Goal: Task Accomplishment & Management: Use online tool/utility

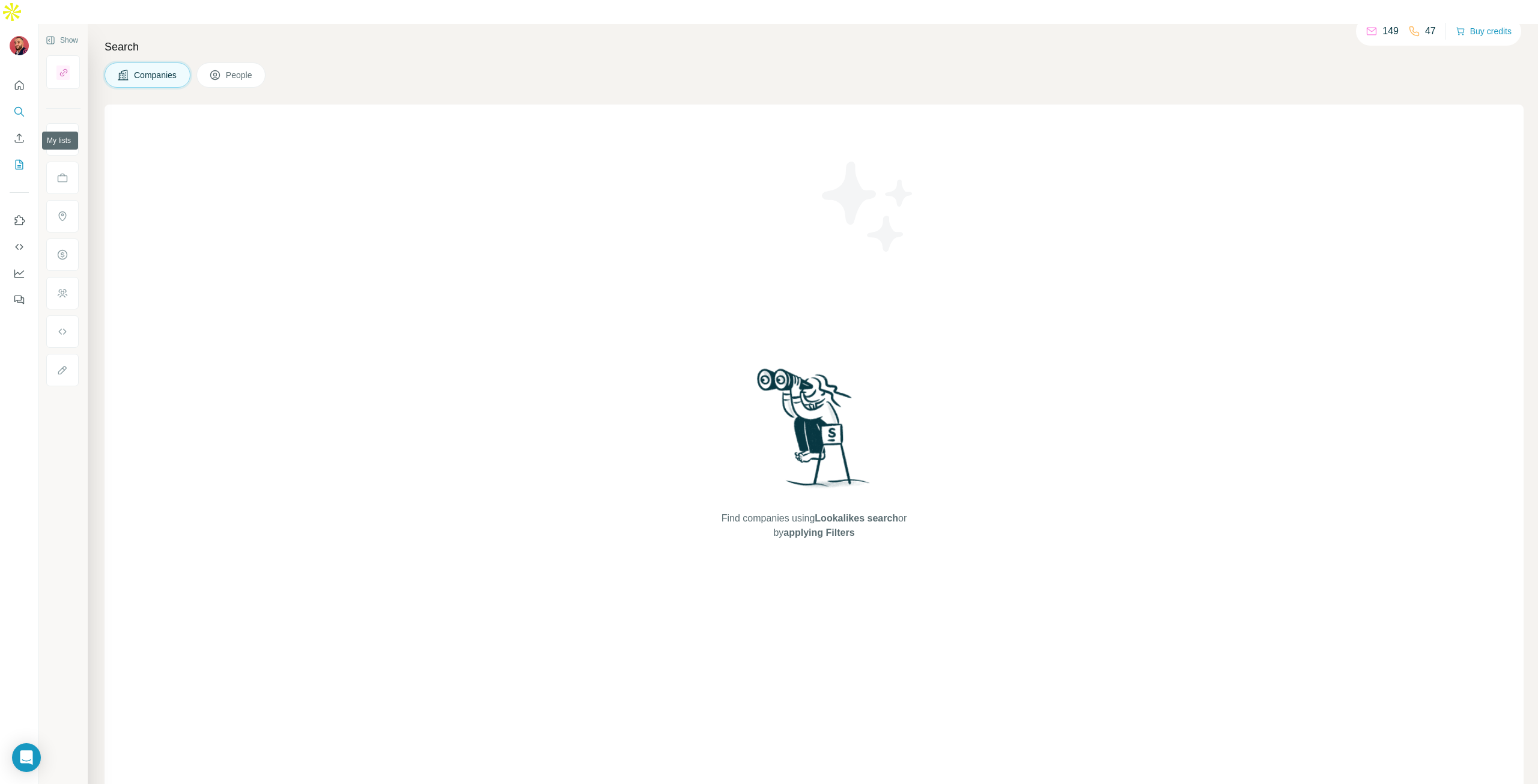
click at [23, 159] on icon "My lists" at bounding box center [19, 165] width 12 height 12
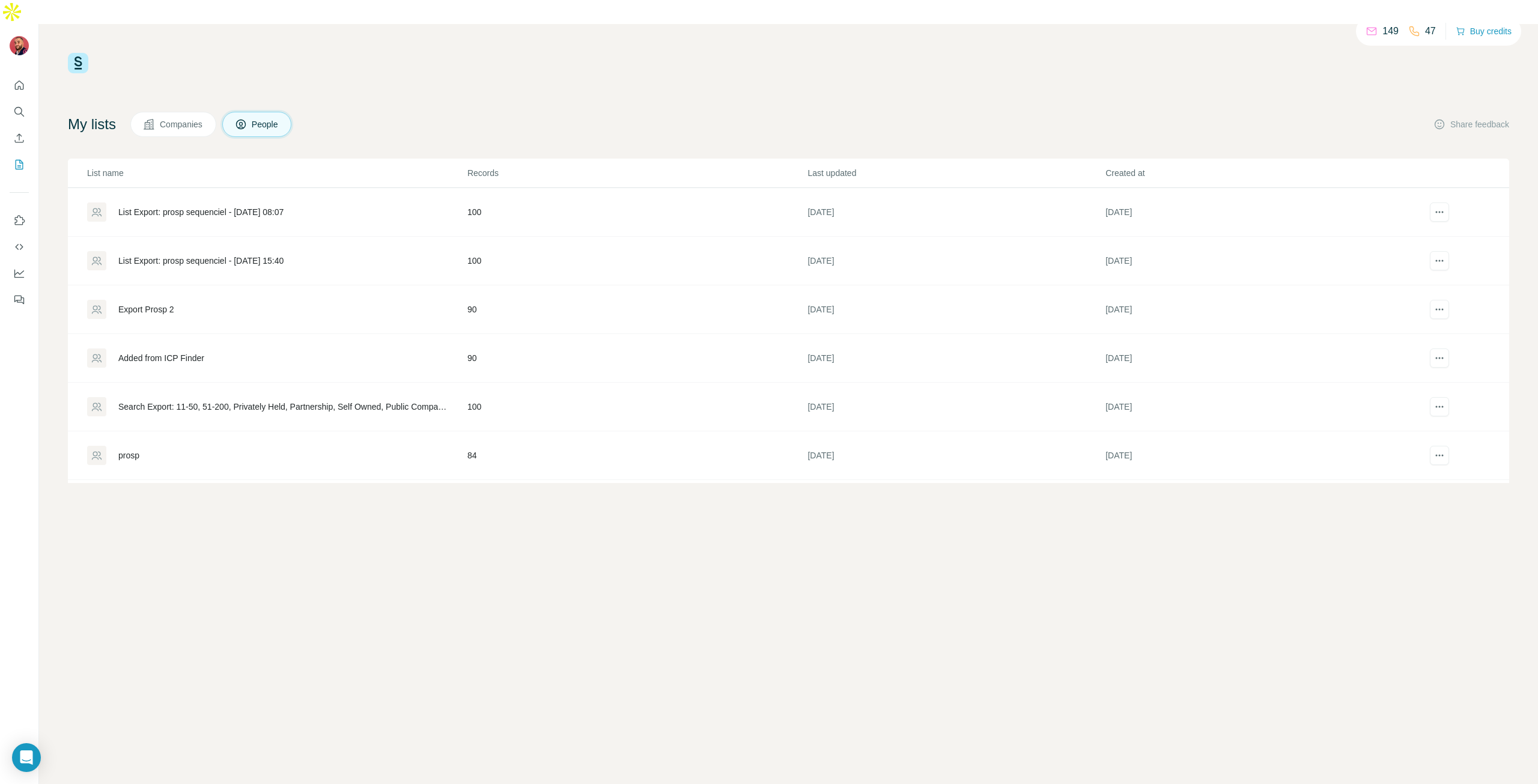
click at [289, 112] on button "People" at bounding box center [257, 124] width 69 height 25
click at [21, 80] on icon "Quick start" at bounding box center [19, 84] width 9 height 9
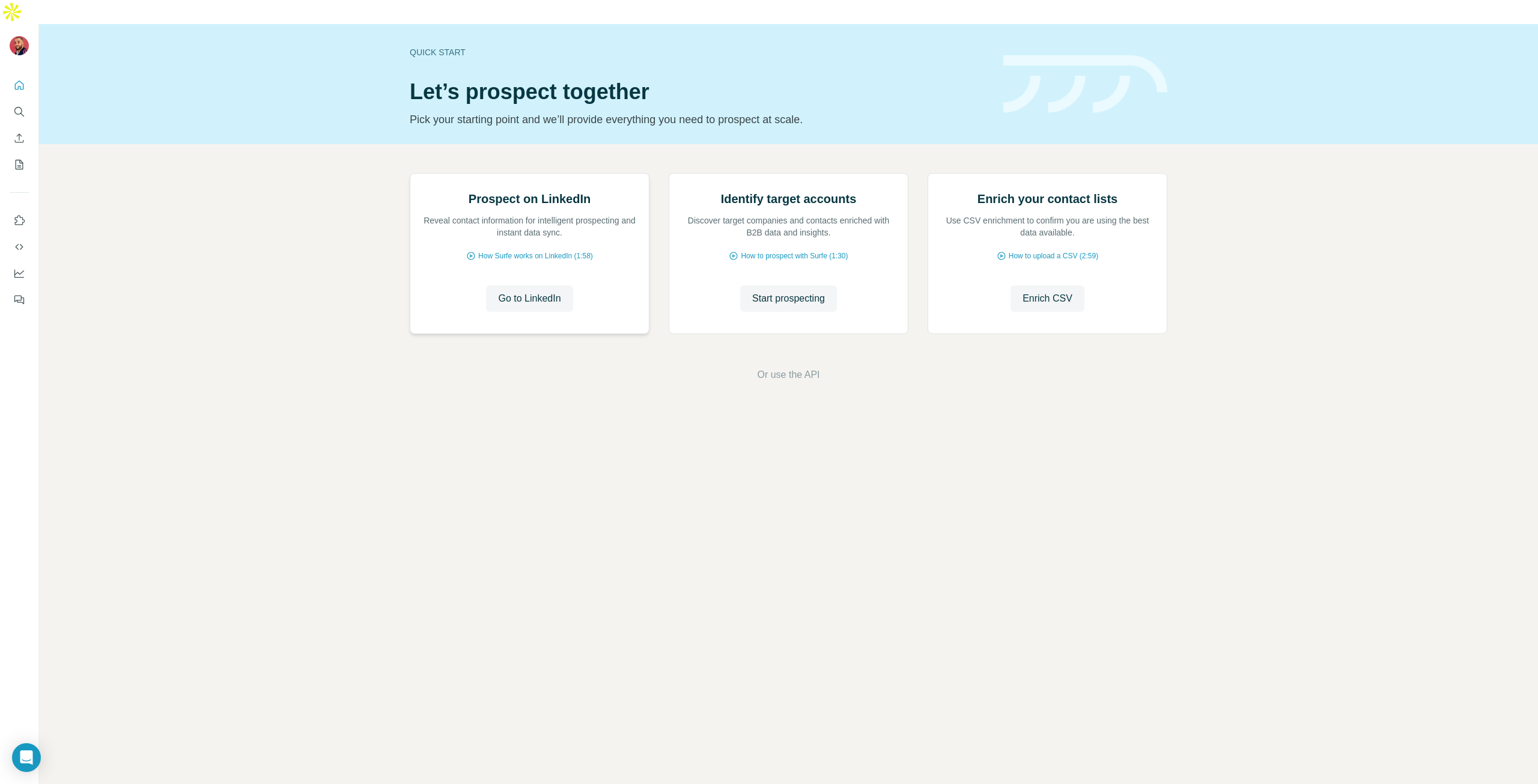
click at [578, 238] on p "Reveal contact information for intelligent prospecting and instant data sync." at bounding box center [529, 226] width 214 height 24
click at [518, 306] on span "Go to LinkedIn" at bounding box center [529, 299] width 63 height 14
click at [23, 160] on icon "My lists" at bounding box center [19, 165] width 8 height 10
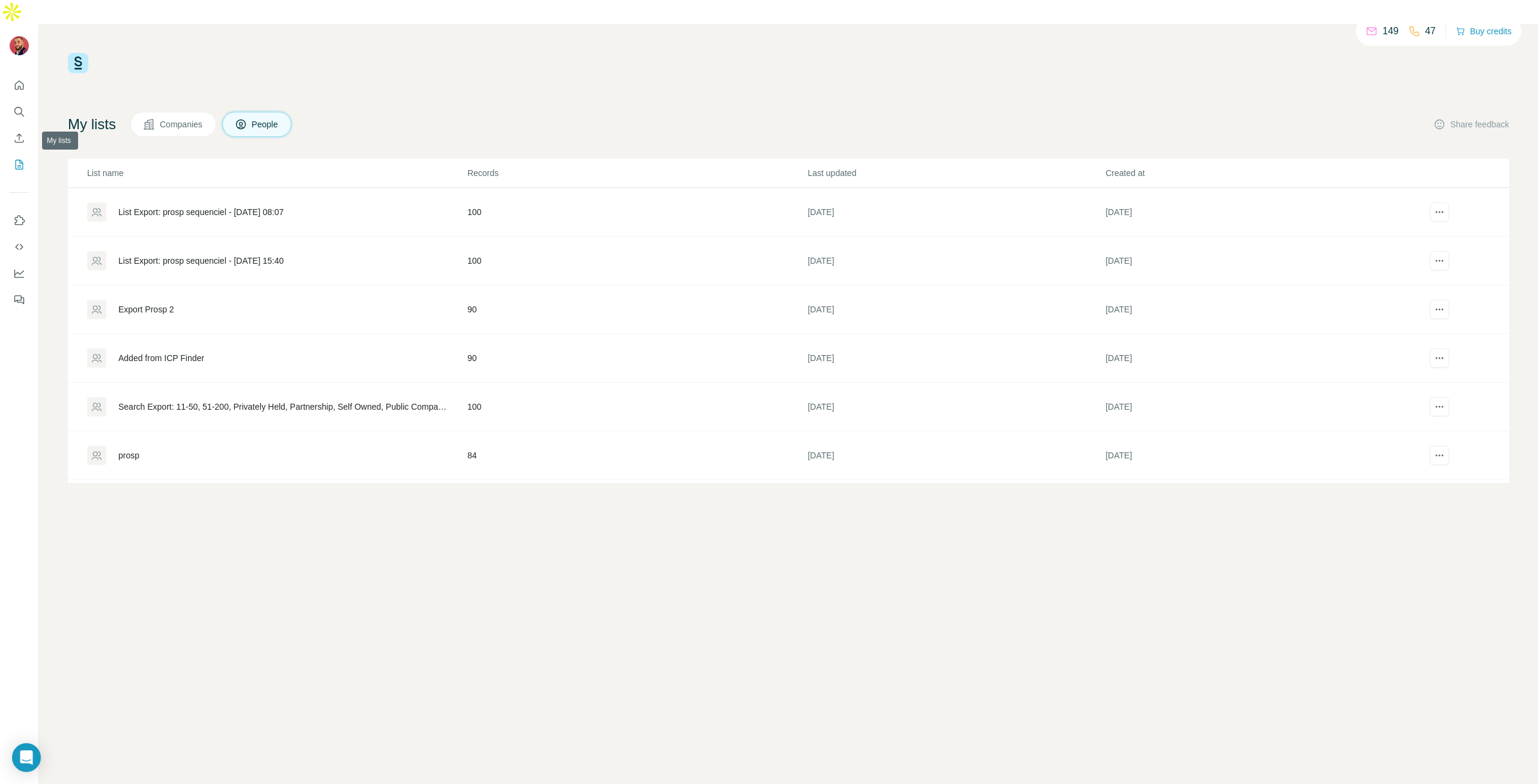
click at [21, 160] on icon "My lists" at bounding box center [21, 164] width 6 height 8
click at [16, 80] on icon "Quick start" at bounding box center [19, 84] width 9 height 9
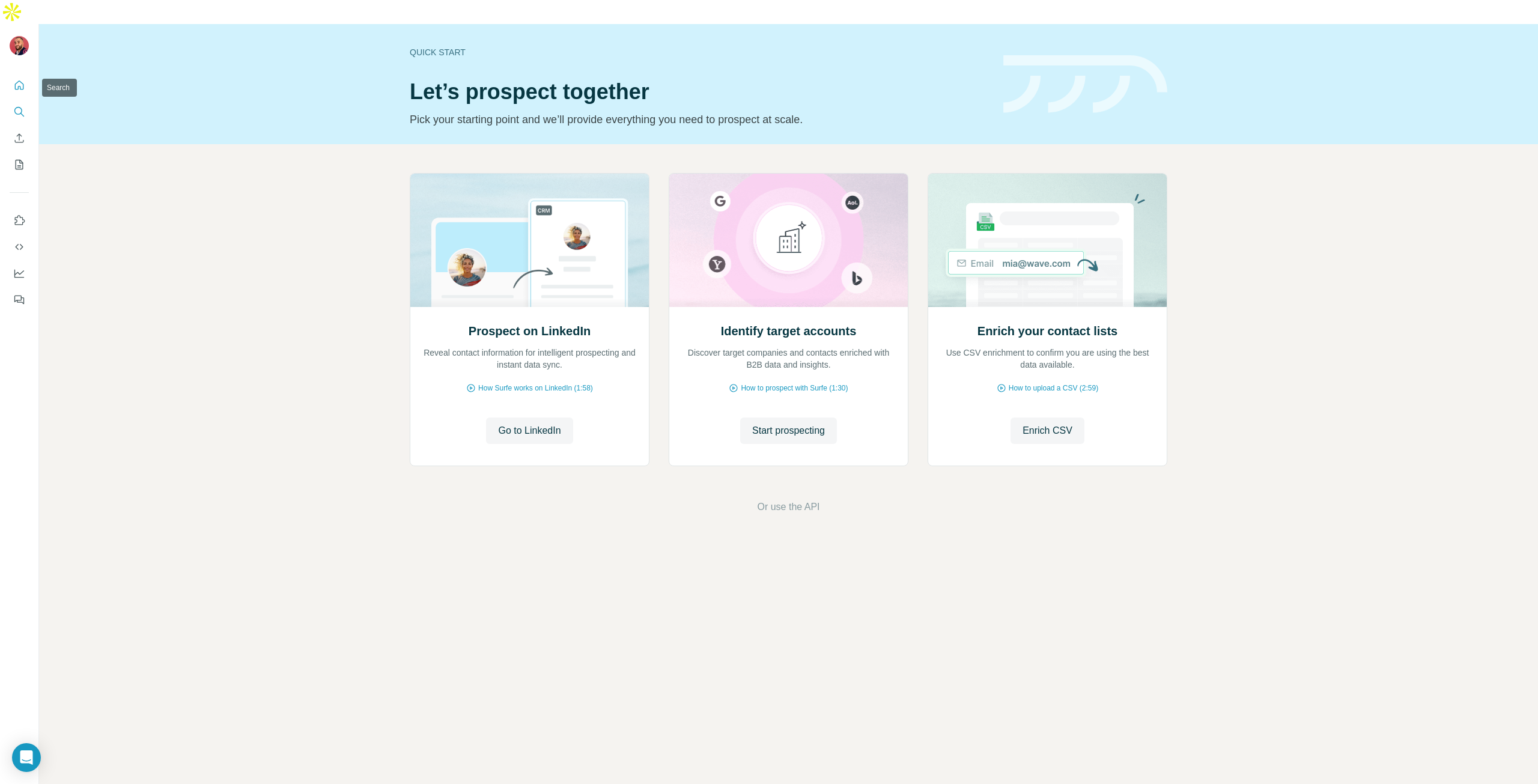
click at [22, 106] on icon "Search" at bounding box center [19, 112] width 12 height 12
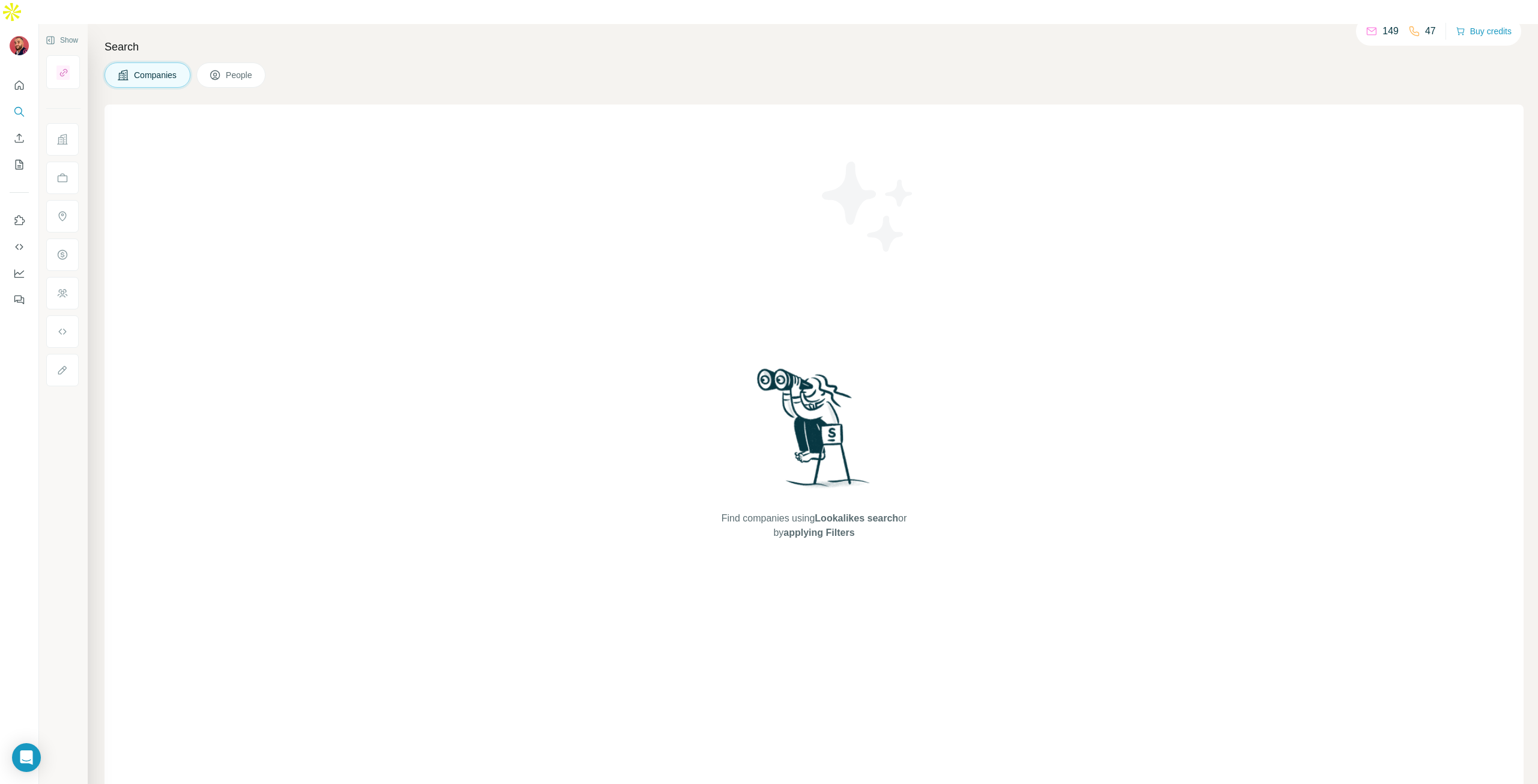
click at [254, 69] on span "People" at bounding box center [240, 75] width 28 height 12
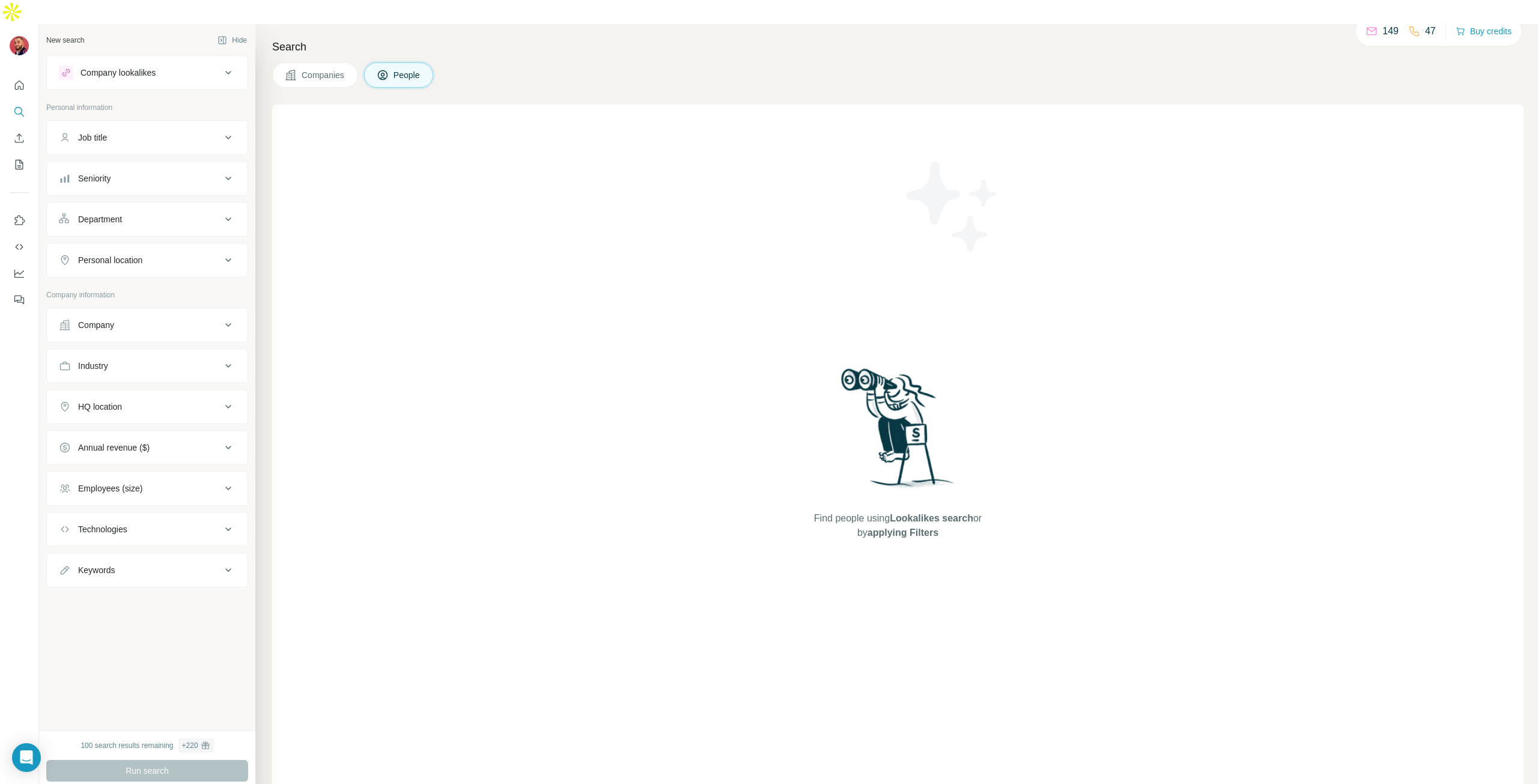
click at [134, 132] on div "Job title" at bounding box center [140, 138] width 162 height 12
click at [155, 157] on input "text" at bounding box center [135, 168] width 153 height 22
type input "*"
type input "***"
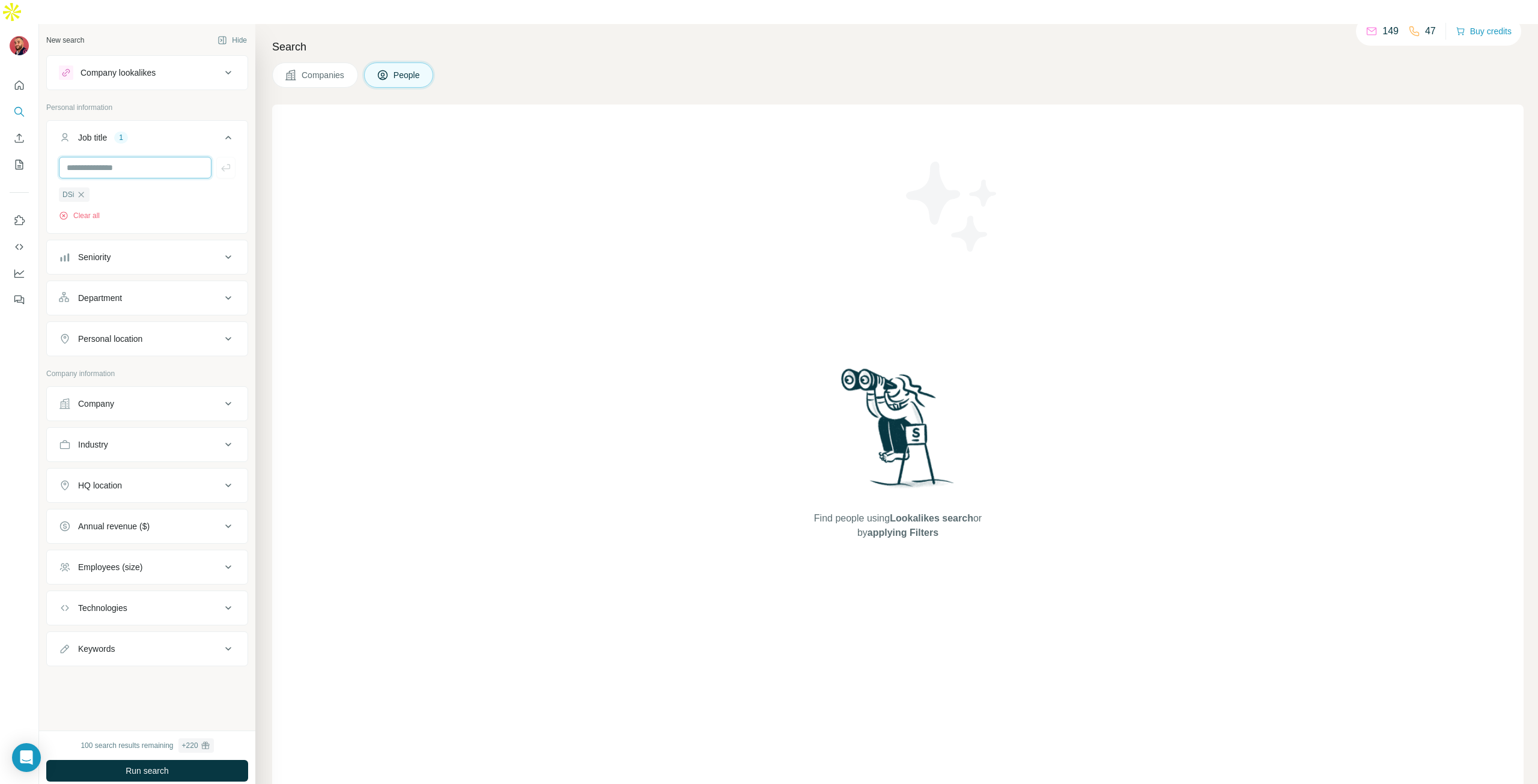
type input "*"
type input "**********"
click at [136, 251] on div "Seniority" at bounding box center [140, 257] width 162 height 12
click at [183, 243] on button "Seniority" at bounding box center [147, 260] width 200 height 34
click at [165, 292] on div "Department" at bounding box center [140, 298] width 162 height 12
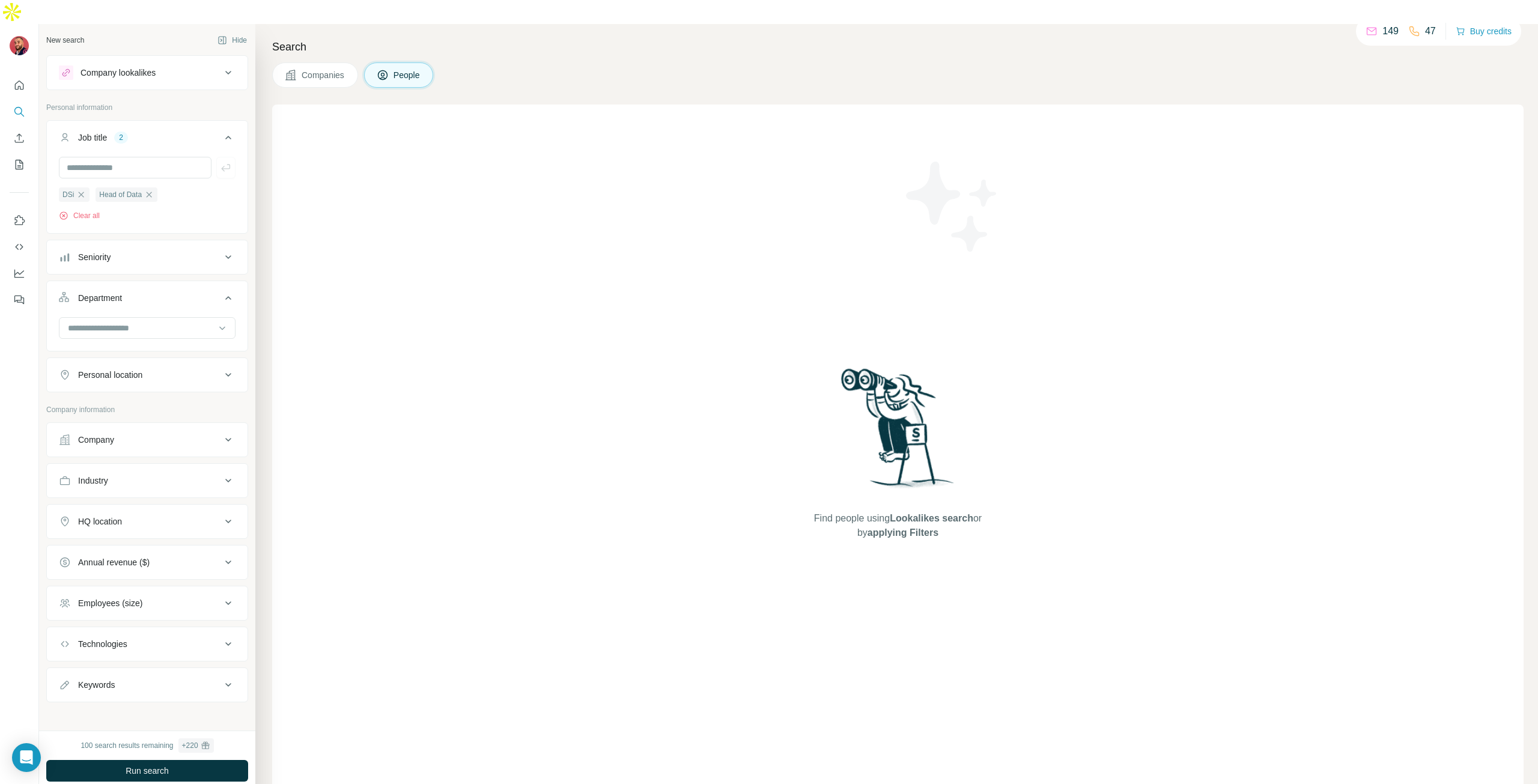
click at [177, 293] on button "Department" at bounding box center [147, 301] width 200 height 34
click at [171, 324] on button "Personal location" at bounding box center [147, 339] width 200 height 29
click at [145, 358] on input "text" at bounding box center [147, 369] width 177 height 22
type input "******"
click at [115, 381] on div "🇫🇷 [GEOGRAPHIC_DATA]" at bounding box center [142, 377] width 147 height 14
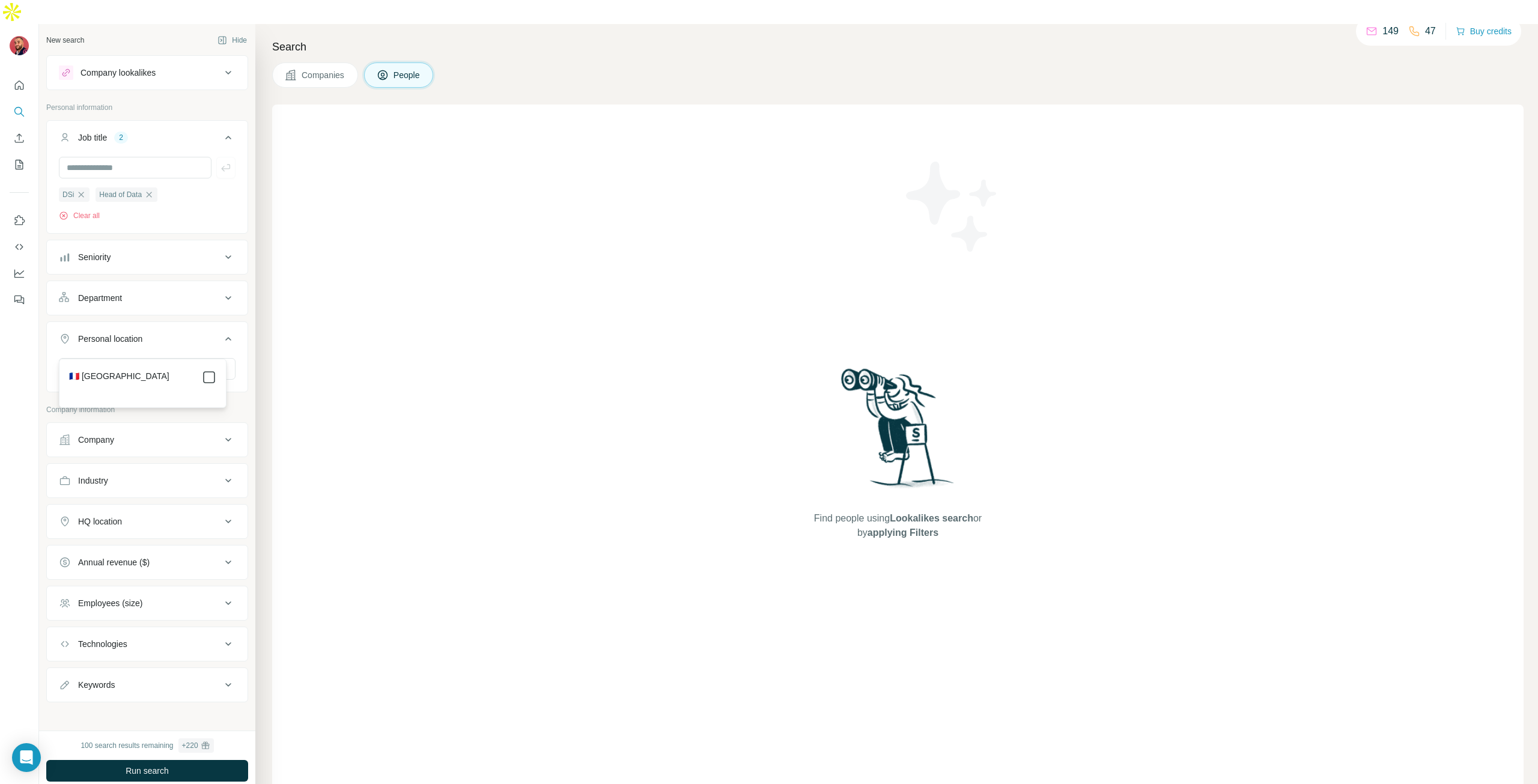
click at [207, 383] on icon at bounding box center [209, 377] width 14 height 14
click at [15, 355] on div at bounding box center [19, 416] width 39 height 784
click at [226, 427] on icon at bounding box center [228, 435] width 14 height 14
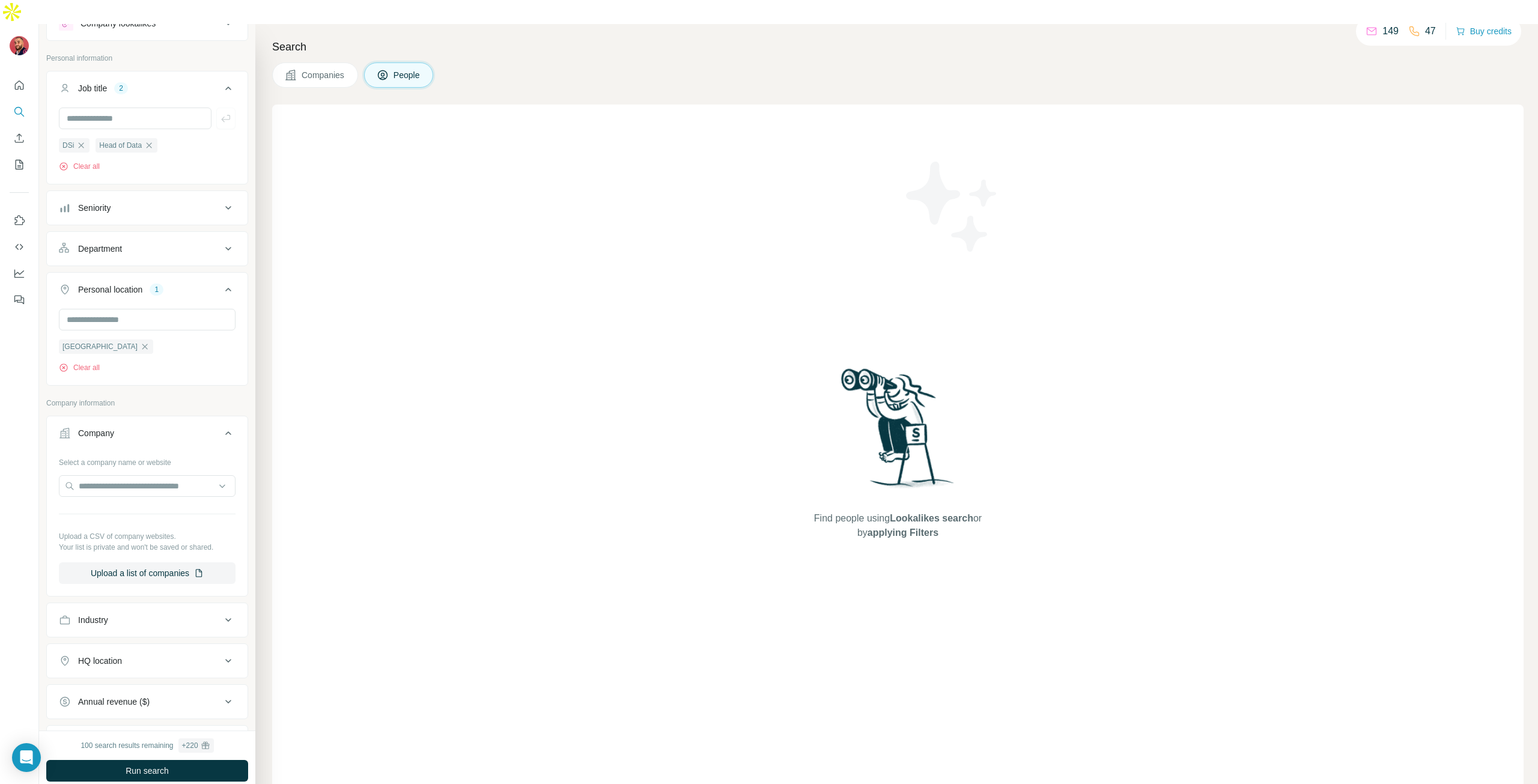
click at [223, 426] on icon at bounding box center [228, 433] width 14 height 14
click at [223, 427] on icon at bounding box center [228, 435] width 14 height 14
click at [140, 475] on input "text" at bounding box center [147, 486] width 177 height 22
click at [221, 426] on icon at bounding box center [228, 433] width 14 height 14
click at [221, 468] on icon at bounding box center [228, 475] width 14 height 14
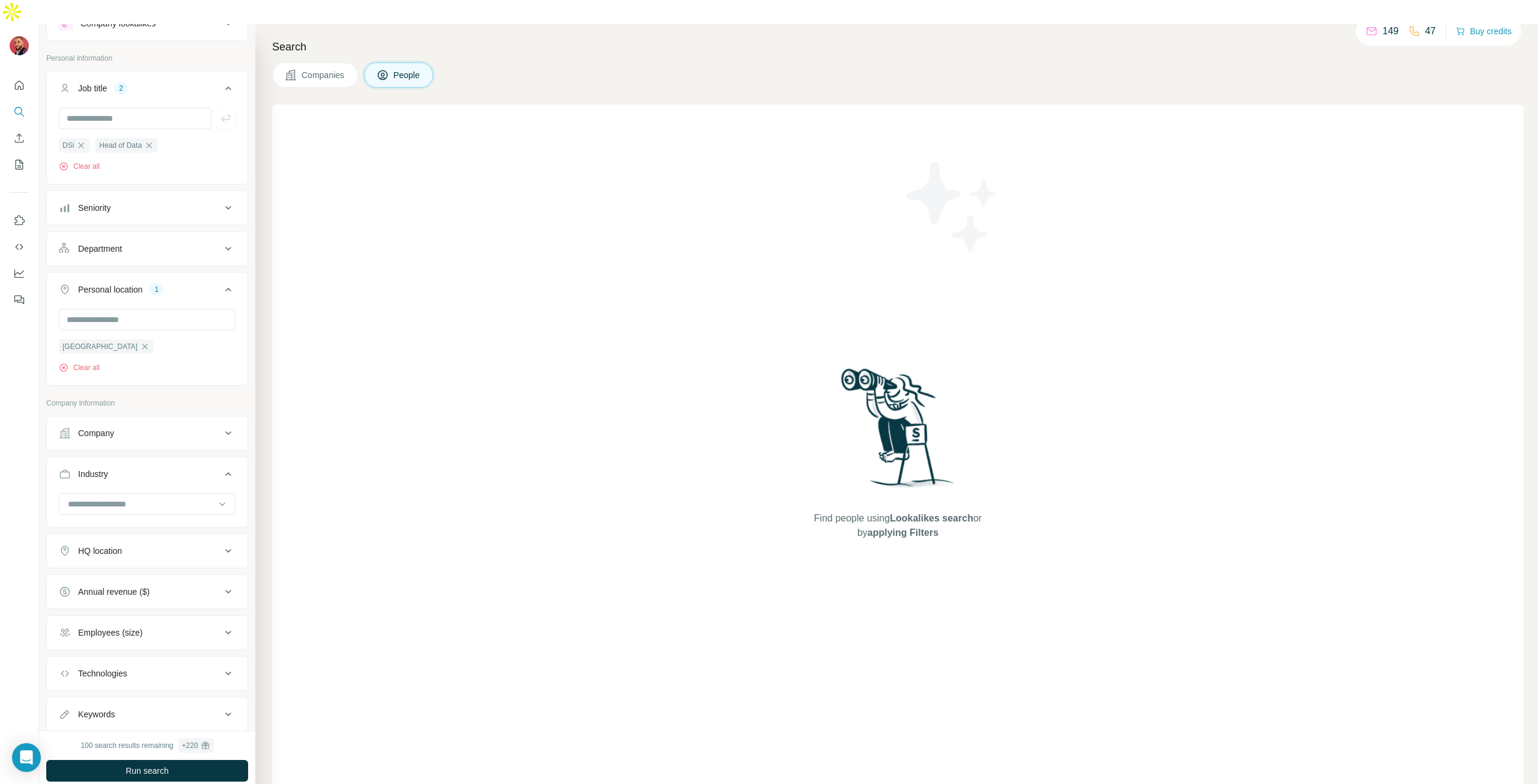
click at [221, 467] on icon at bounding box center [228, 474] width 14 height 14
click at [234, 461] on button "Industry" at bounding box center [147, 475] width 200 height 29
click at [221, 468] on icon at bounding box center [228, 475] width 14 height 14
click at [216, 498] on icon at bounding box center [222, 504] width 12 height 12
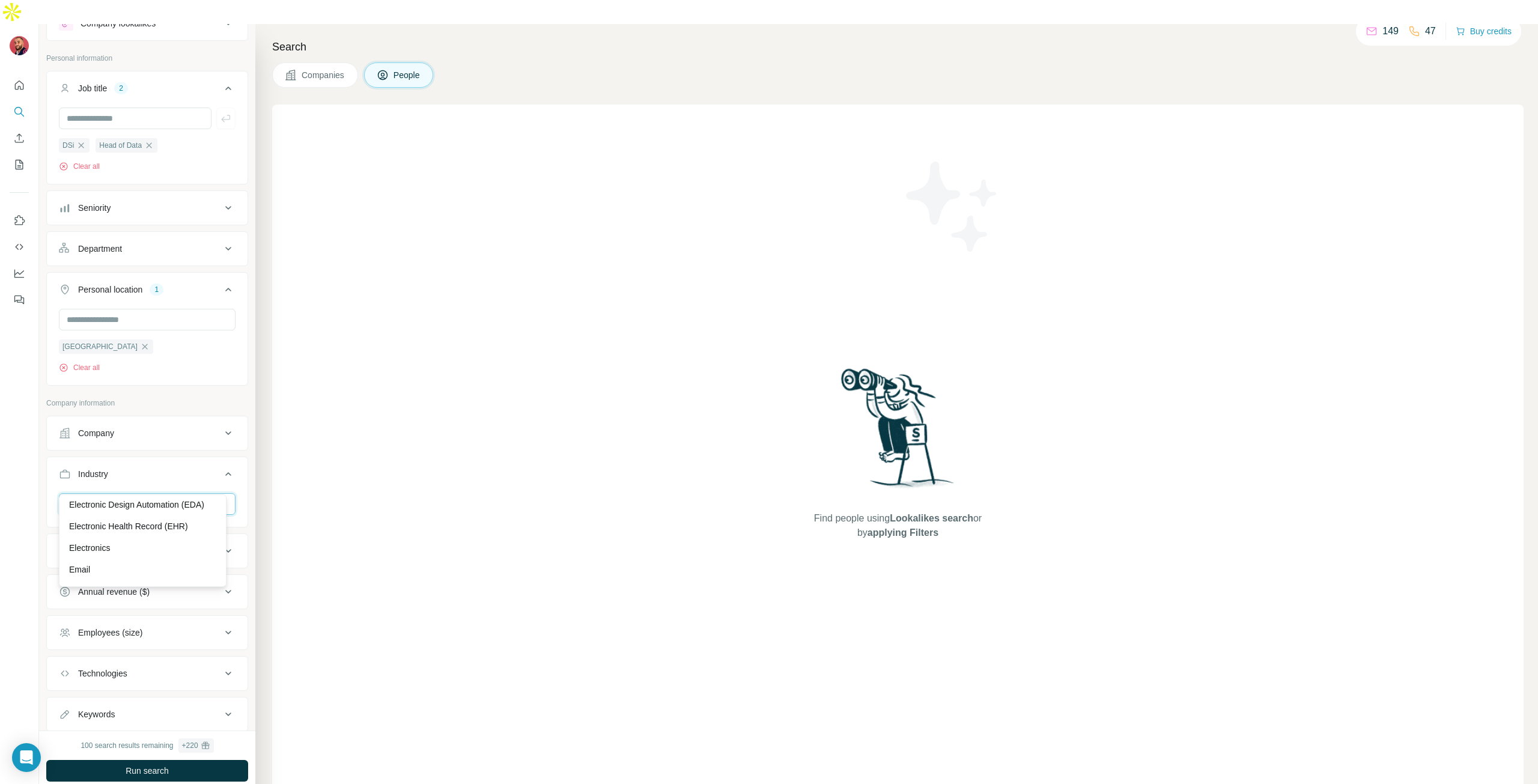
scroll to position [4085, 0]
click at [41, 523] on div "New search Hide Company lookalikes Personal information Job title 2 DSi Head of…" at bounding box center [147, 377] width 216 height 706
click at [221, 544] on icon at bounding box center [228, 551] width 14 height 14
click at [122, 570] on input "text" at bounding box center [147, 581] width 177 height 22
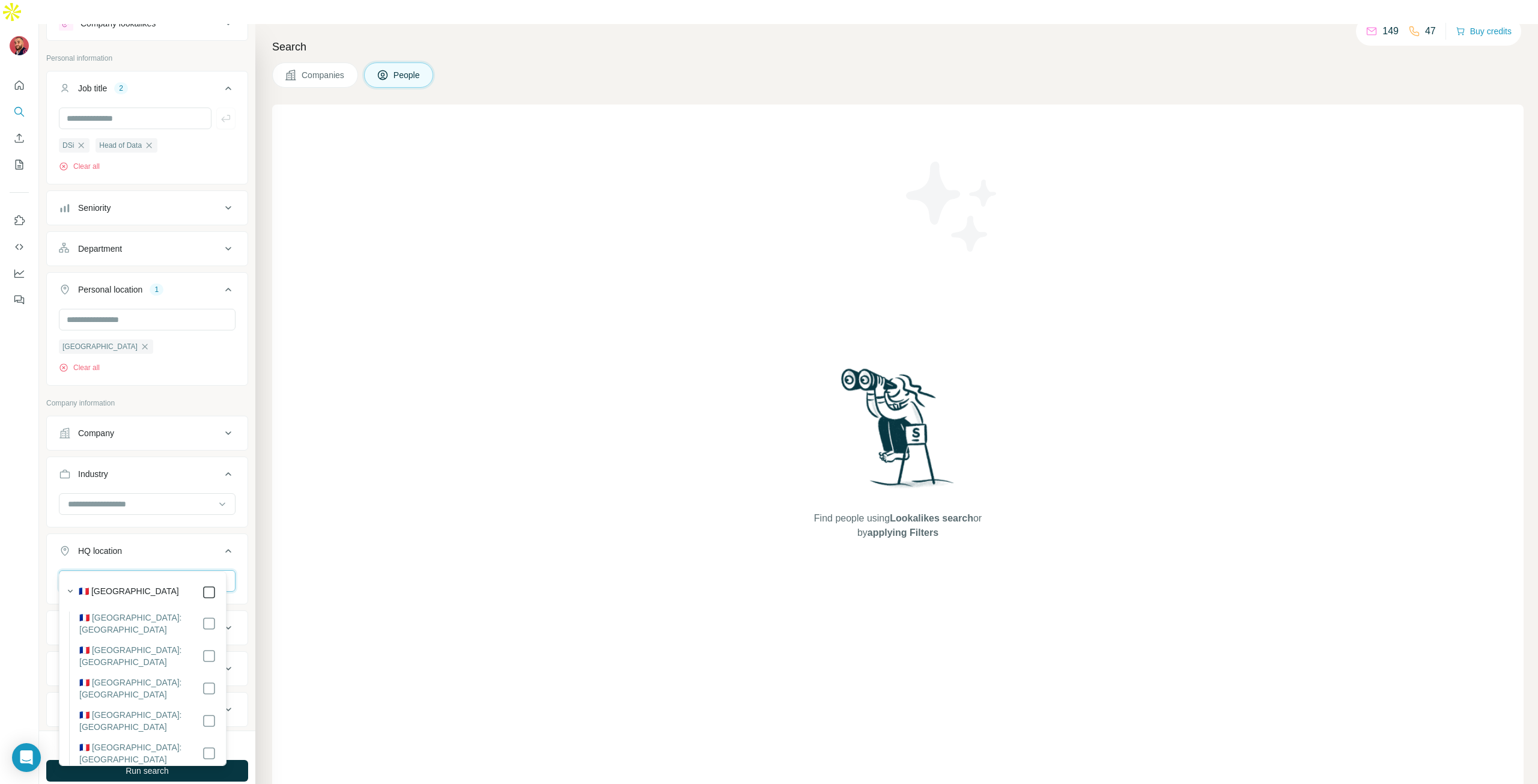
type input "******"
click at [191, 592] on div "🇫🇷 [GEOGRAPHIC_DATA]" at bounding box center [147, 592] width 138 height 14
click at [4, 570] on div at bounding box center [19, 416] width 39 height 784
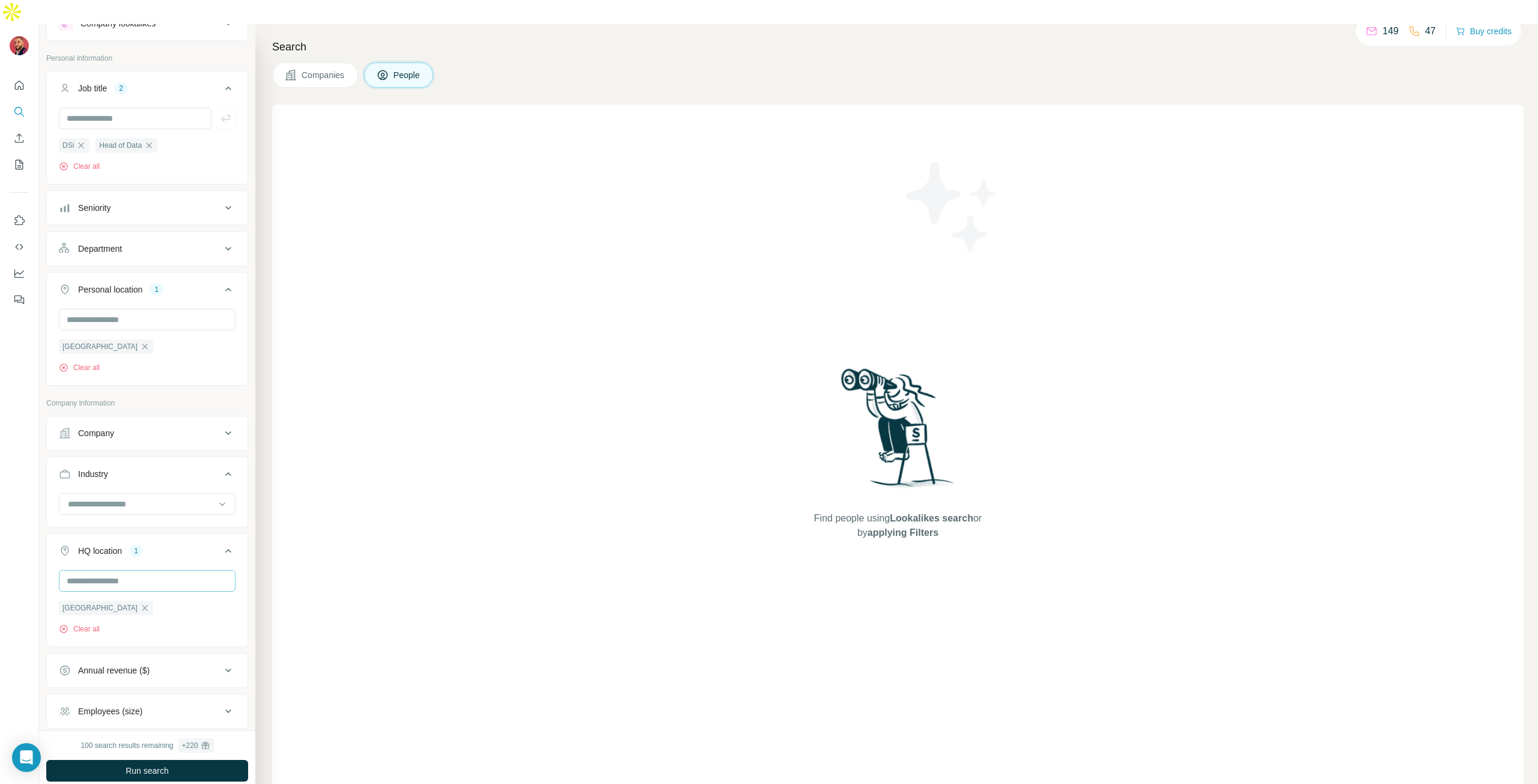
scroll to position [165, 0]
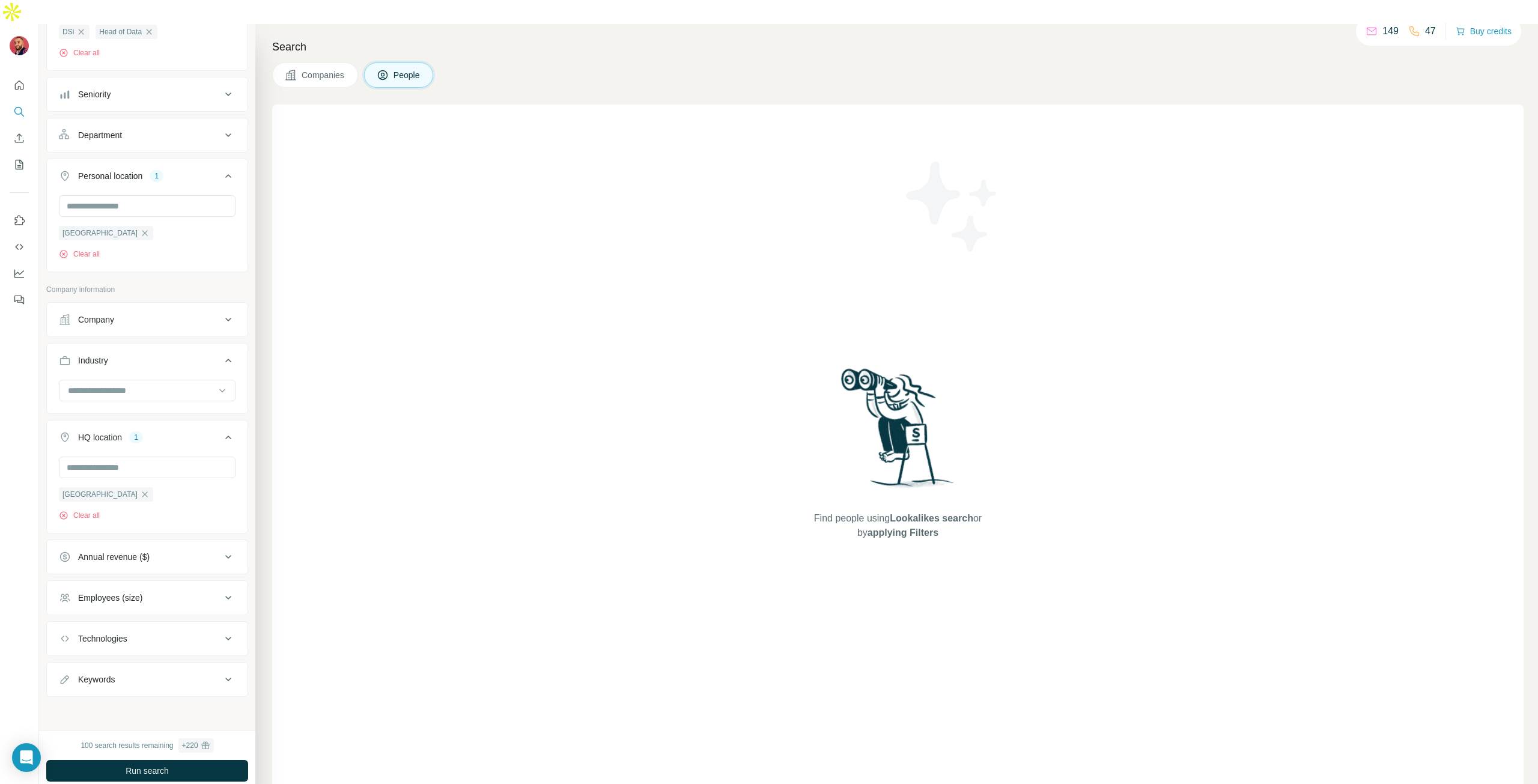
click at [221, 590] on icon at bounding box center [228, 598] width 14 height 14
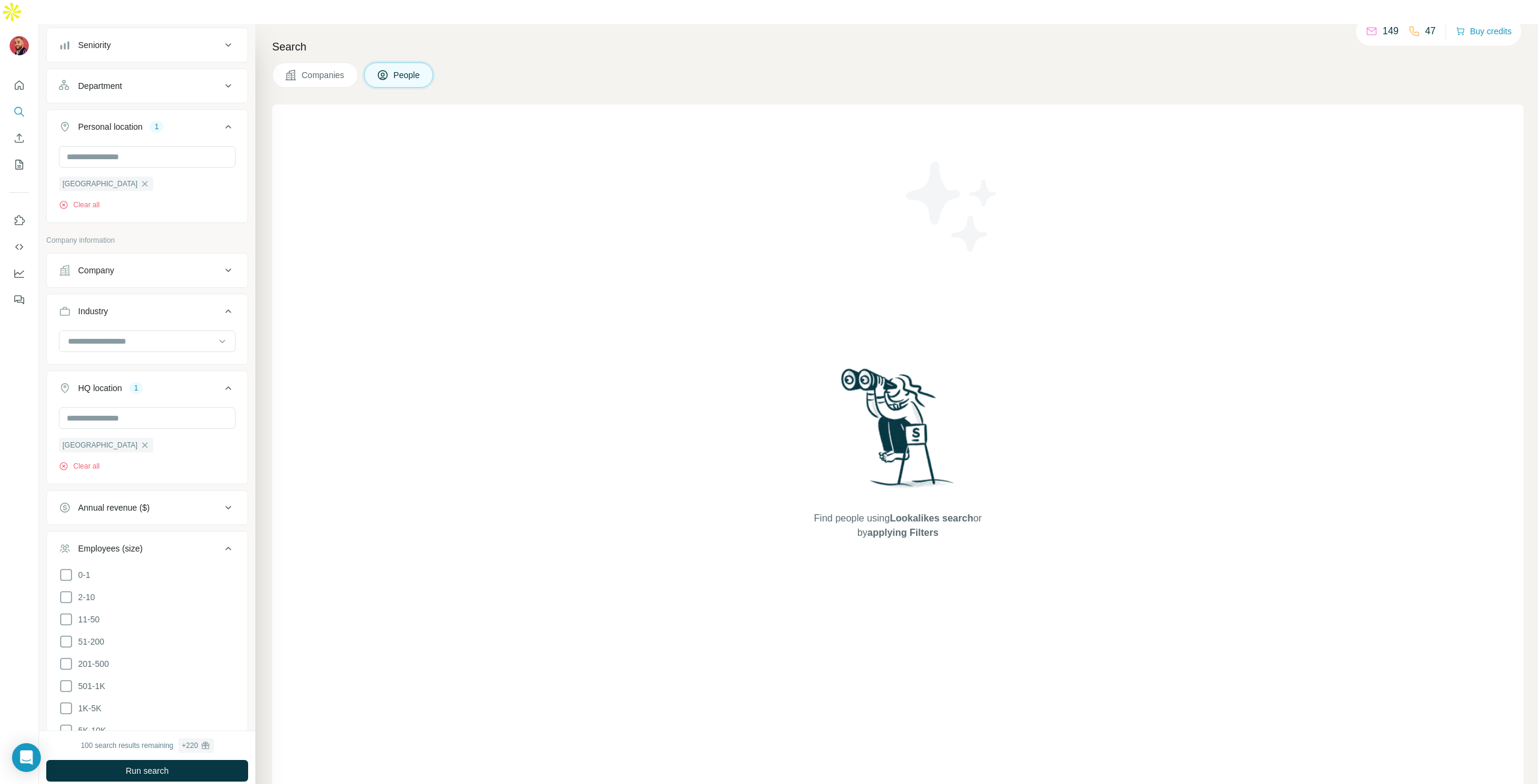
scroll to position [285, 0]
click at [62, 562] on icon at bounding box center [66, 569] width 14 height 14
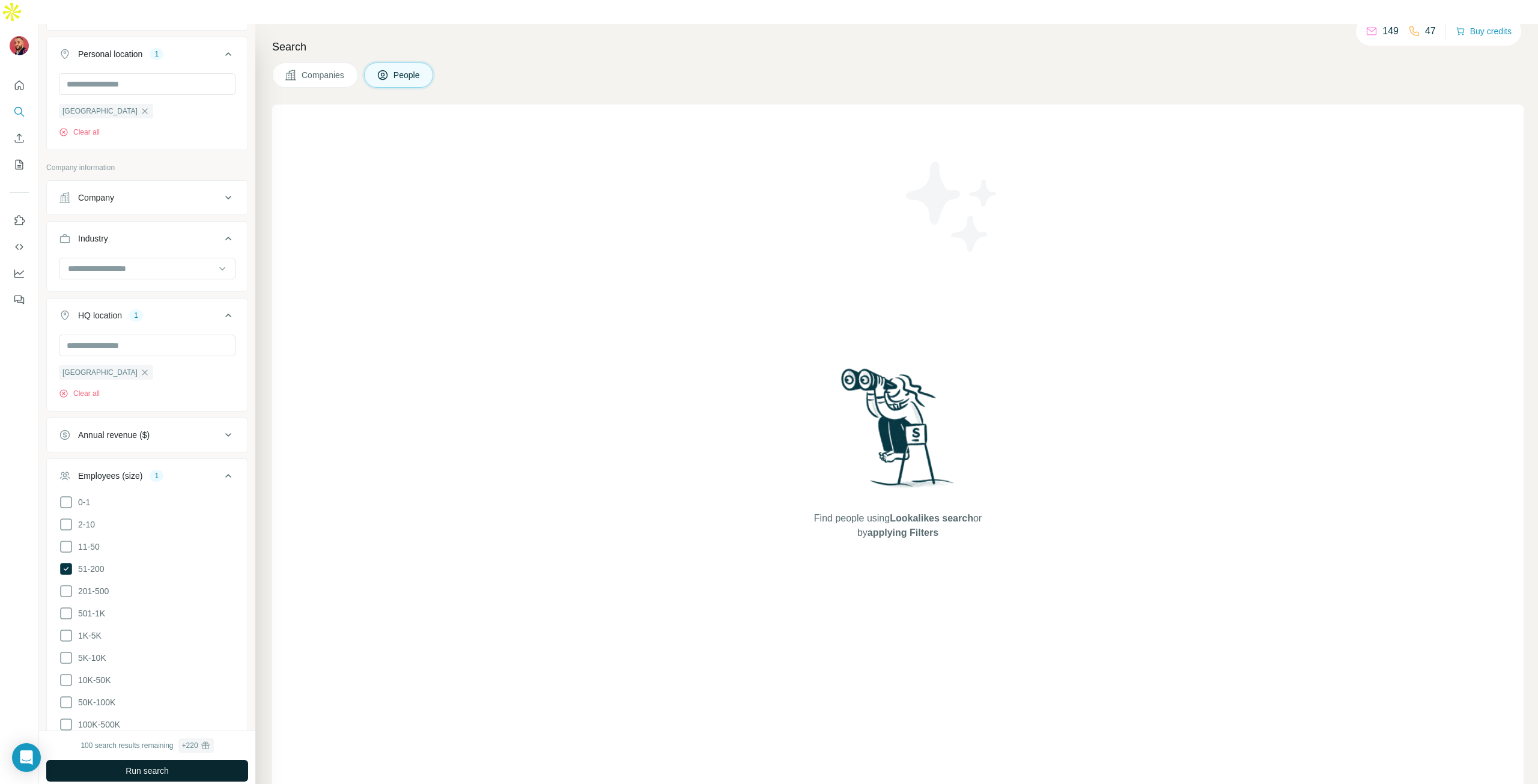
click at [150, 765] on span "Run search" at bounding box center [147, 771] width 43 height 12
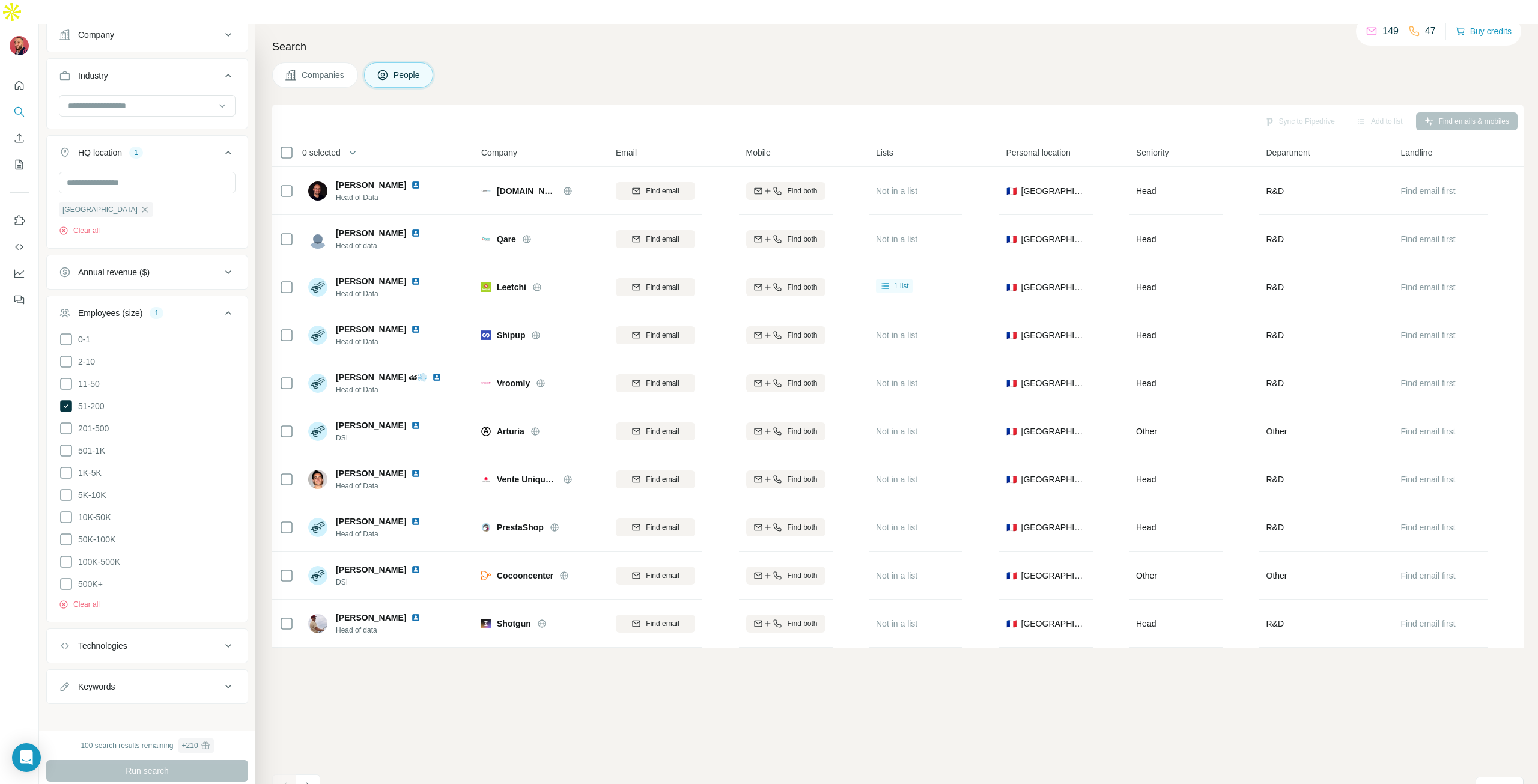
scroll to position [450, 0]
click at [221, 637] on icon at bounding box center [228, 644] width 14 height 14
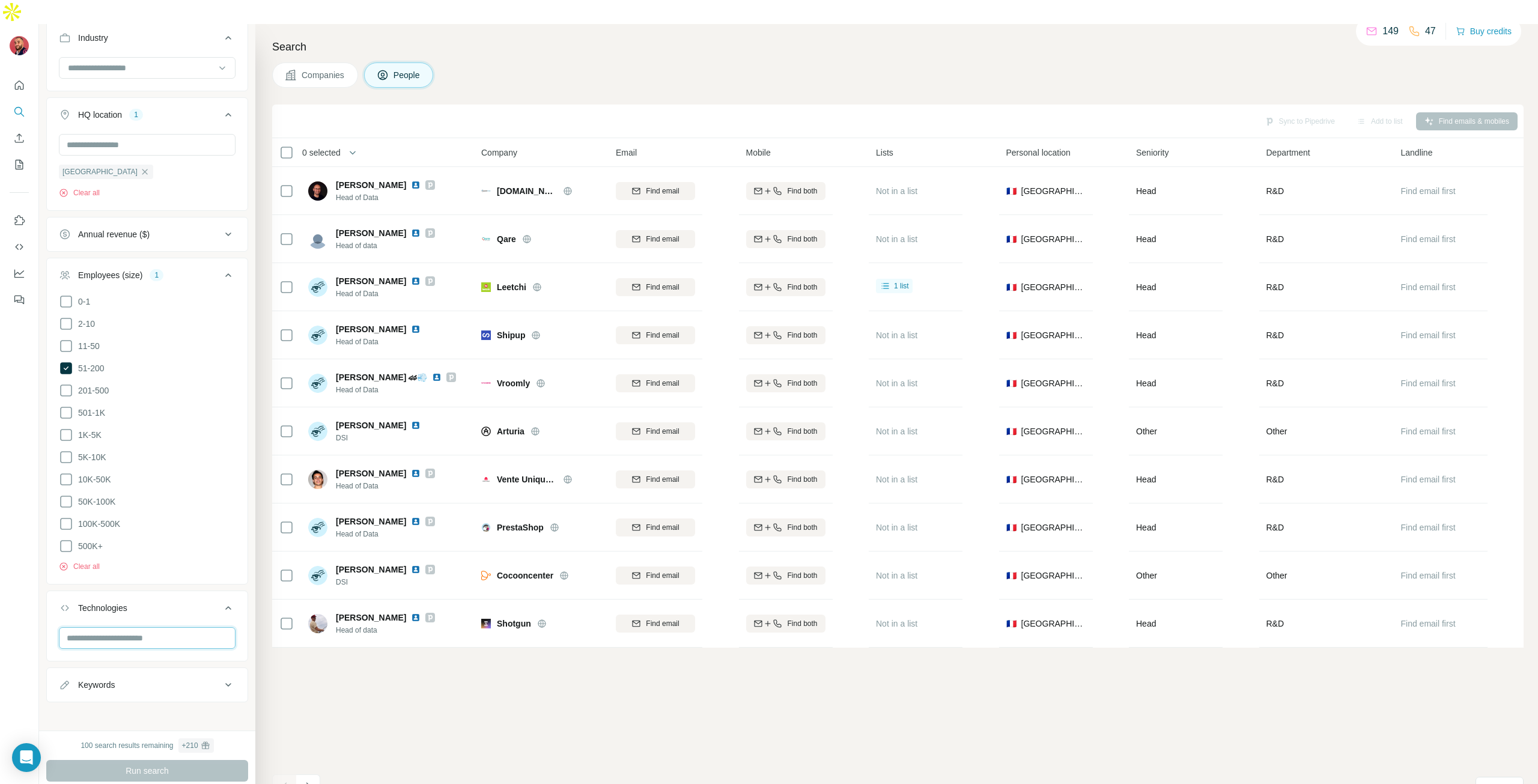
click at [164, 627] on input "text" at bounding box center [147, 638] width 177 height 22
click at [33, 598] on div at bounding box center [19, 416] width 39 height 784
click at [351, 147] on icon "button" at bounding box center [353, 153] width 12 height 12
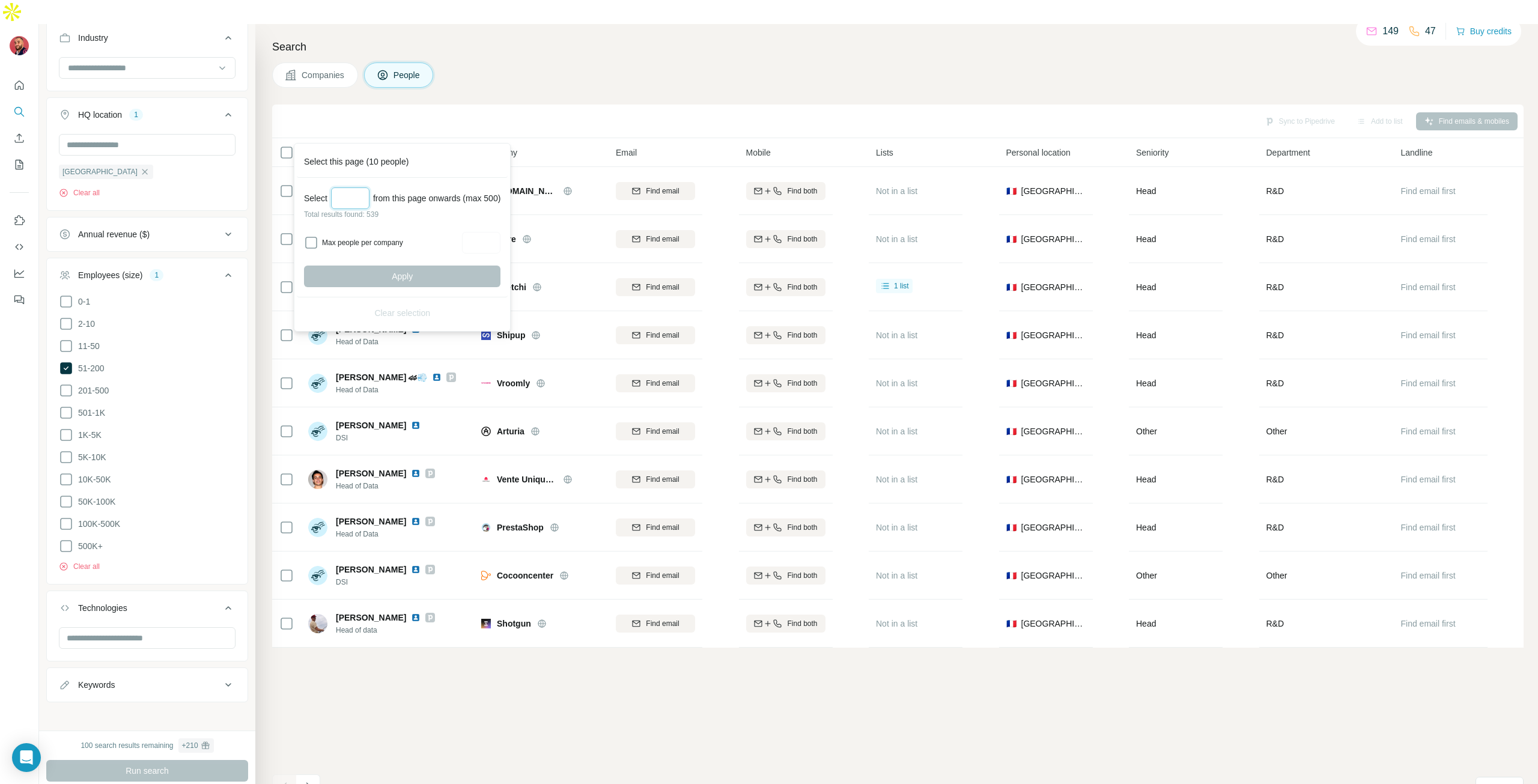
click at [343, 193] on input "Select a number (up to 500)" at bounding box center [350, 199] width 39 height 22
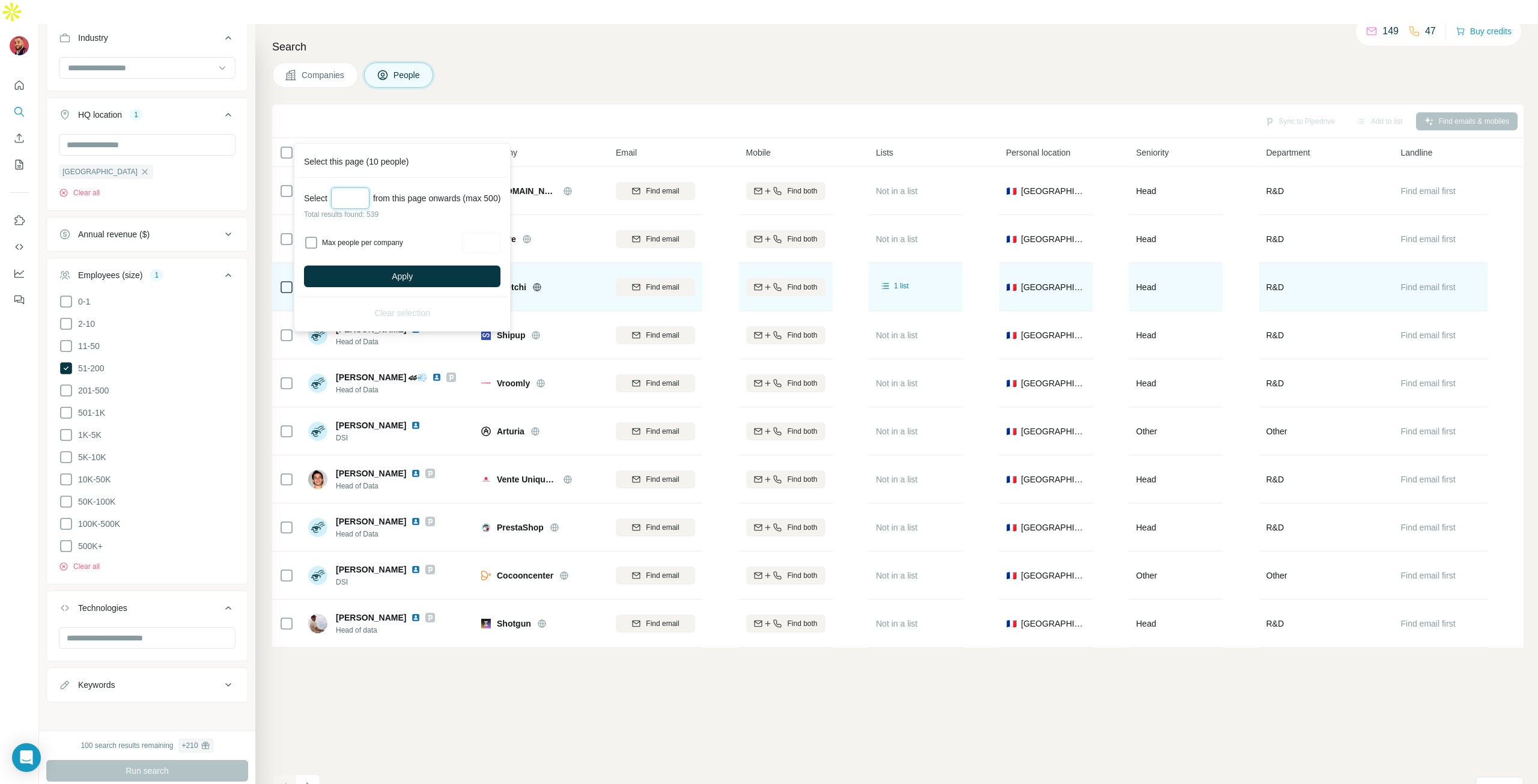
type input "**"
click at [398, 273] on span "Apply" at bounding box center [402, 276] width 21 height 12
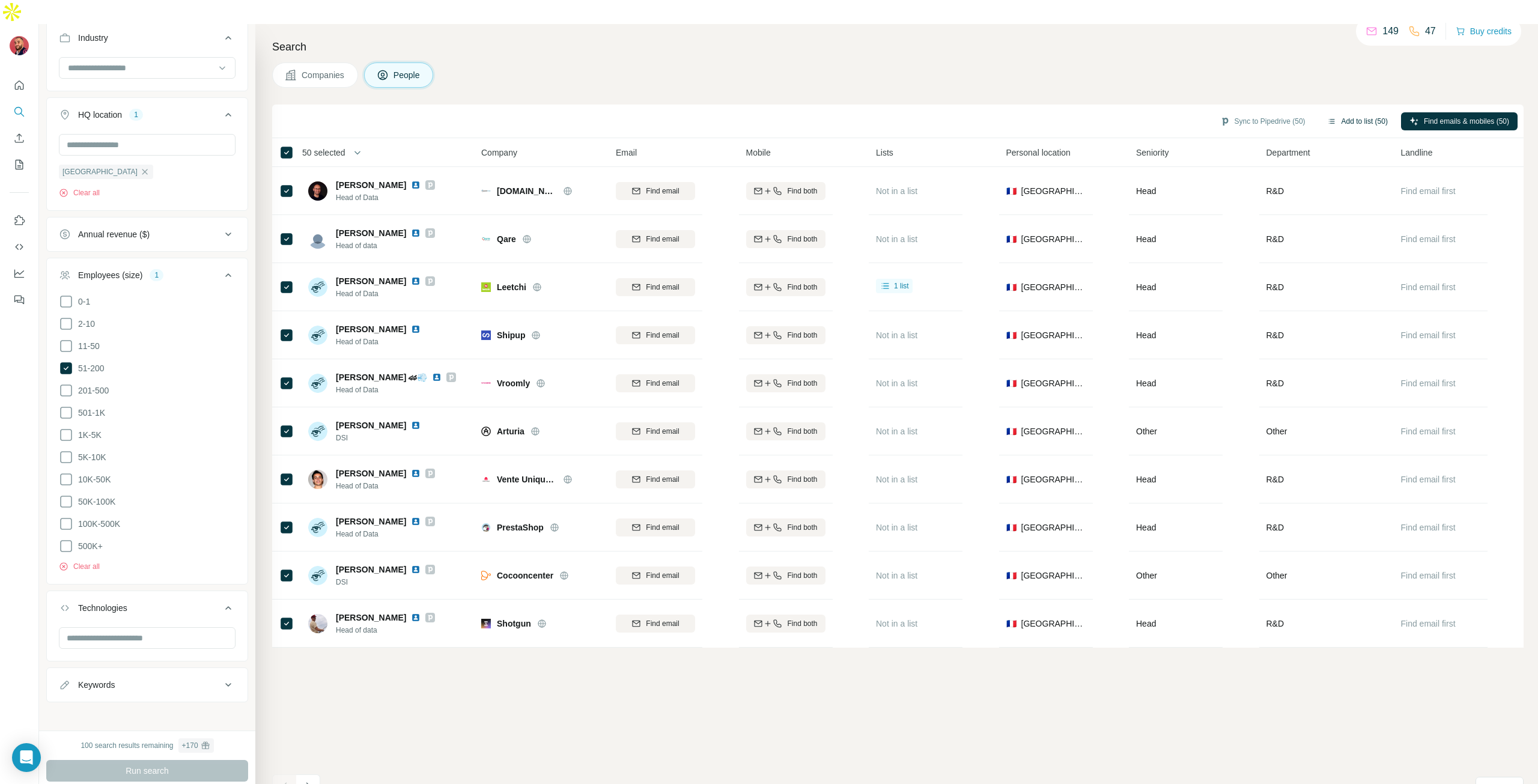
click at [1336, 112] on button "Add to list (50)" at bounding box center [1358, 121] width 77 height 18
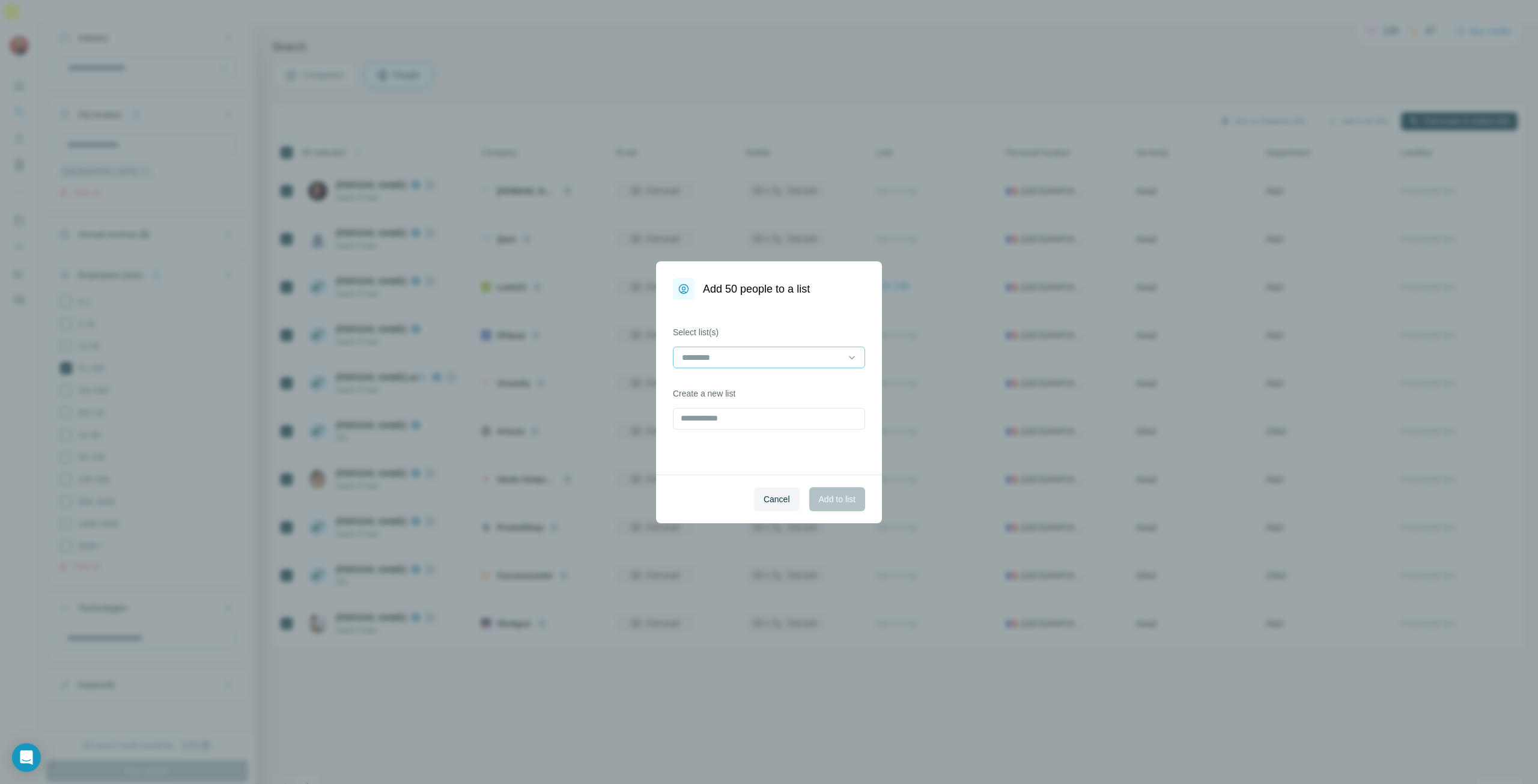
click at [710, 352] on input at bounding box center [762, 357] width 162 height 13
click at [754, 354] on input at bounding box center [762, 357] width 162 height 13
click at [841, 336] on label "Select list(s)" at bounding box center [769, 332] width 193 height 12
click at [850, 357] on icon at bounding box center [852, 357] width 12 height 12
click at [801, 326] on label "Select list(s)" at bounding box center [769, 332] width 193 height 12
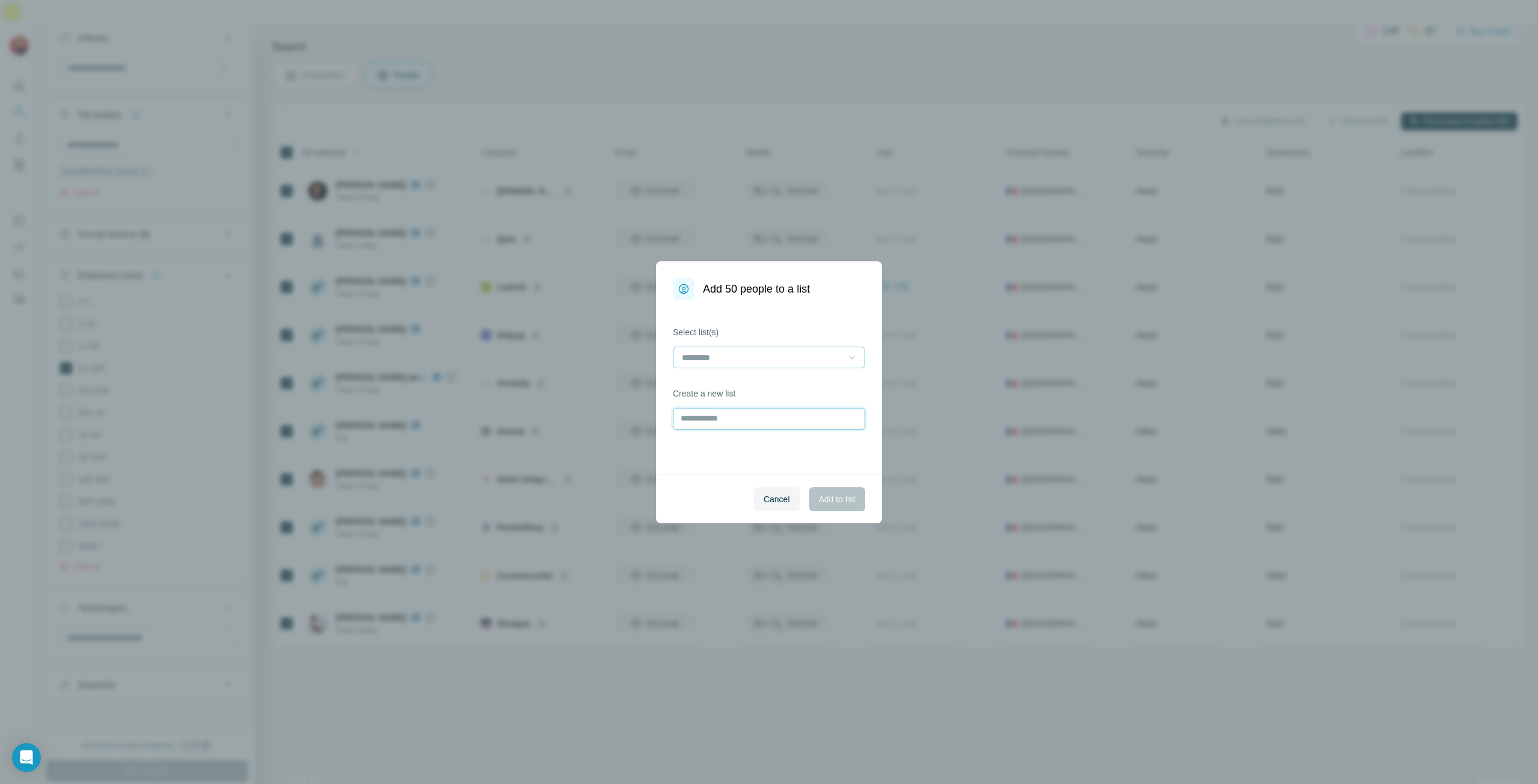
click at [769, 413] on input "text" at bounding box center [769, 419] width 193 height 22
type input "*********"
click at [837, 503] on span "Add to list" at bounding box center [837, 499] width 37 height 12
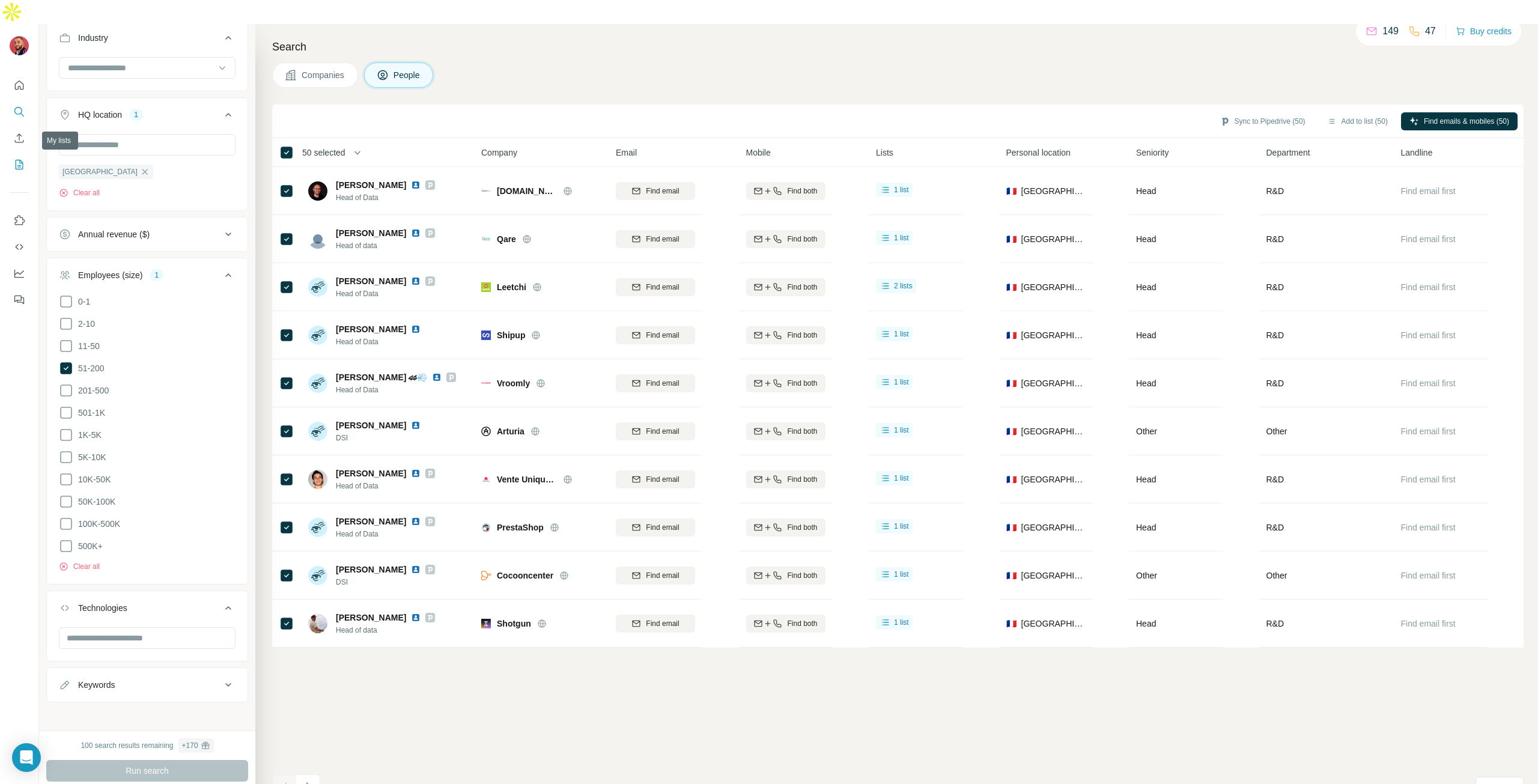
click at [21, 159] on icon "My lists" at bounding box center [19, 165] width 12 height 12
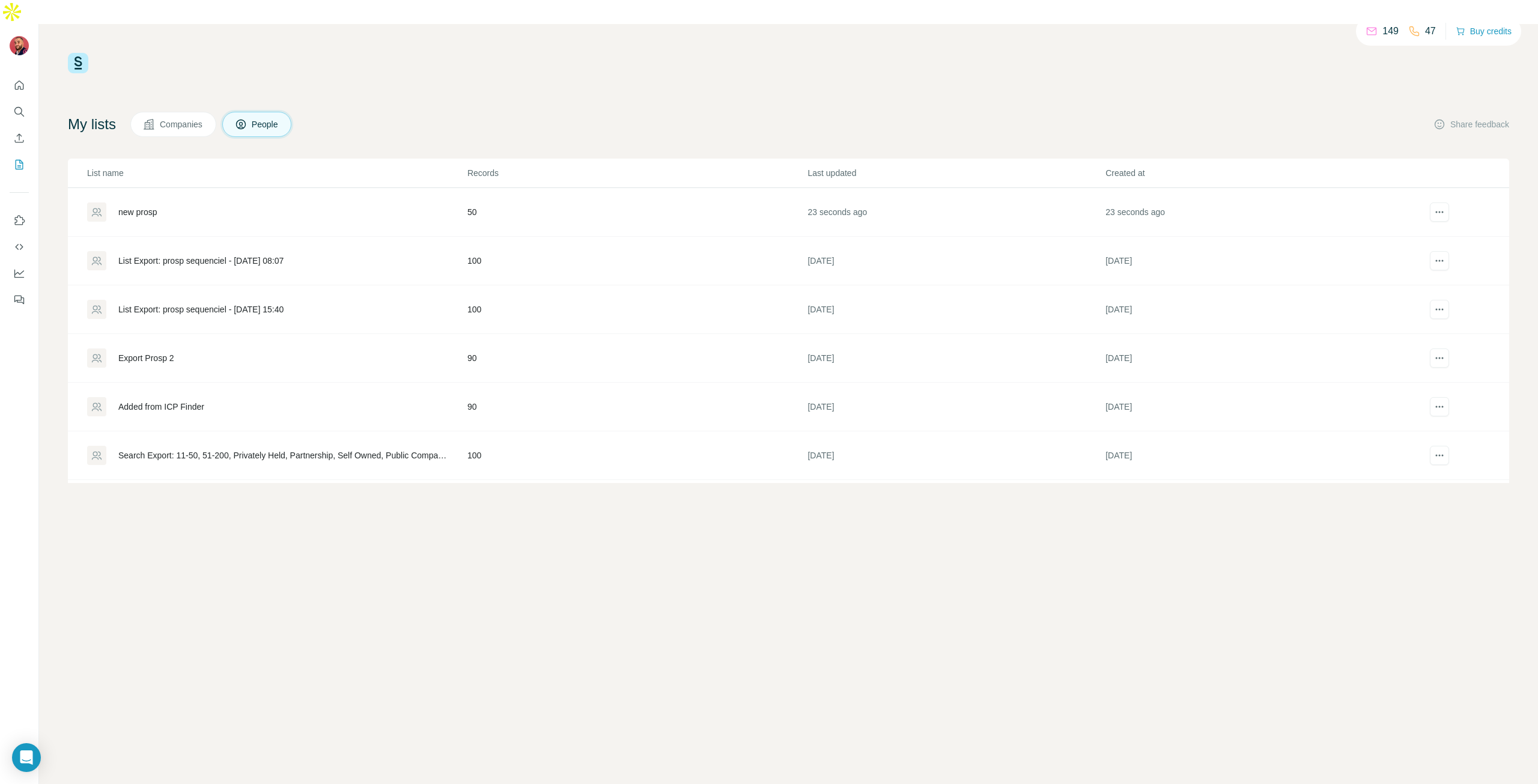
click at [138, 206] on div "new prosp" at bounding box center [138, 212] width 39 height 12
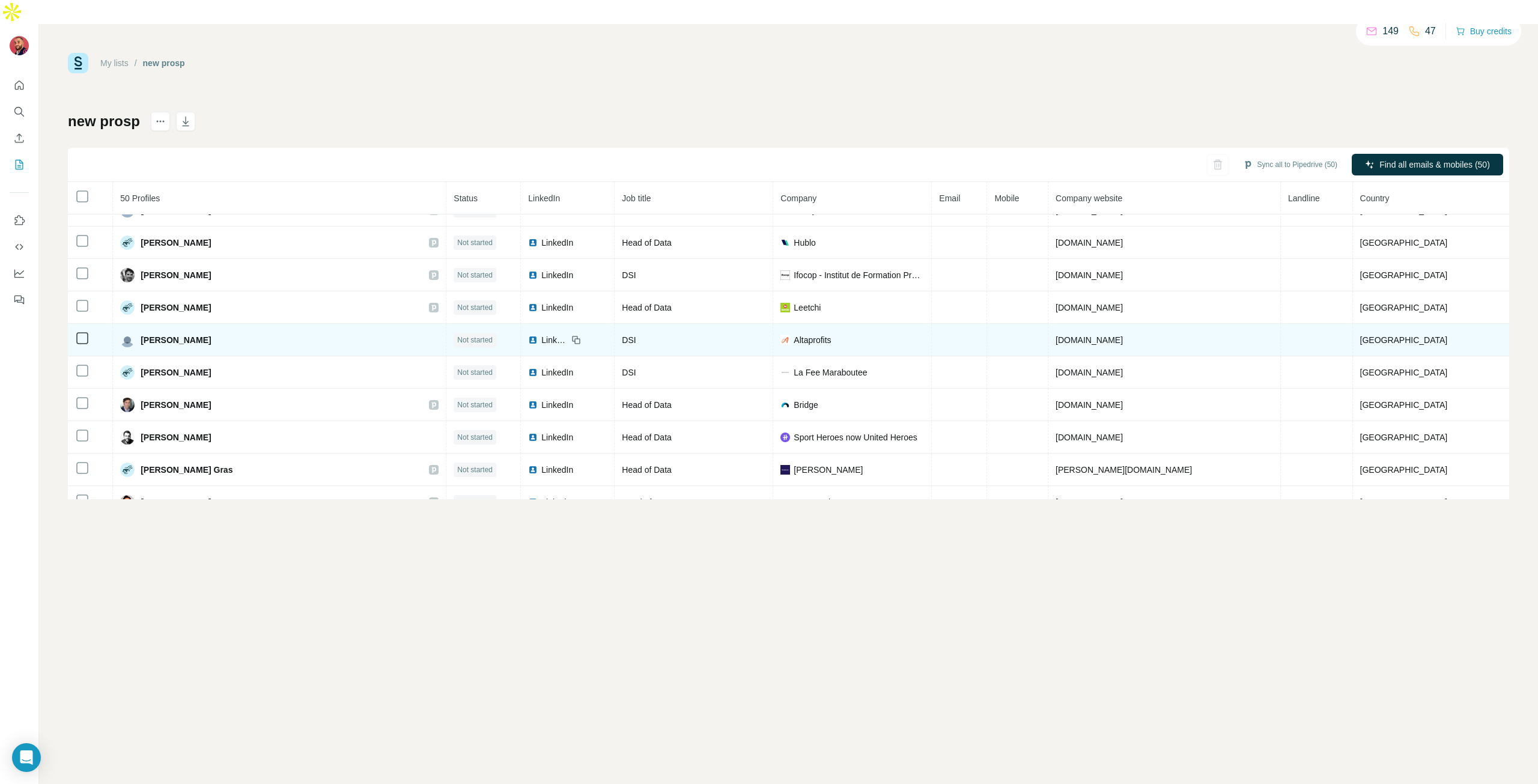
scroll to position [301, 0]
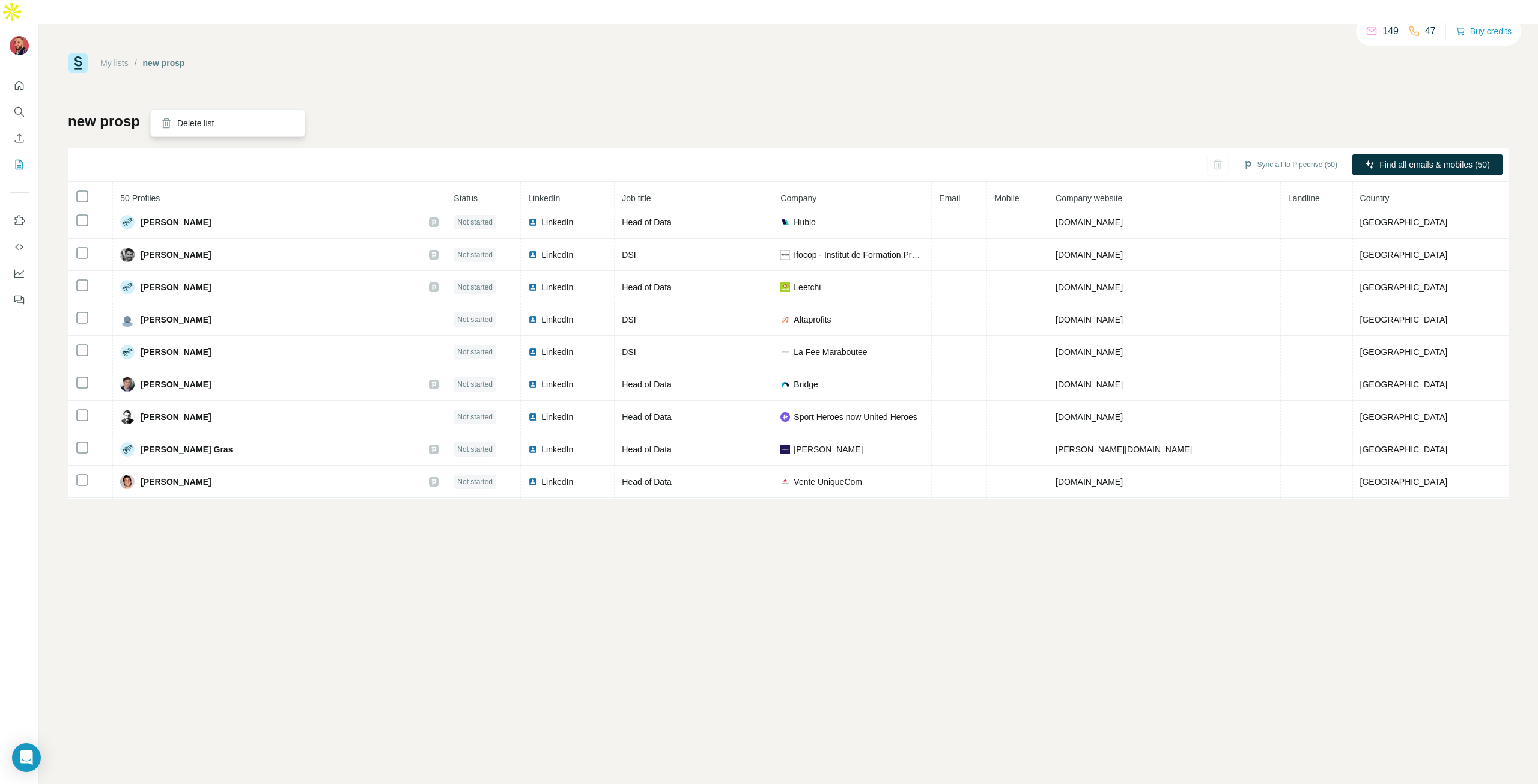
click at [159, 115] on icon "actions" at bounding box center [161, 121] width 12 height 12
click at [13, 79] on icon "Quick start" at bounding box center [19, 85] width 12 height 12
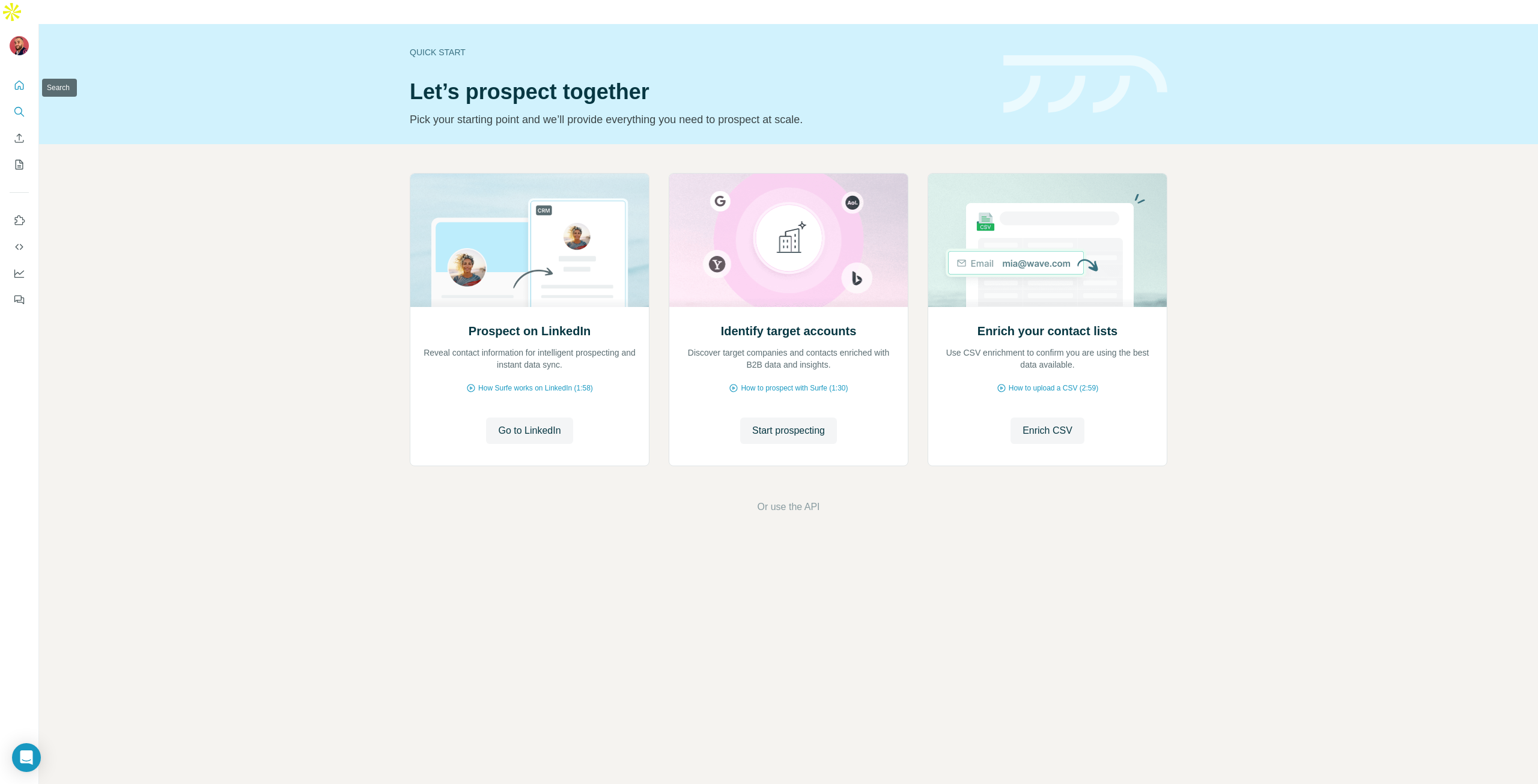
click at [24, 101] on button "Search" at bounding box center [19, 112] width 19 height 22
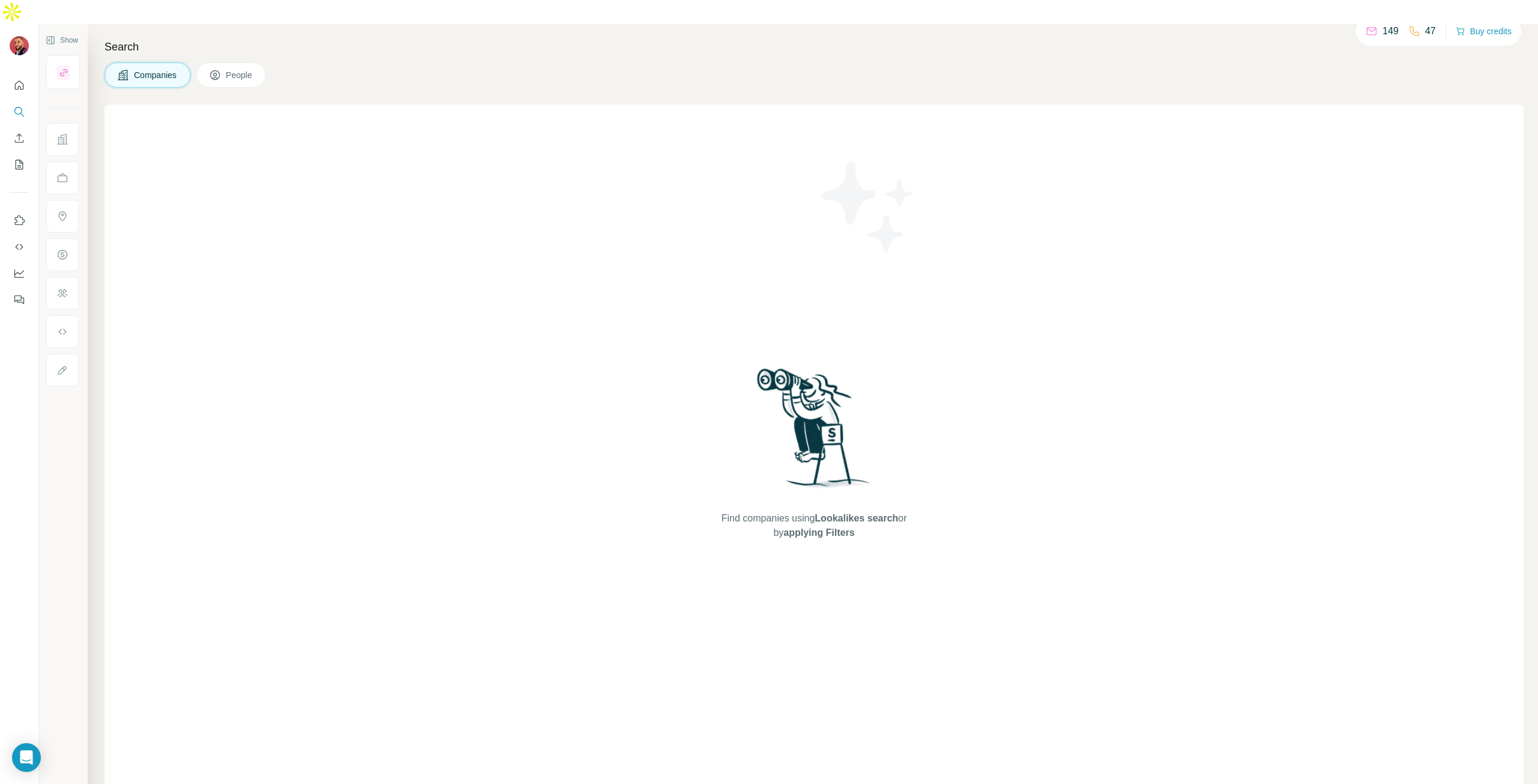
click at [229, 63] on button "People" at bounding box center [231, 75] width 69 height 25
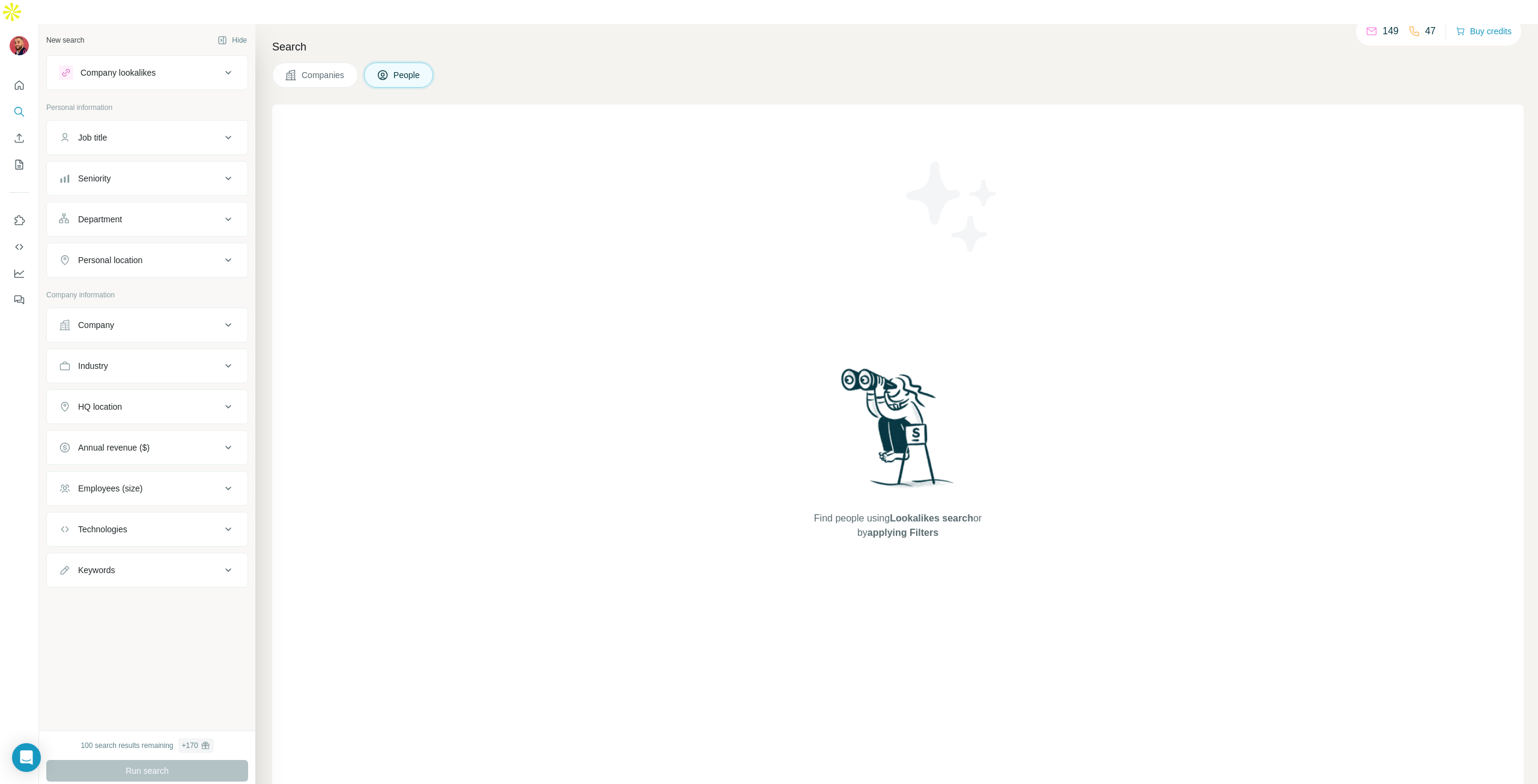
click at [167, 132] on div "Job title" at bounding box center [140, 138] width 162 height 12
click at [132, 157] on input "text" at bounding box center [135, 168] width 153 height 22
type input "*"
type input "***"
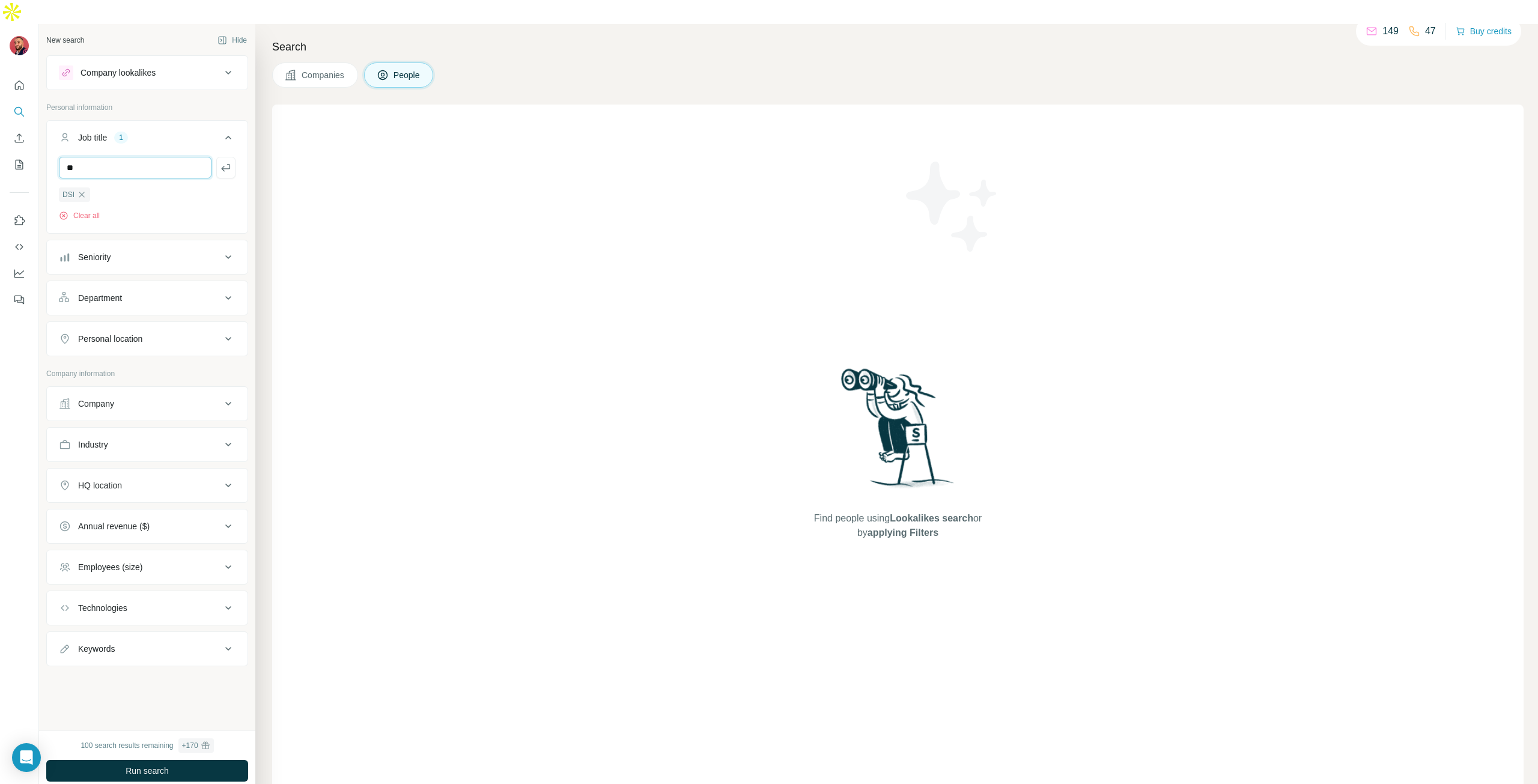
type input "*"
type input "**********"
click at [199, 251] on div "Seniority" at bounding box center [140, 257] width 162 height 12
click at [150, 333] on div "Personal location" at bounding box center [140, 339] width 162 height 12
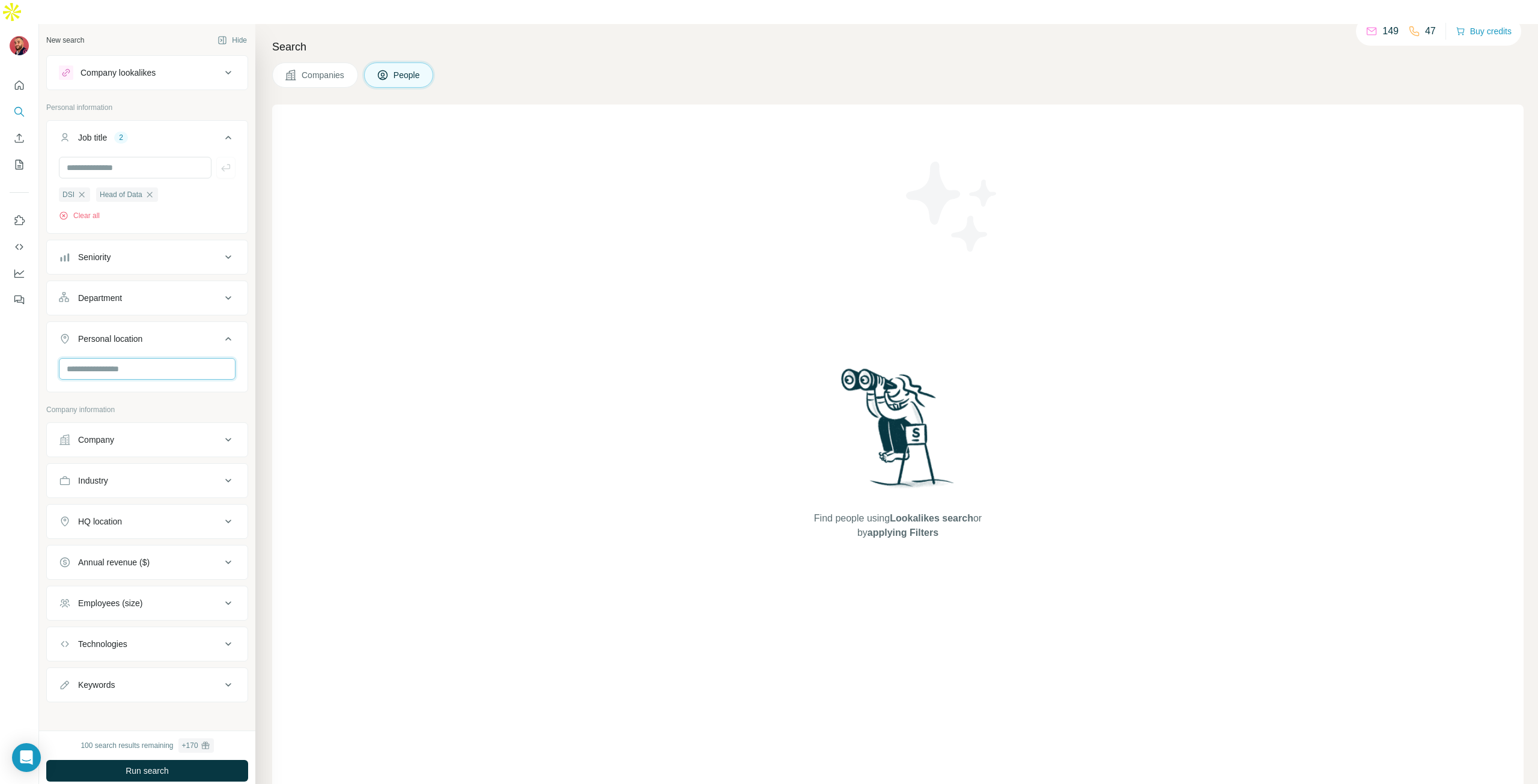
click at [123, 358] on input "text" at bounding box center [147, 369] width 177 height 22
type input "******"
click at [132, 383] on section "🇫🇷 [GEOGRAPHIC_DATA]" at bounding box center [139, 383] width 155 height 27
click at [190, 468] on button "Company" at bounding box center [147, 482] width 200 height 29
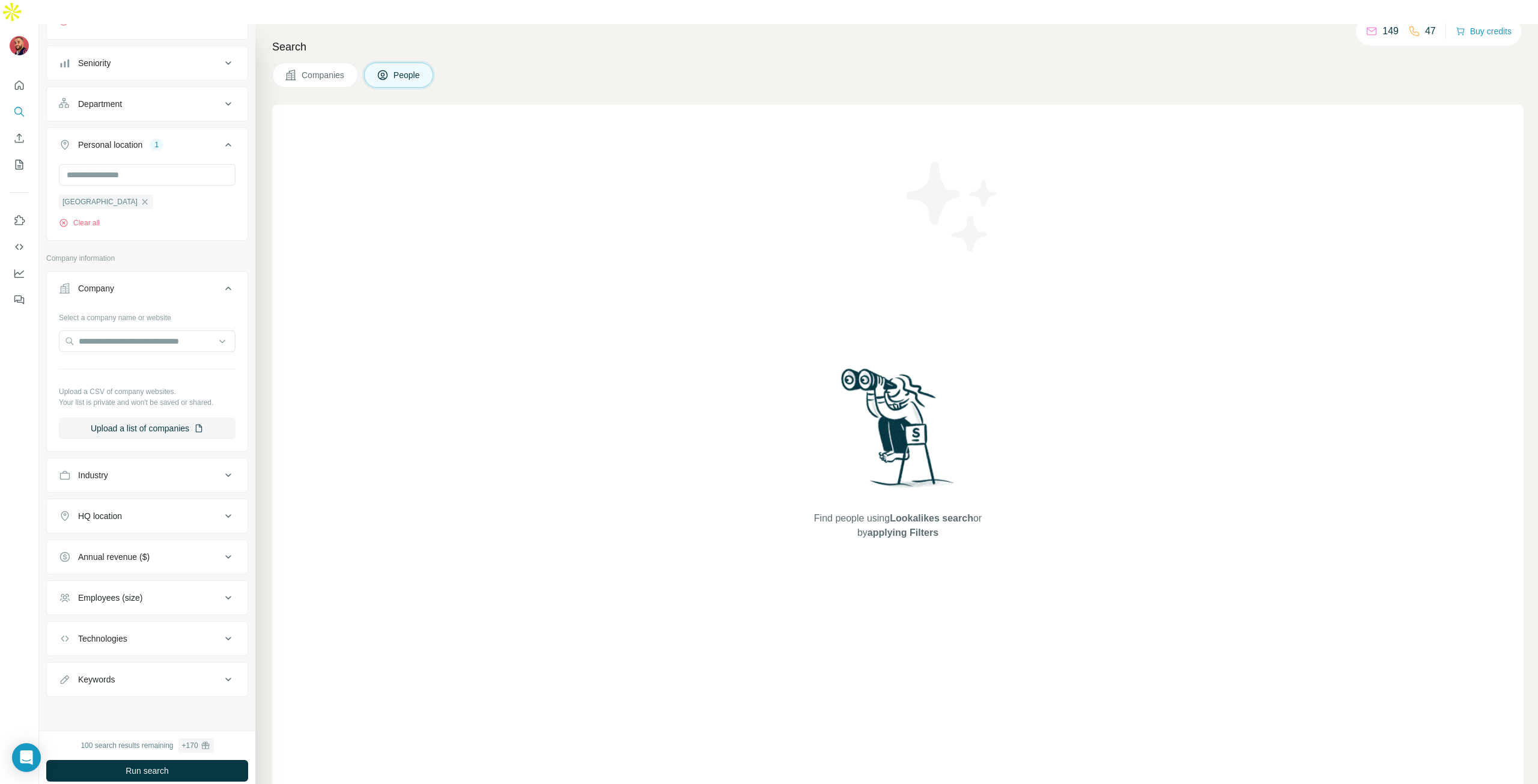
click at [221, 509] on icon at bounding box center [228, 516] width 14 height 14
click at [113, 534] on input "text" at bounding box center [147, 545] width 177 height 22
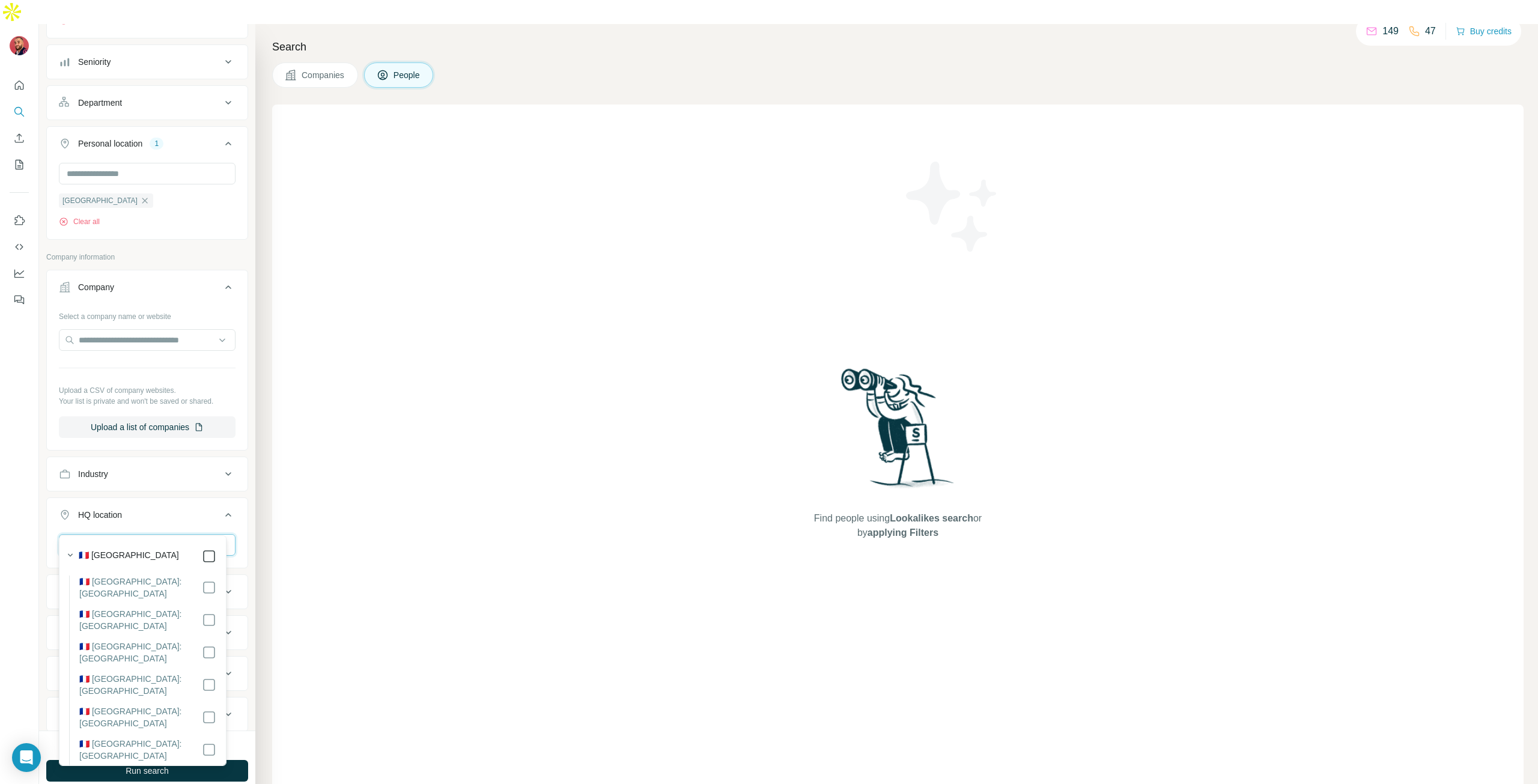
type input "******"
click at [40, 510] on div "New search Hide Company lookalikes Personal information Job title 2 DSI Head of…" at bounding box center [147, 377] width 216 height 706
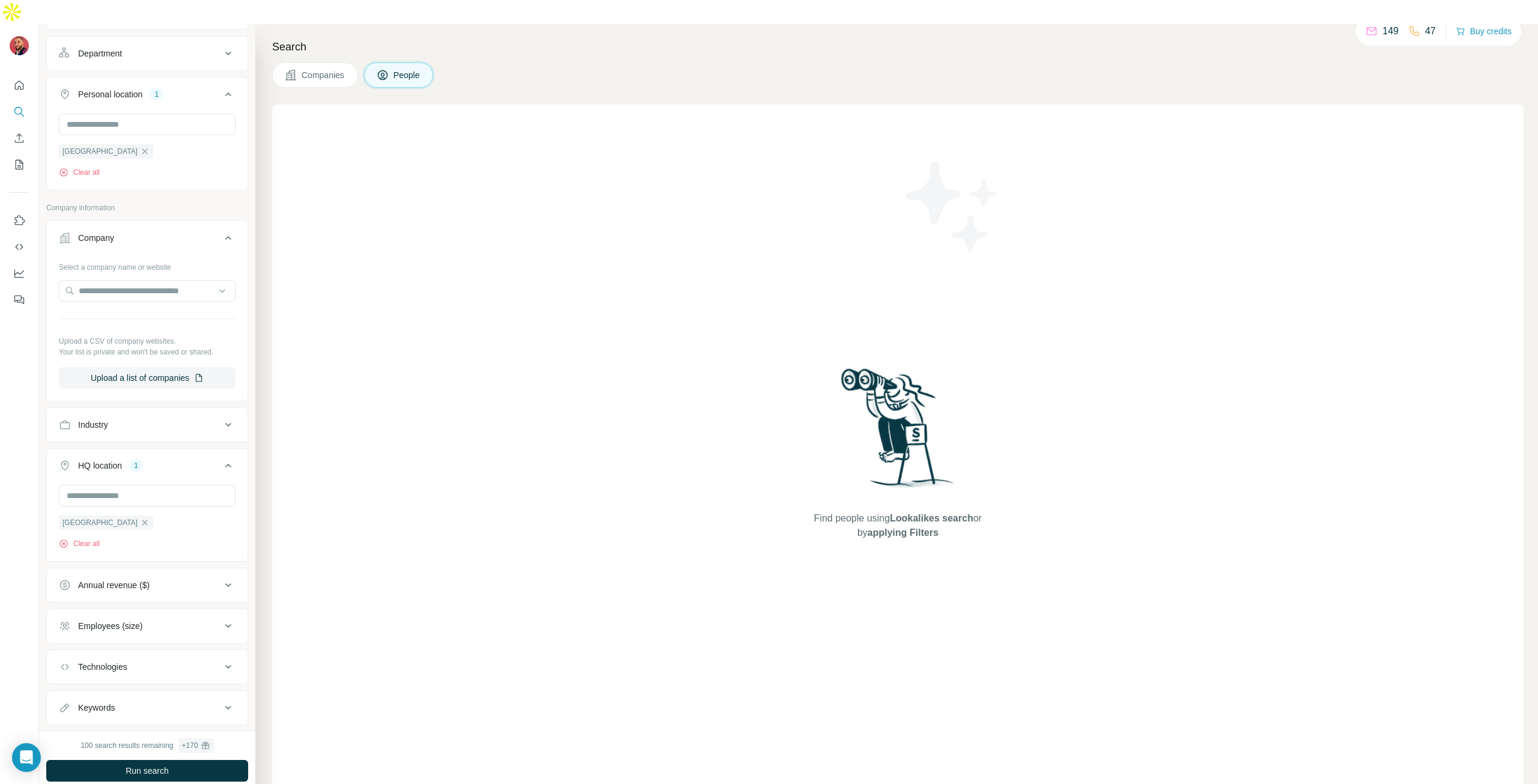
scroll to position [275, 0]
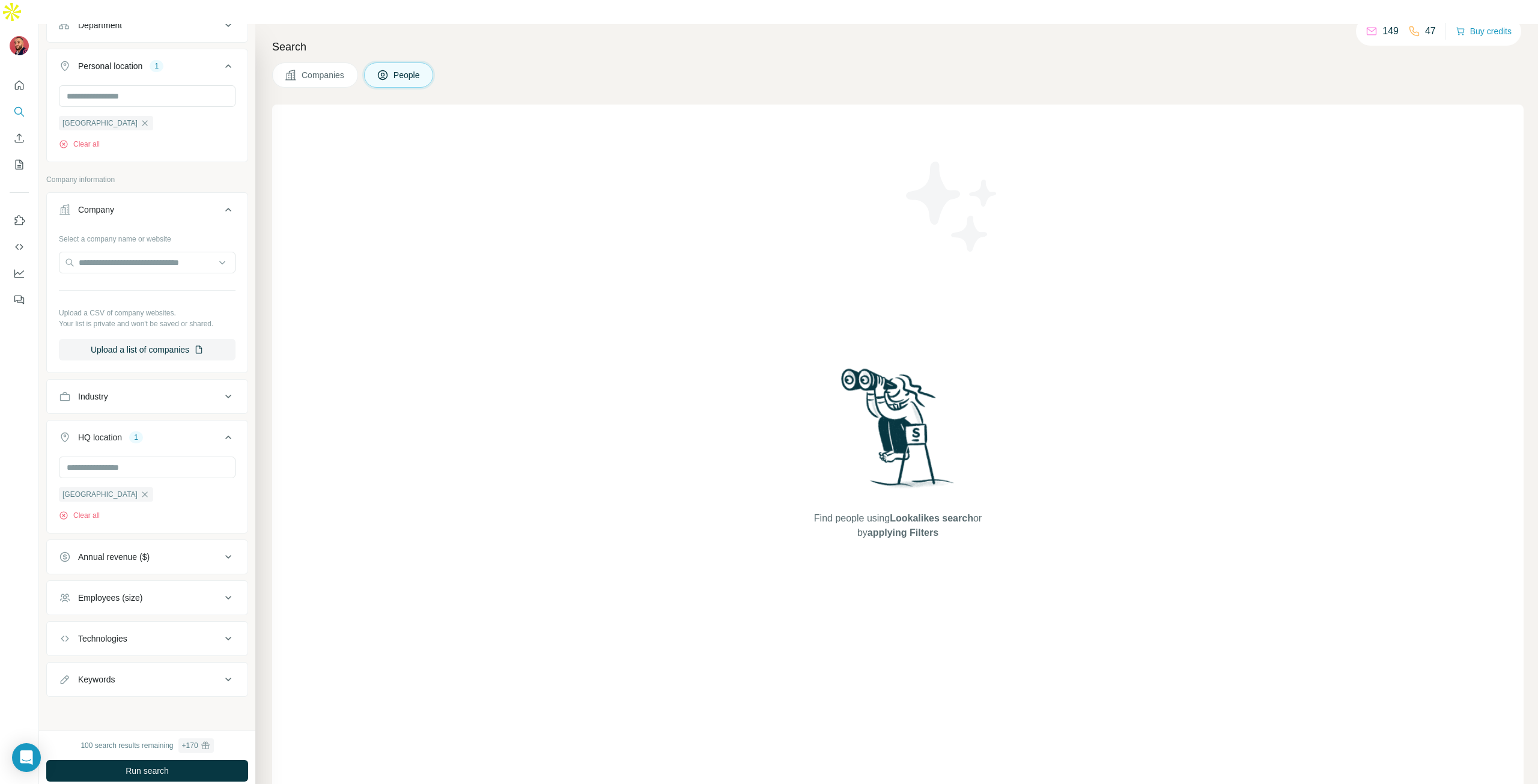
click at [221, 590] on icon at bounding box center [228, 598] width 14 height 14
click at [65, 682] on icon at bounding box center [66, 689] width 14 height 14
click at [37, 531] on div at bounding box center [19, 416] width 39 height 784
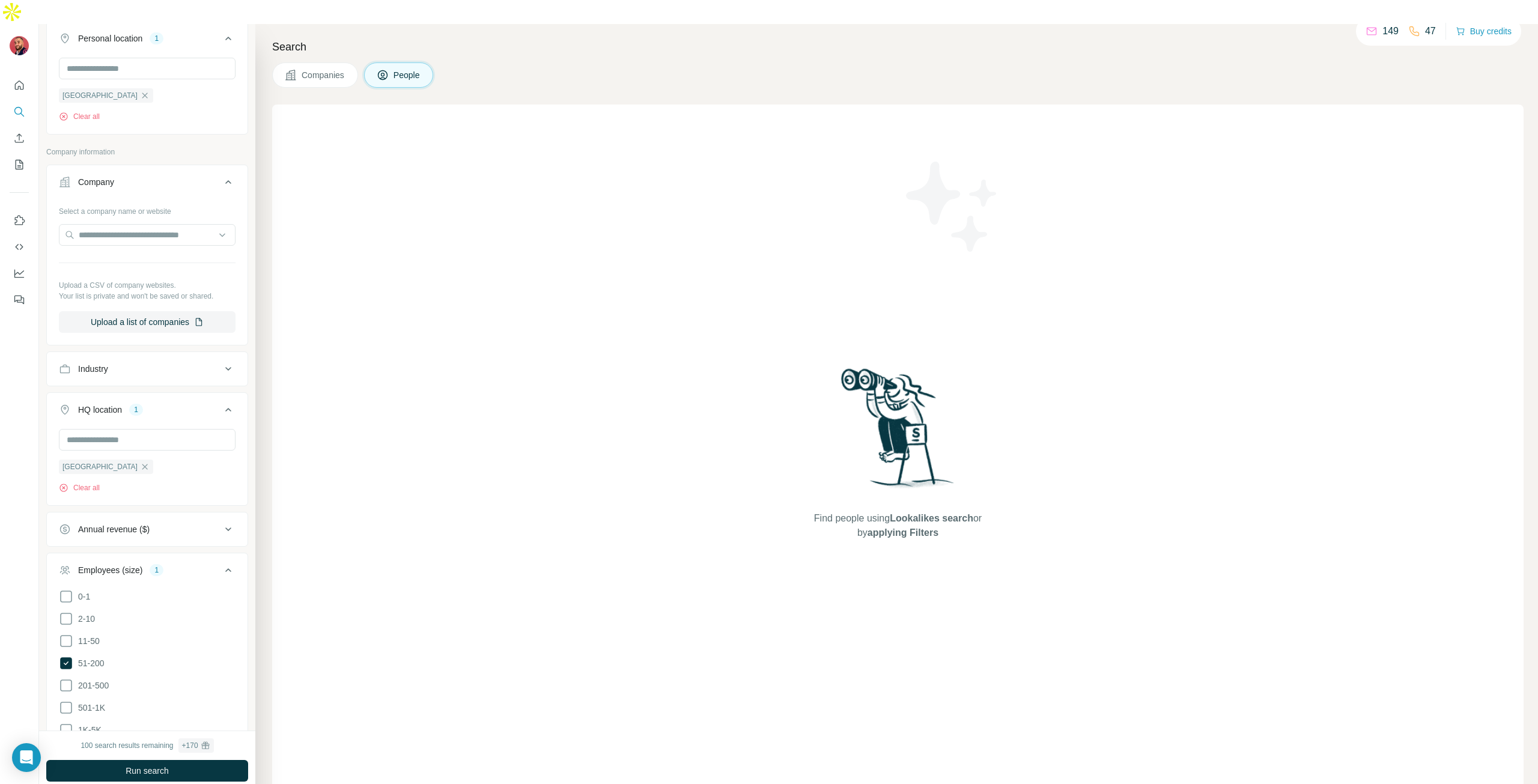
scroll to position [559, 0]
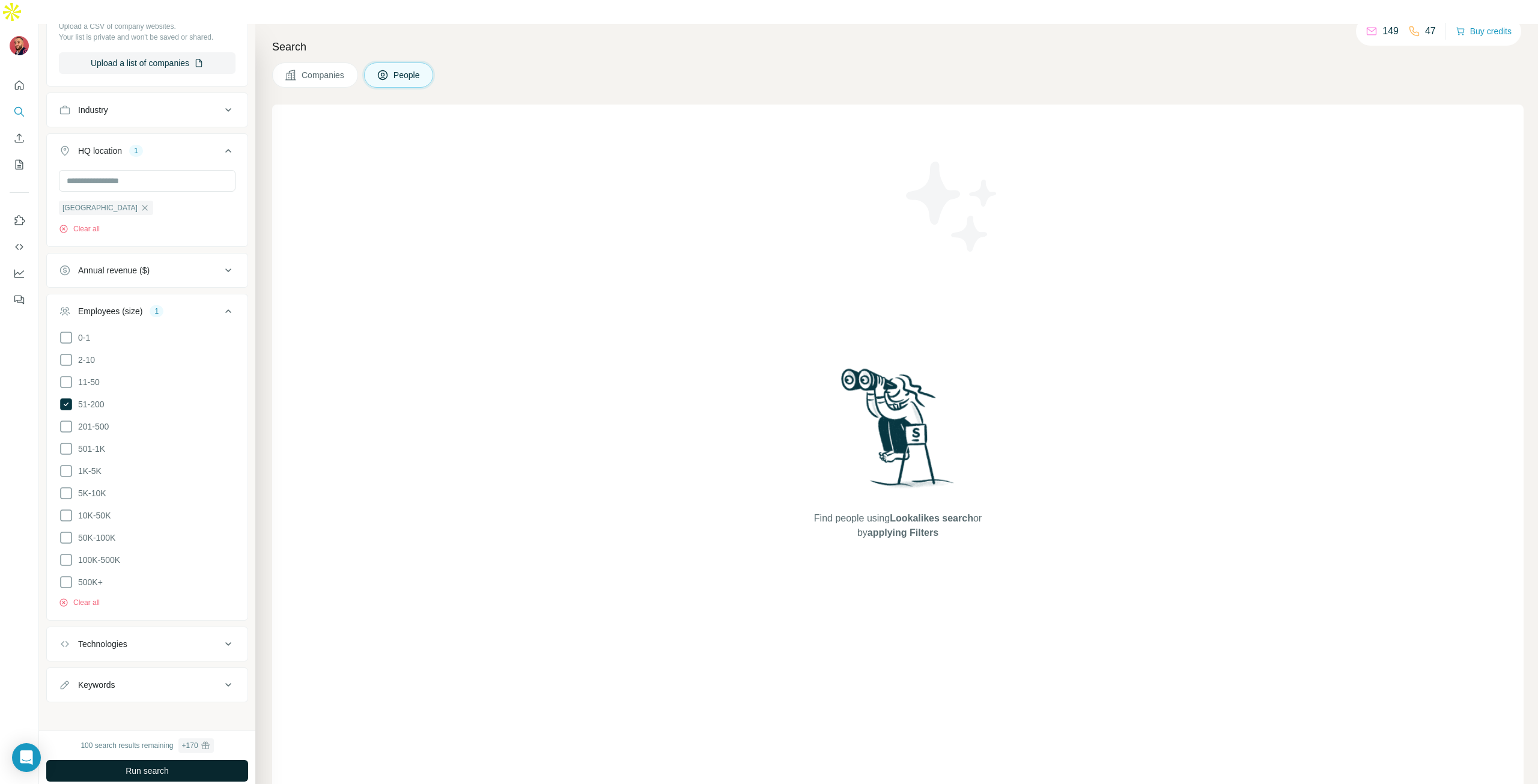
click at [177, 760] on button "Run search" at bounding box center [147, 771] width 202 height 22
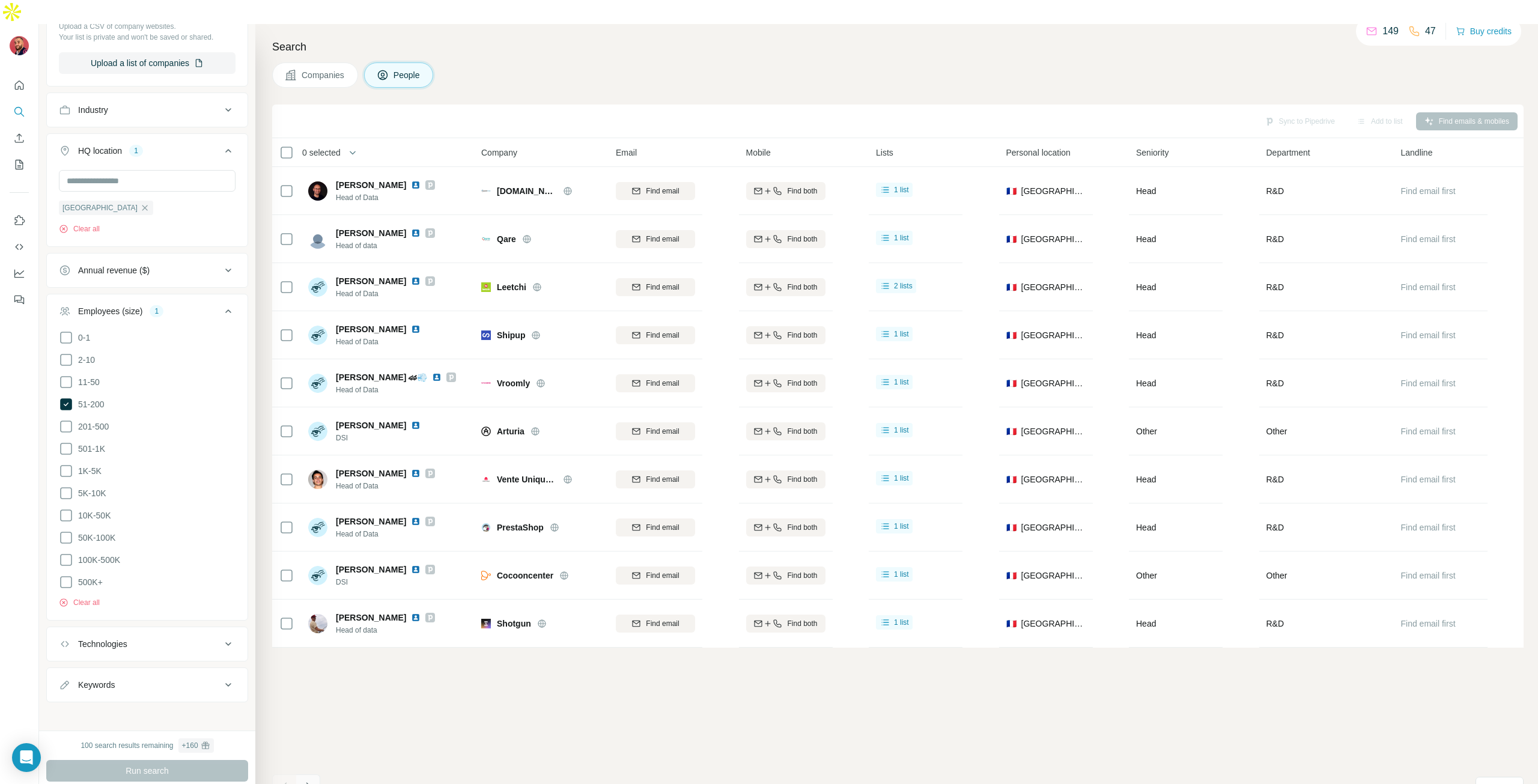
click at [306, 780] on icon "Navigate to next page" at bounding box center [308, 786] width 12 height 12
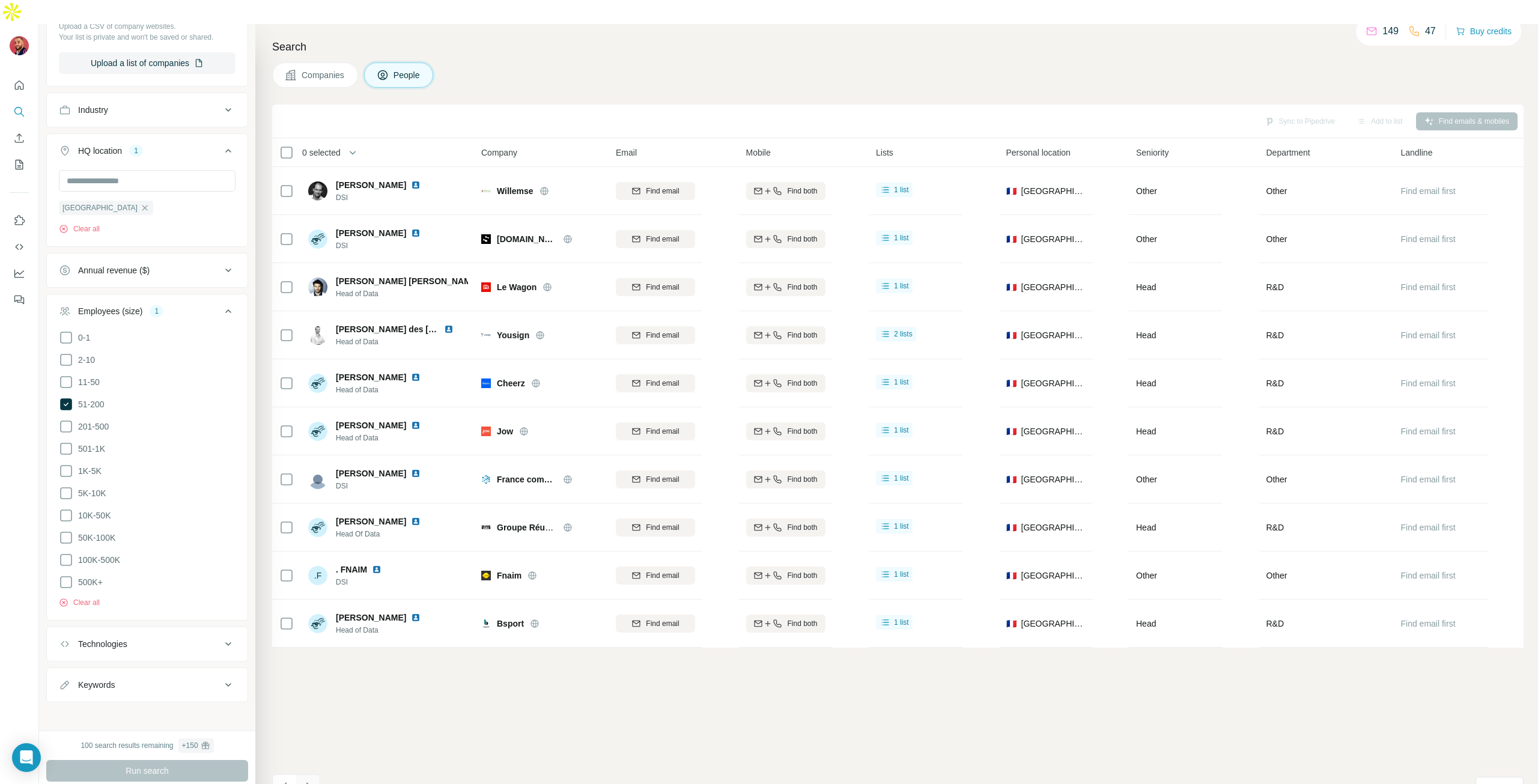
click at [306, 780] on icon "Navigate to next page" at bounding box center [308, 786] width 12 height 12
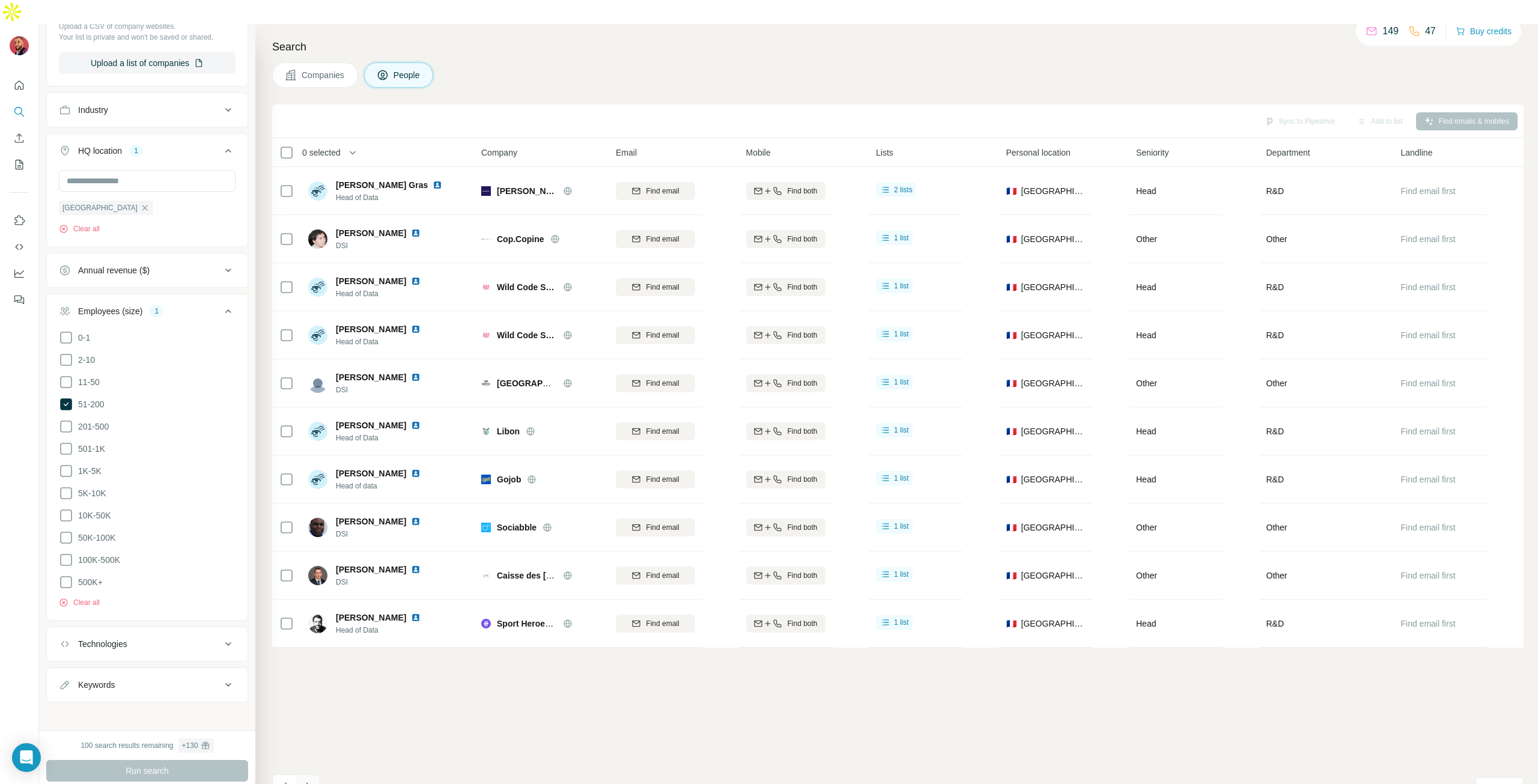
click at [306, 780] on icon "Navigate to next page" at bounding box center [308, 786] width 12 height 12
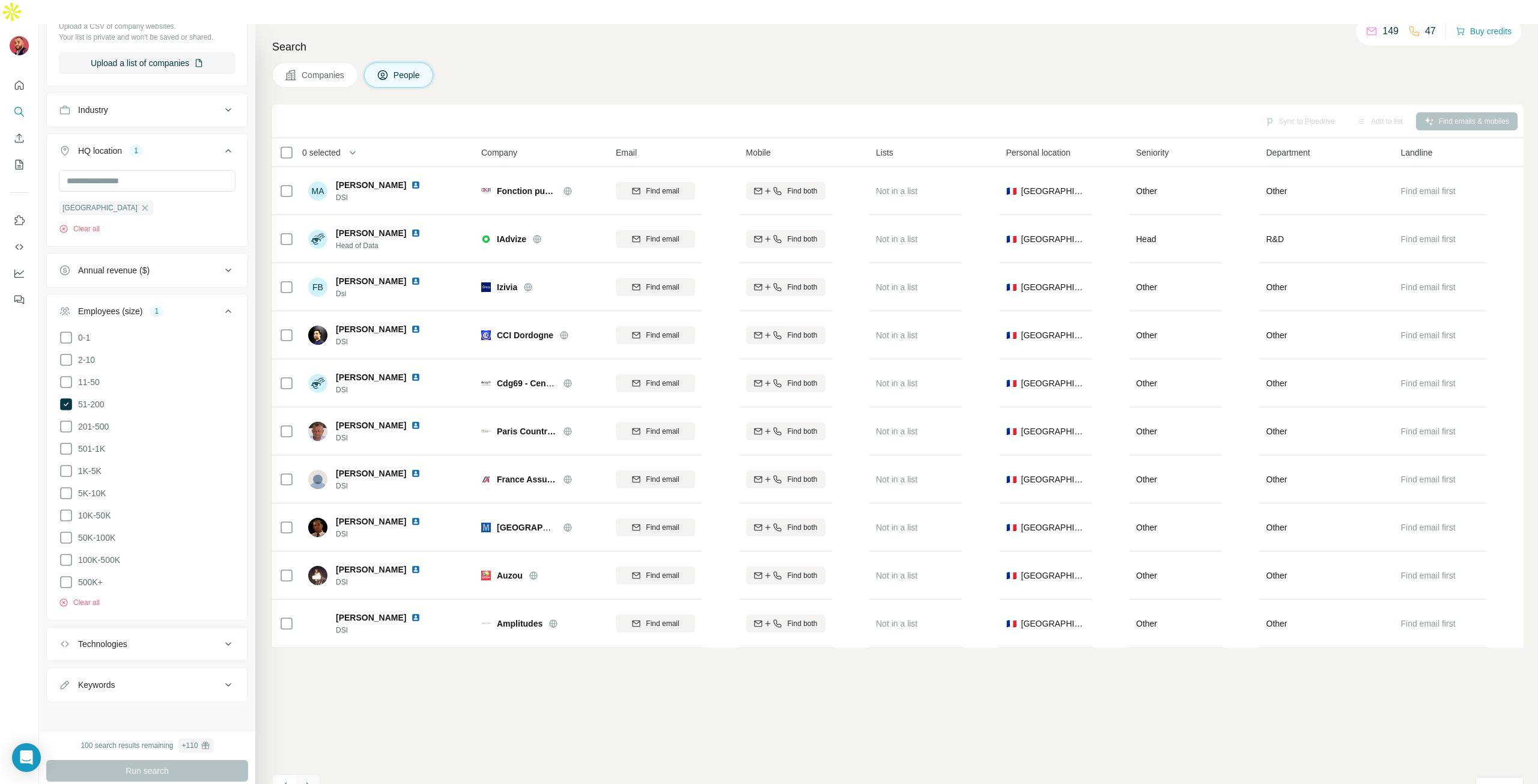
click at [306, 780] on icon "Navigate to next page" at bounding box center [308, 786] width 12 height 12
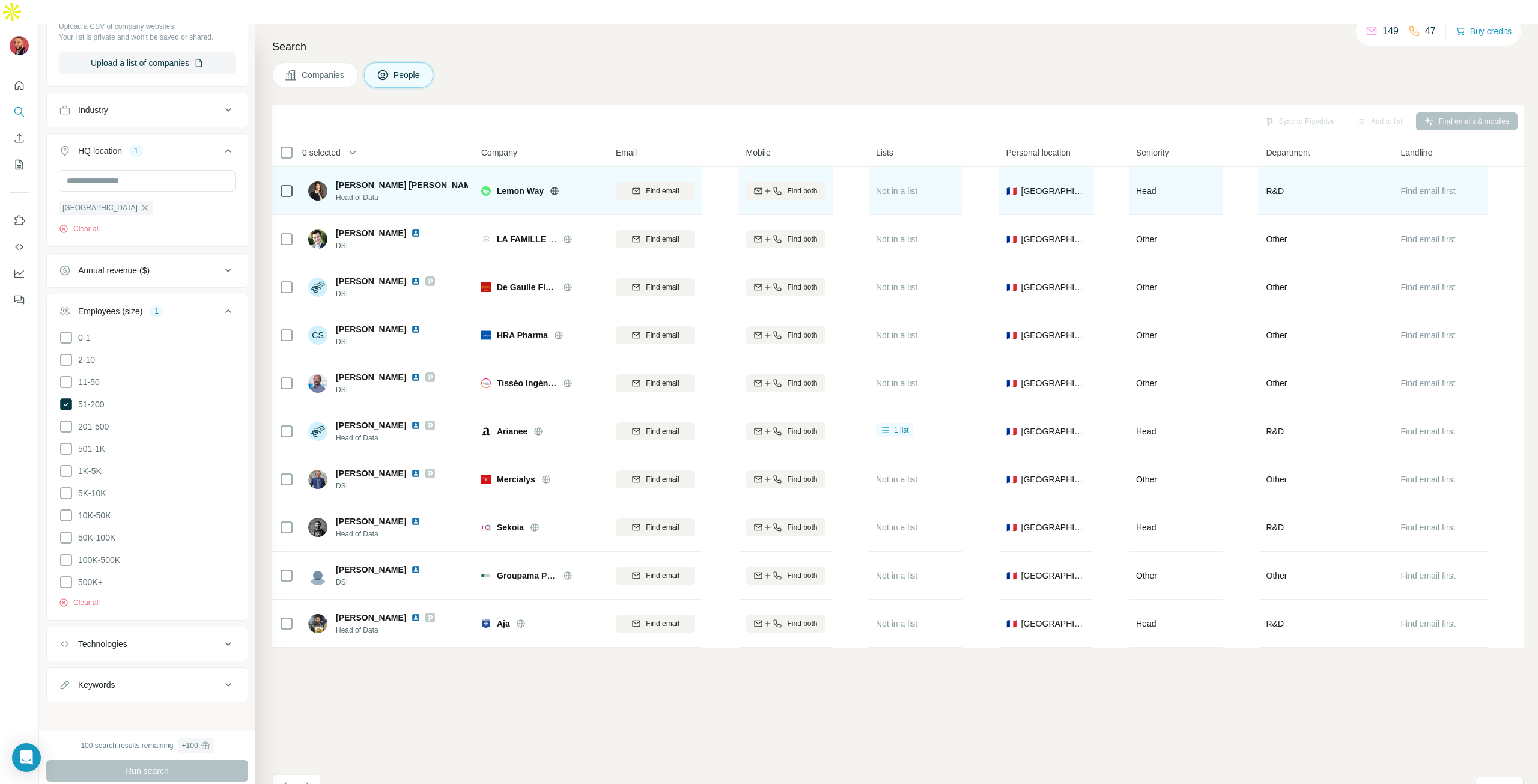
click at [484, 180] on img at bounding box center [489, 185] width 10 height 10
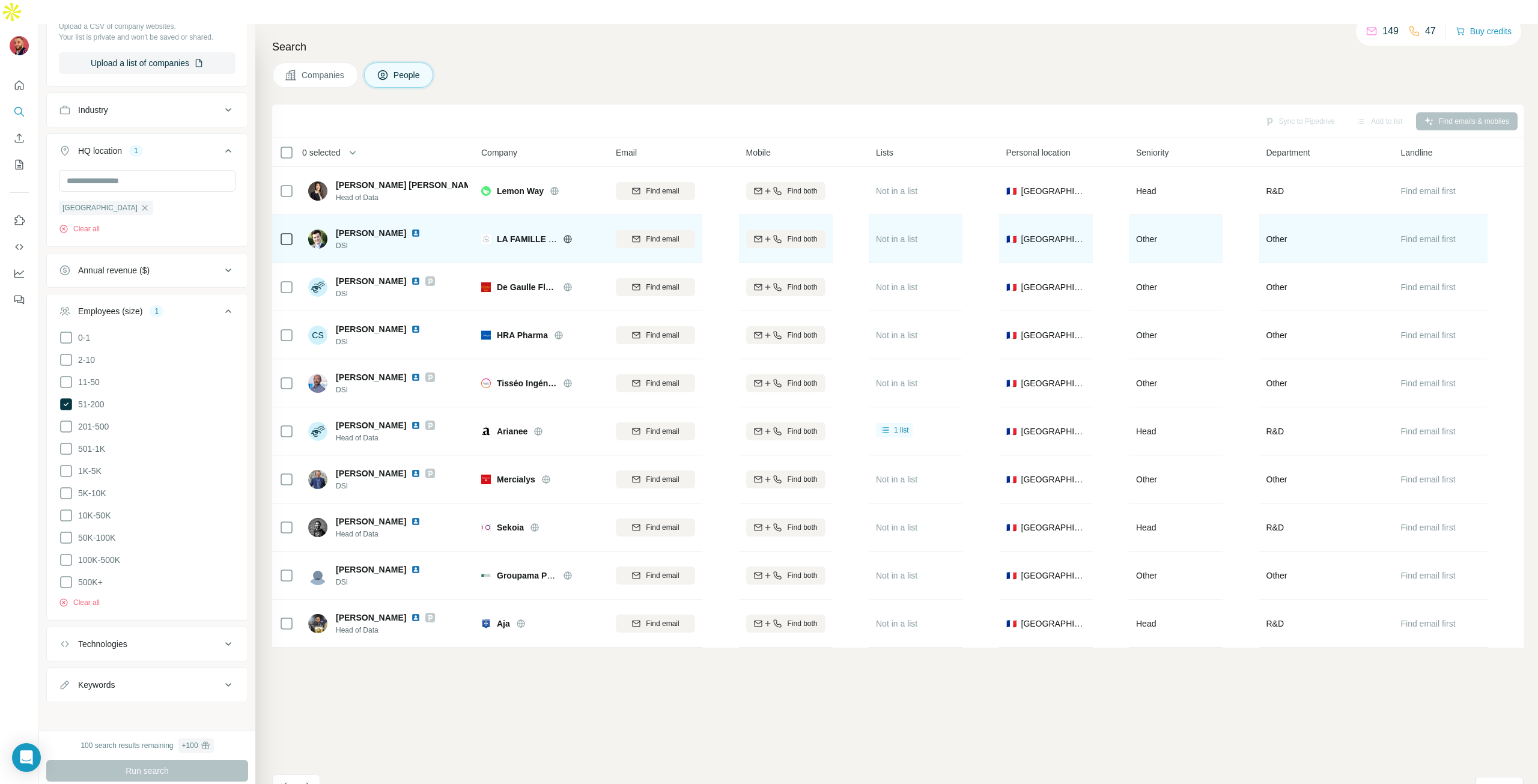
click at [415, 228] on img at bounding box center [416, 233] width 10 height 10
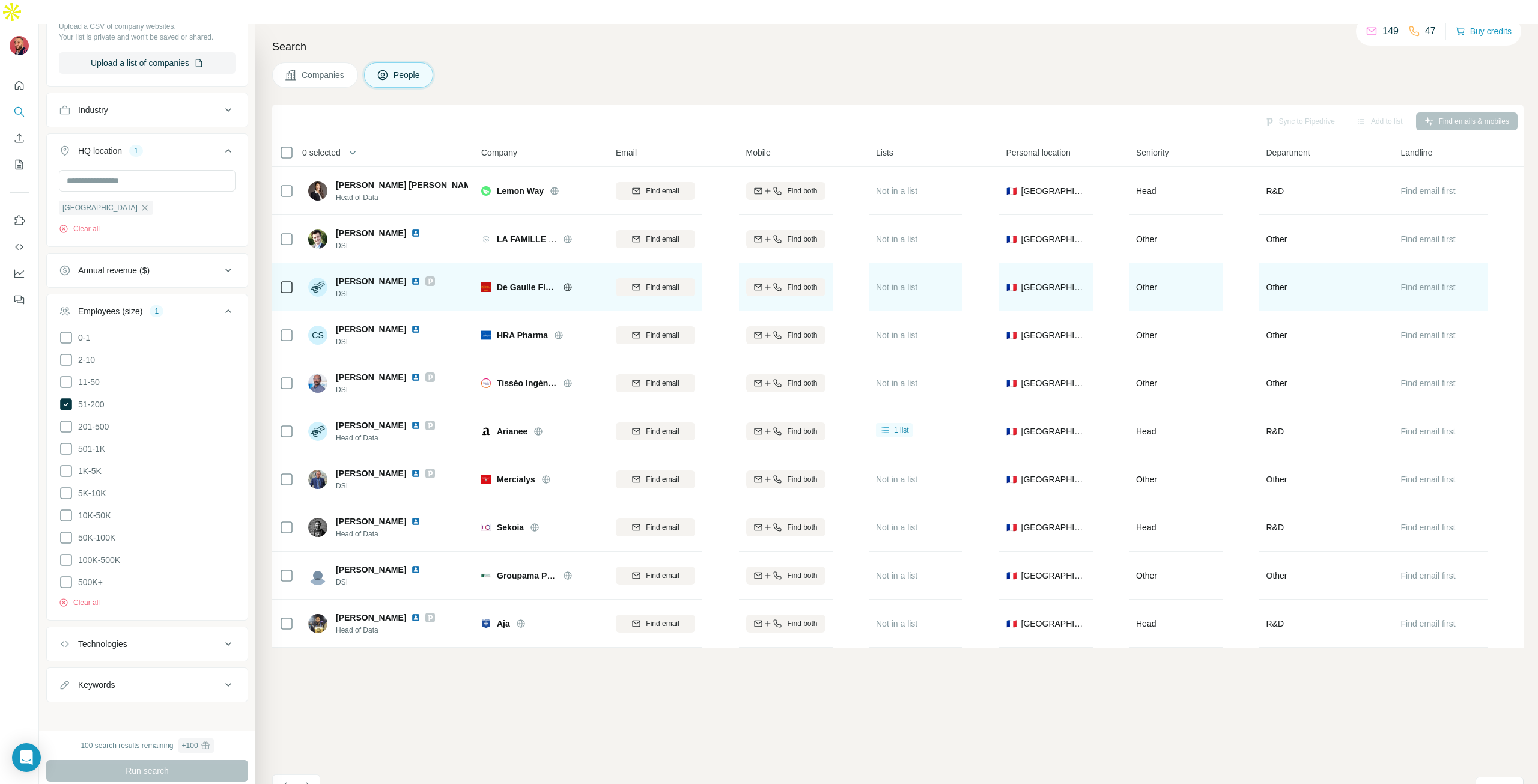
click at [411, 276] on img at bounding box center [416, 281] width 10 height 10
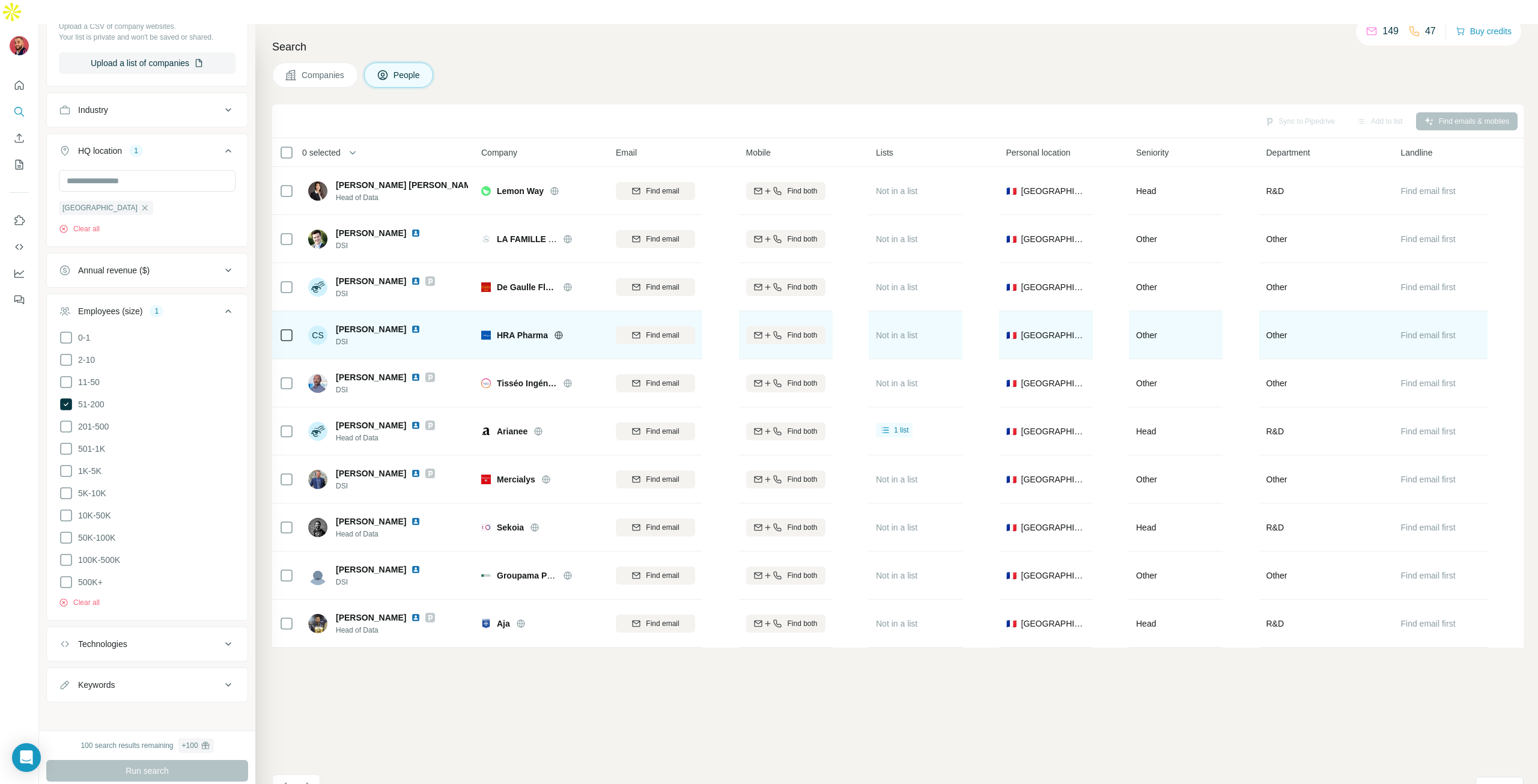
click at [411, 324] on img at bounding box center [416, 329] width 10 height 10
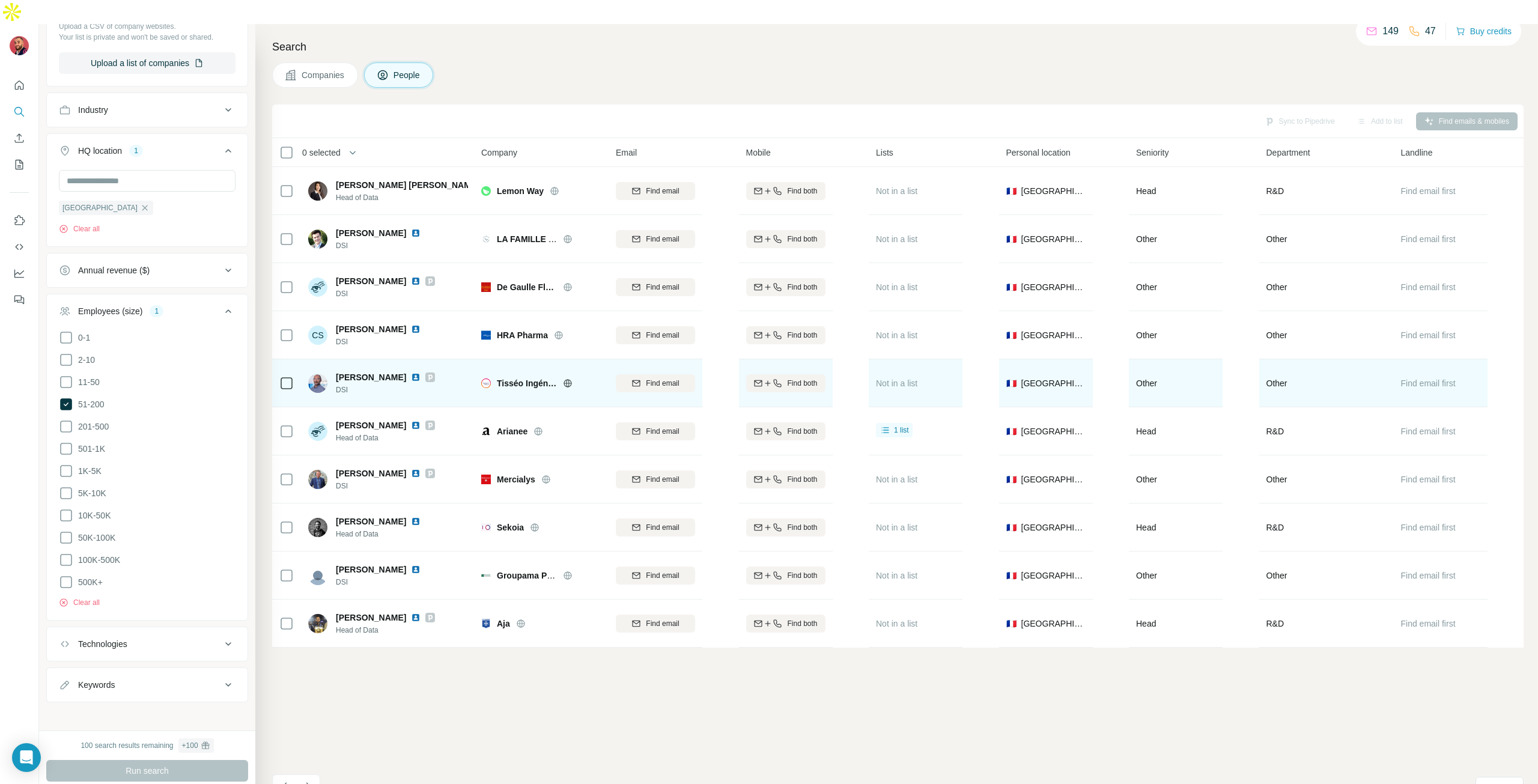
click at [418, 372] on img at bounding box center [416, 377] width 10 height 10
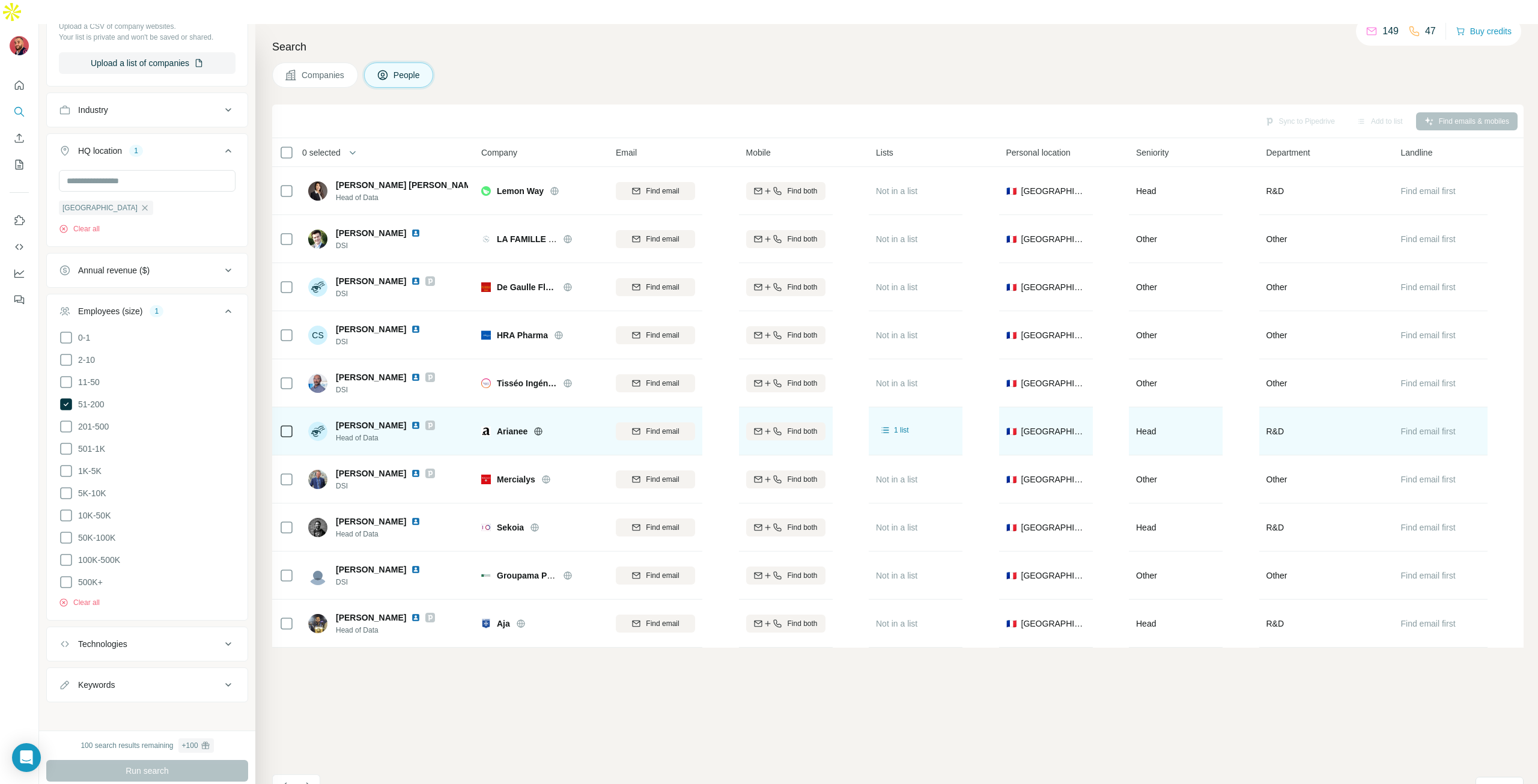
click at [411, 421] on img at bounding box center [416, 425] width 10 height 10
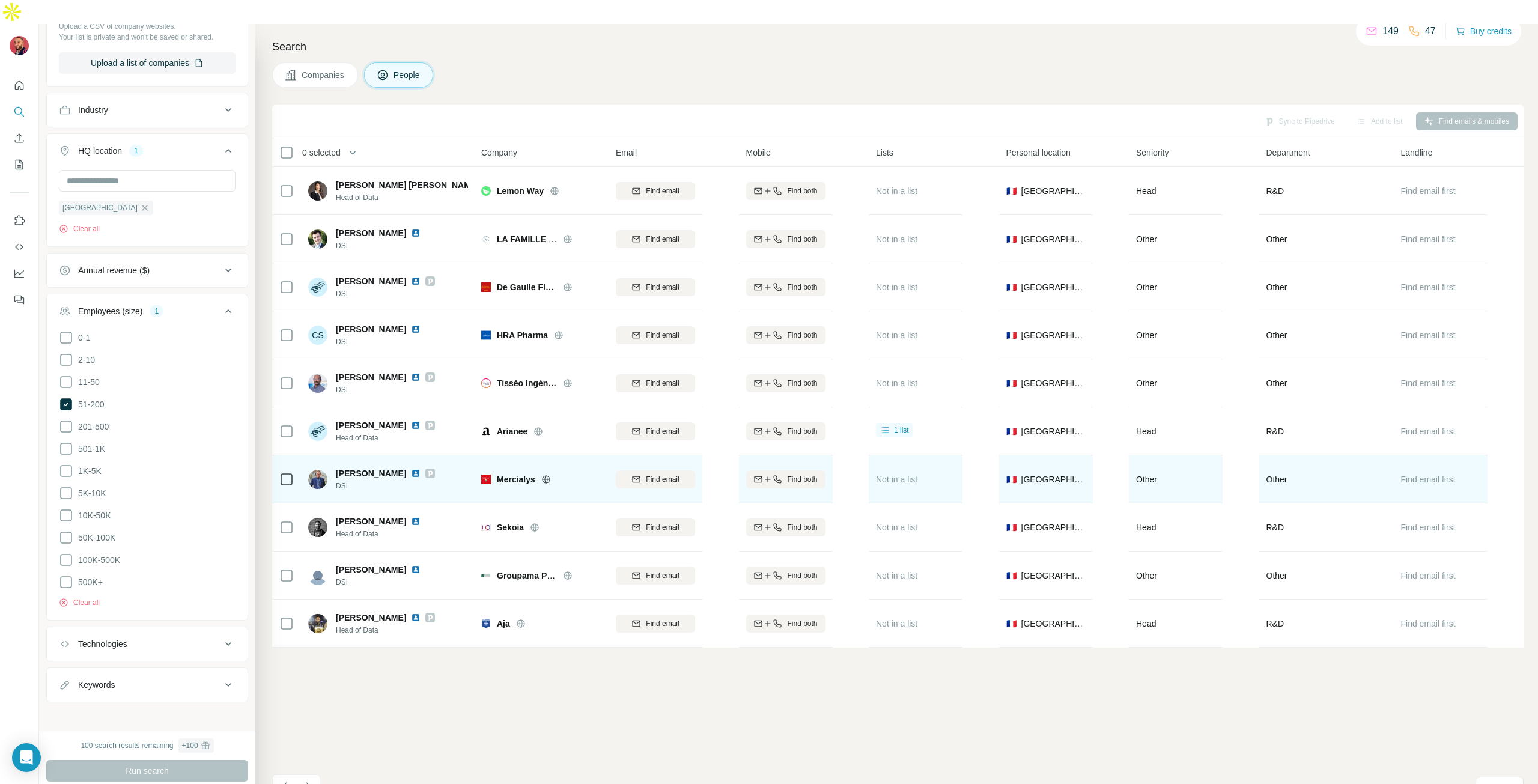
click at [411, 468] on img at bounding box center [416, 473] width 10 height 10
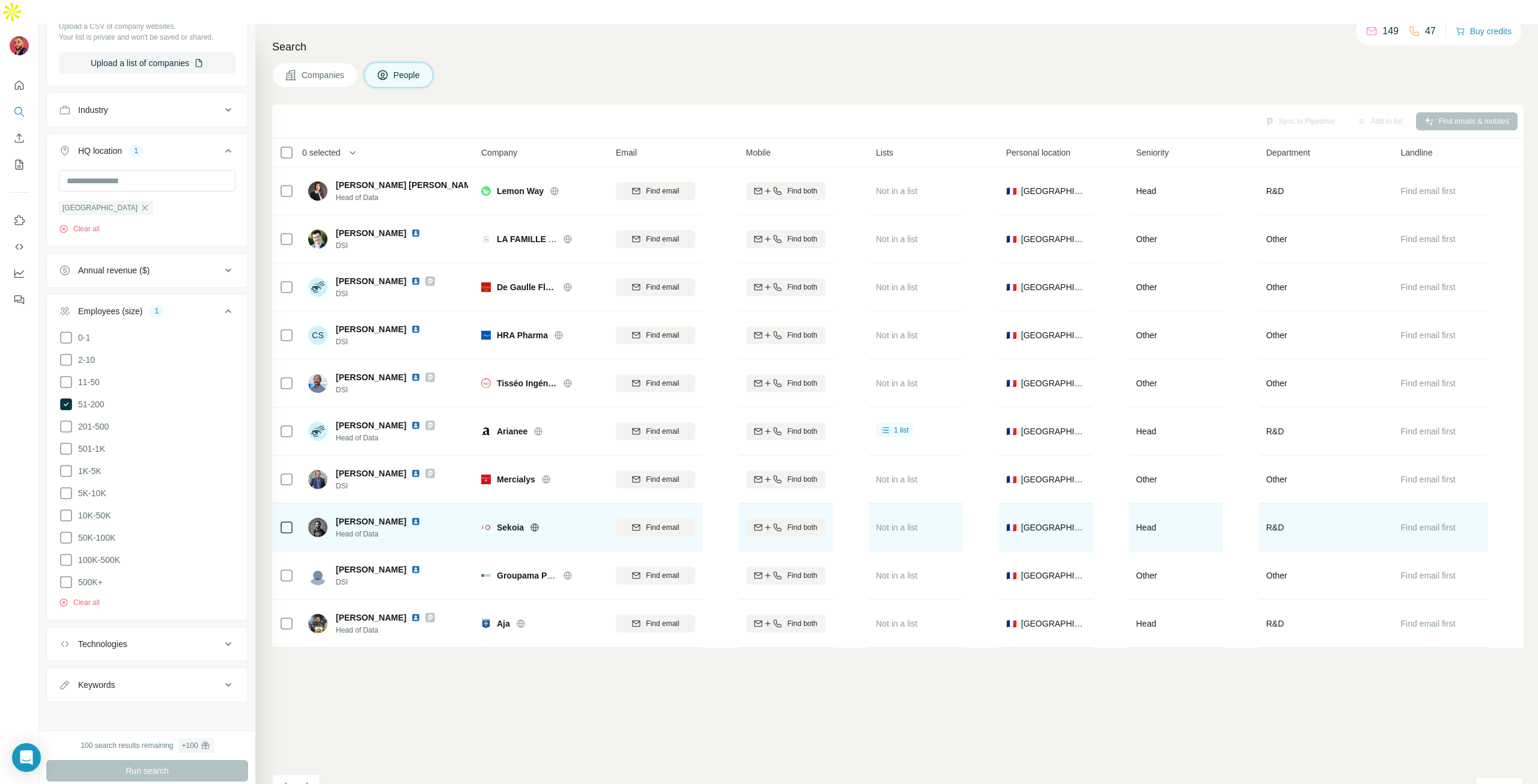
click at [411, 517] on img at bounding box center [416, 521] width 10 height 10
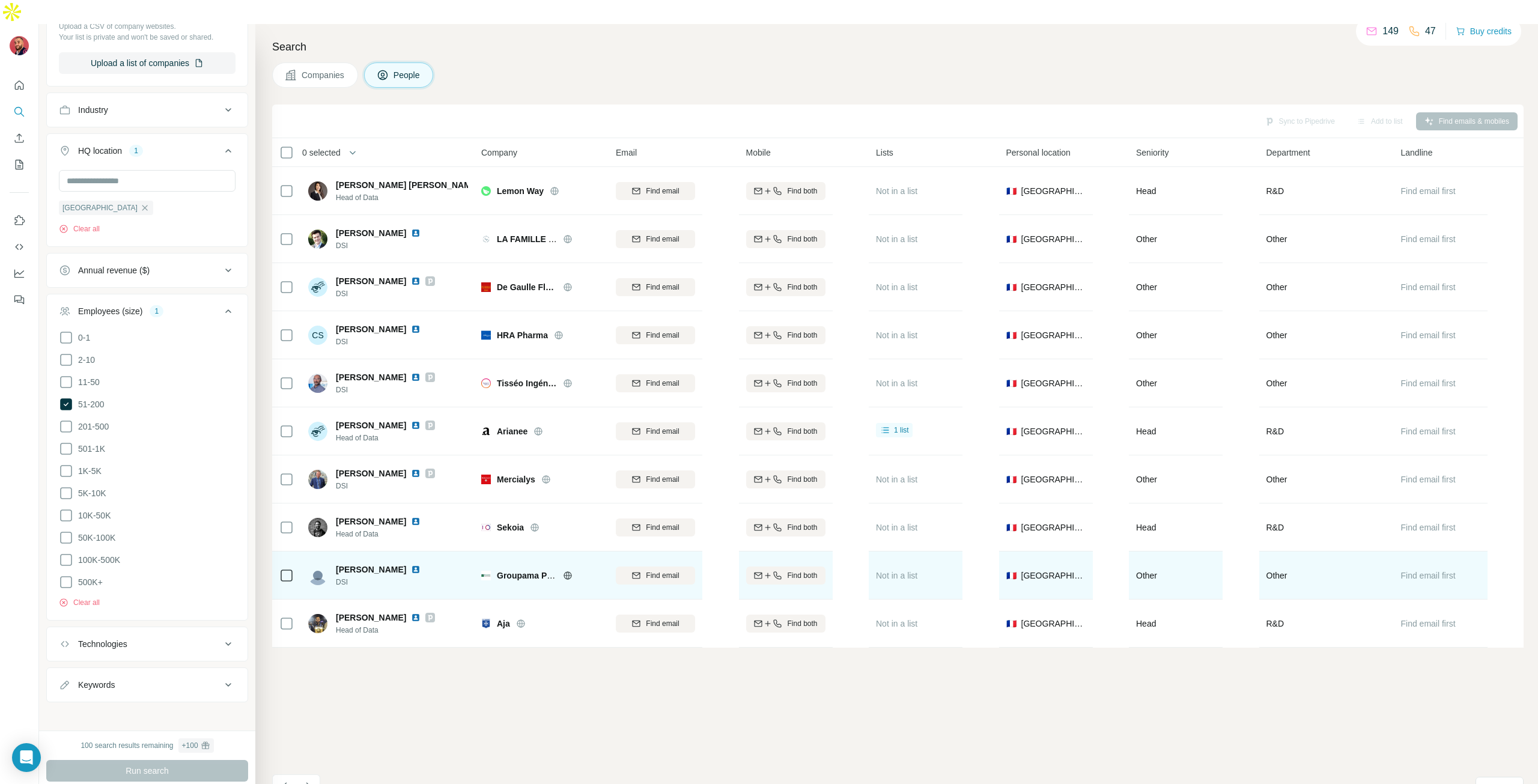
click at [413, 565] on img at bounding box center [416, 570] width 10 height 10
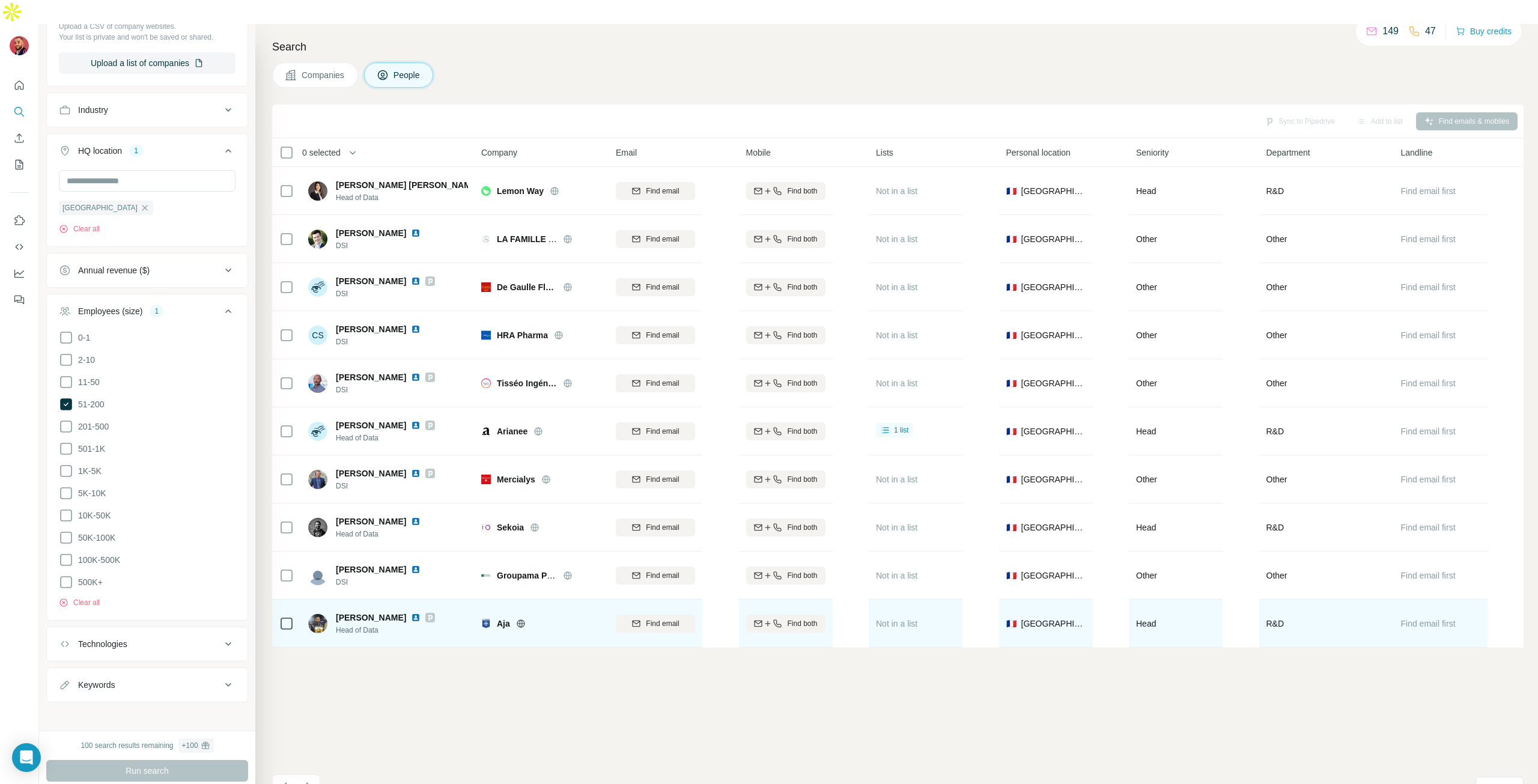
click at [411, 613] on img at bounding box center [416, 617] width 10 height 10
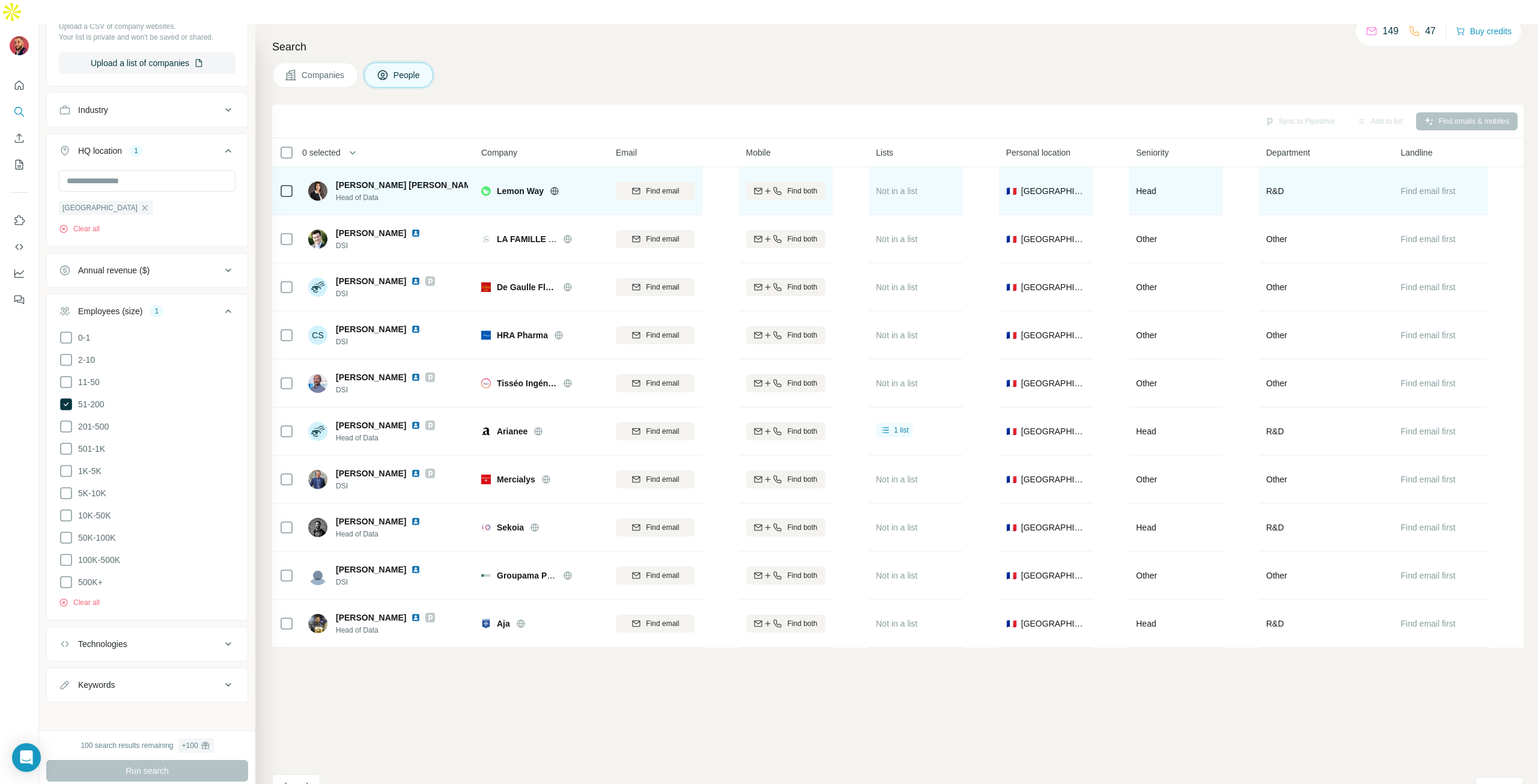
click at [291, 184] on icon at bounding box center [287, 191] width 14 height 14
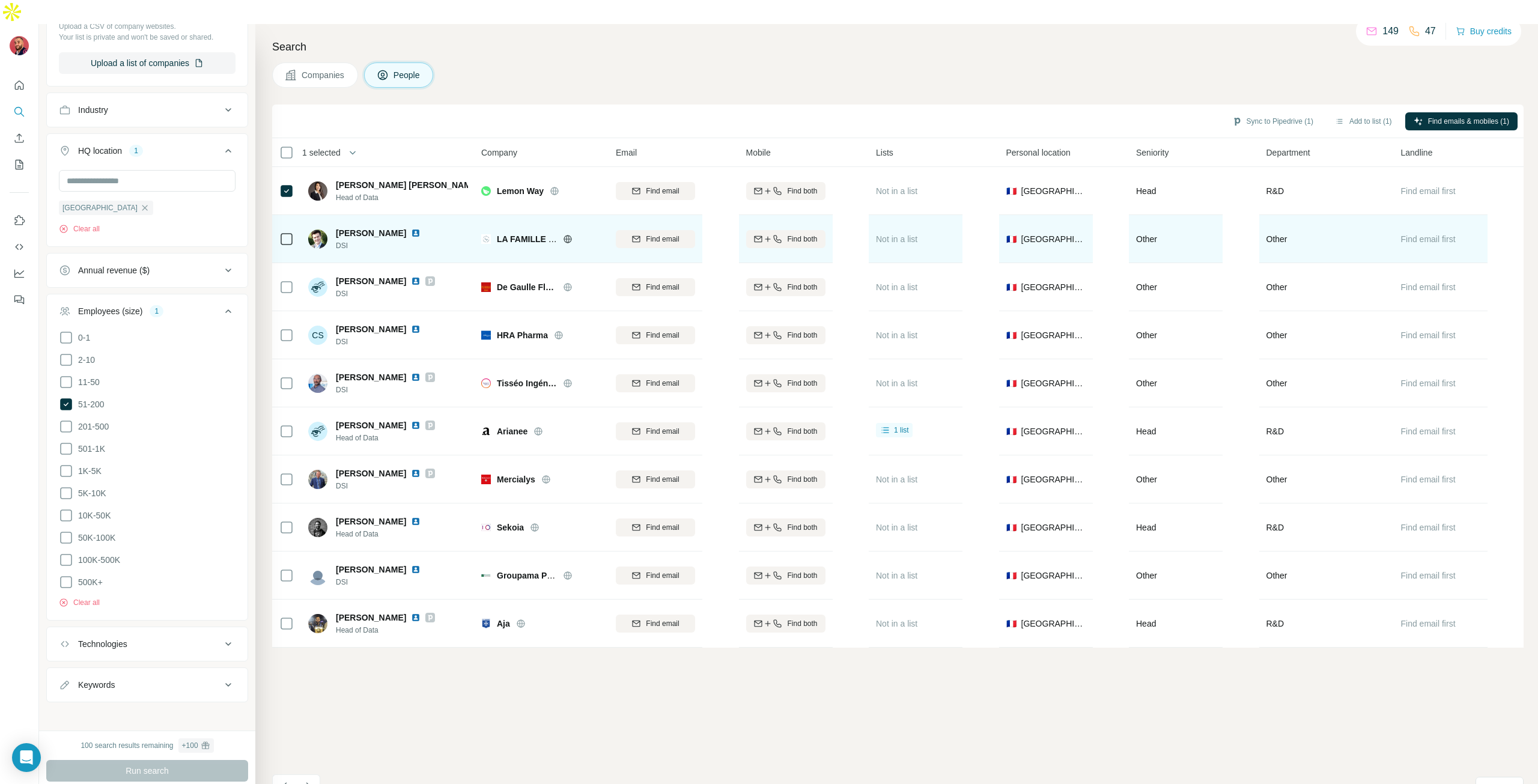
click at [295, 217] on td at bounding box center [287, 239] width 29 height 48
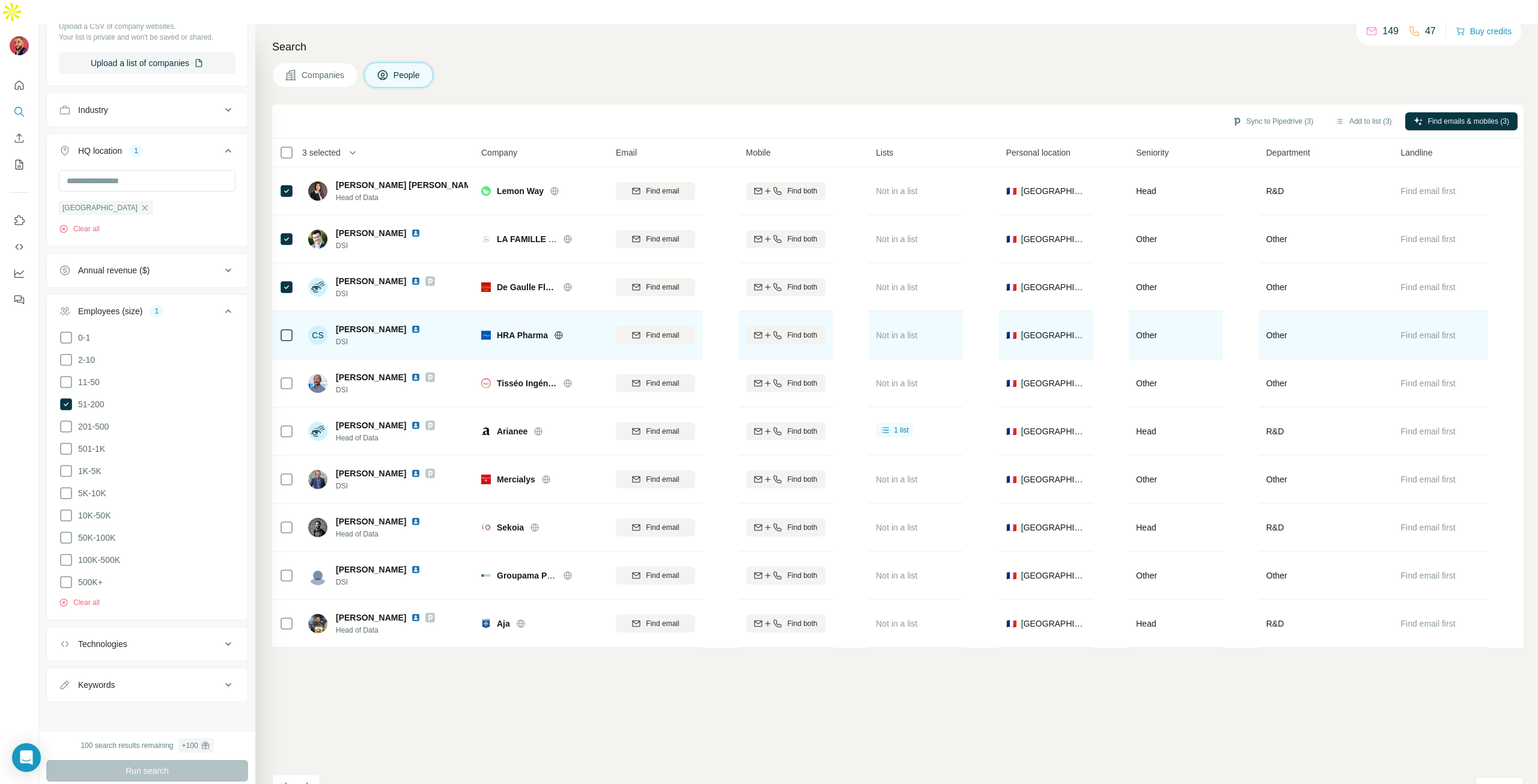
click at [289, 328] on icon at bounding box center [287, 335] width 14 height 14
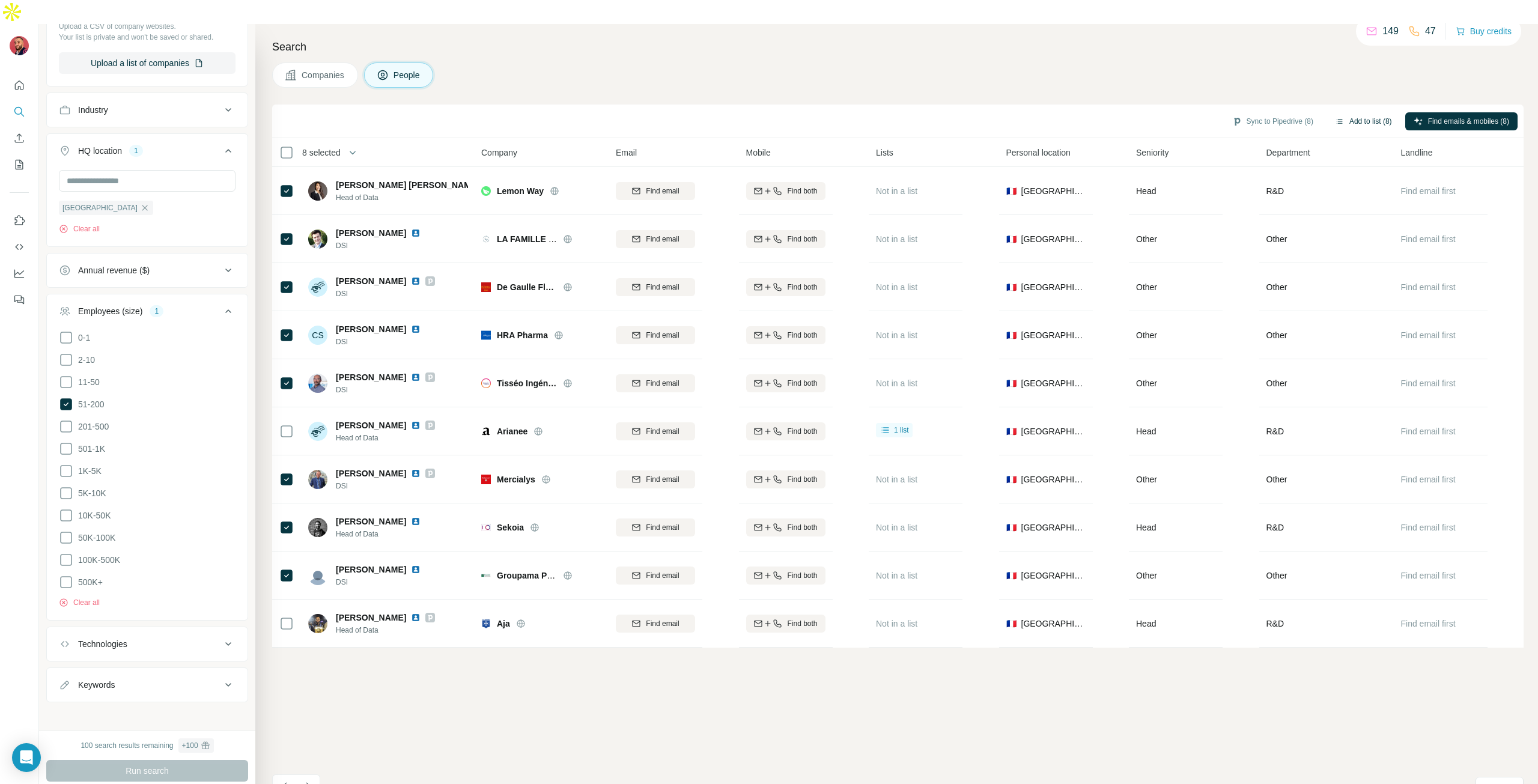
click at [1340, 112] on button "Add to list (8)" at bounding box center [1364, 121] width 74 height 18
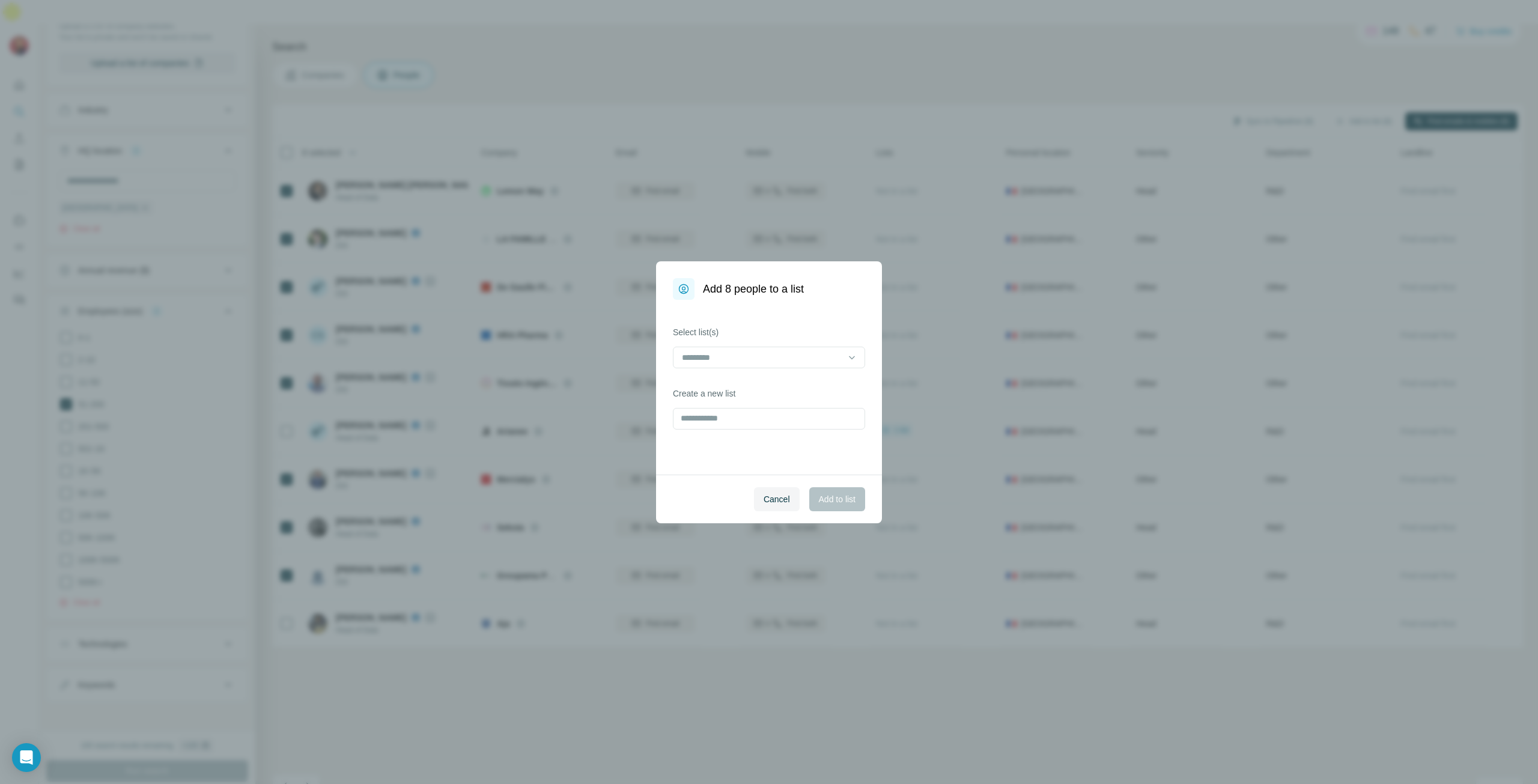
drag, startPoint x: 735, startPoint y: 430, endPoint x: 727, endPoint y: 430, distance: 8.0
click at [732, 430] on div "Select list(s) Create a new list" at bounding box center [769, 387] width 226 height 175
click at [729, 427] on input "text" at bounding box center [769, 419] width 193 height 22
type input "**********"
click at [838, 496] on span "Add to list" at bounding box center [837, 499] width 37 height 12
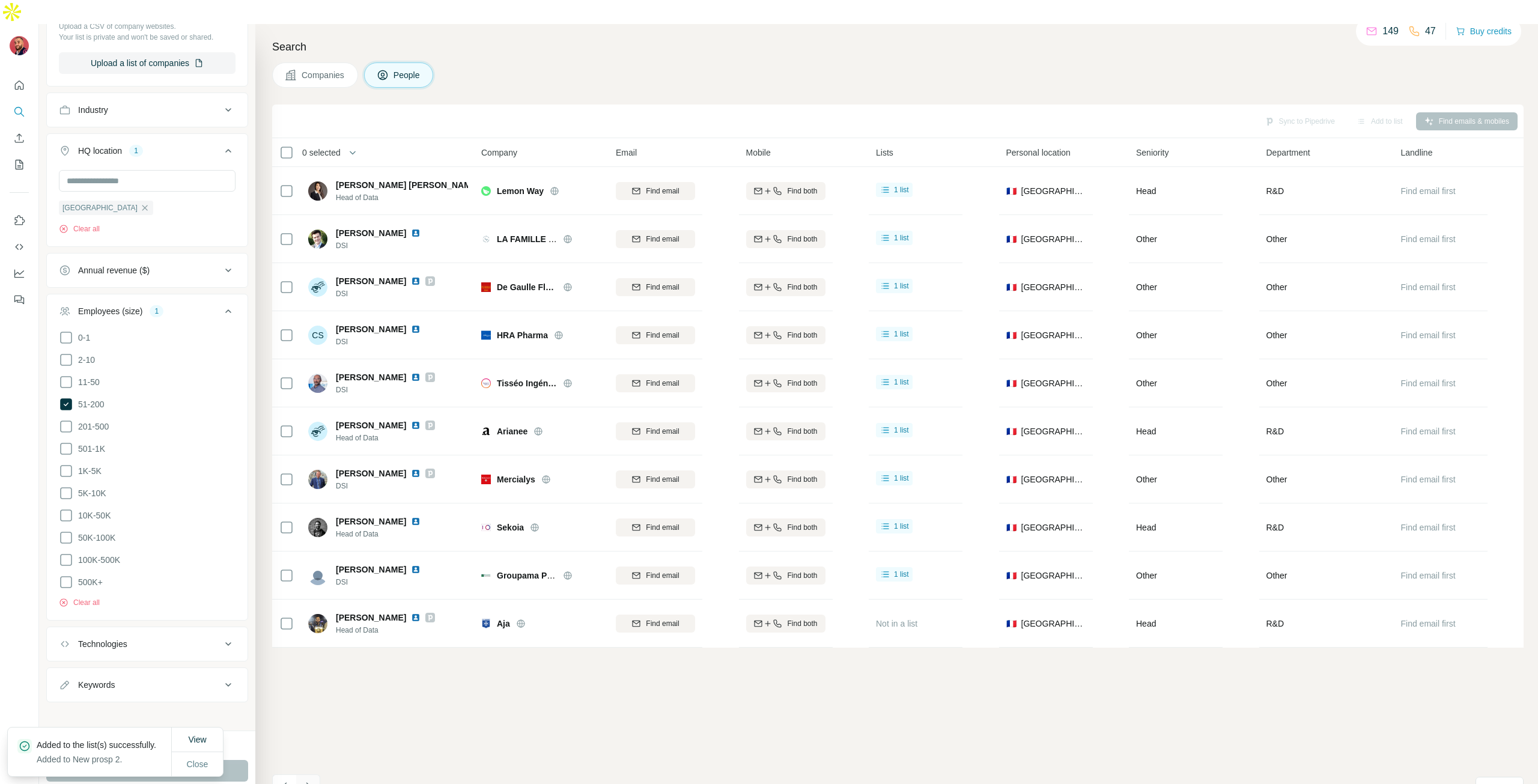
click at [310, 780] on icon "Navigate to next page" at bounding box center [308, 786] width 12 height 12
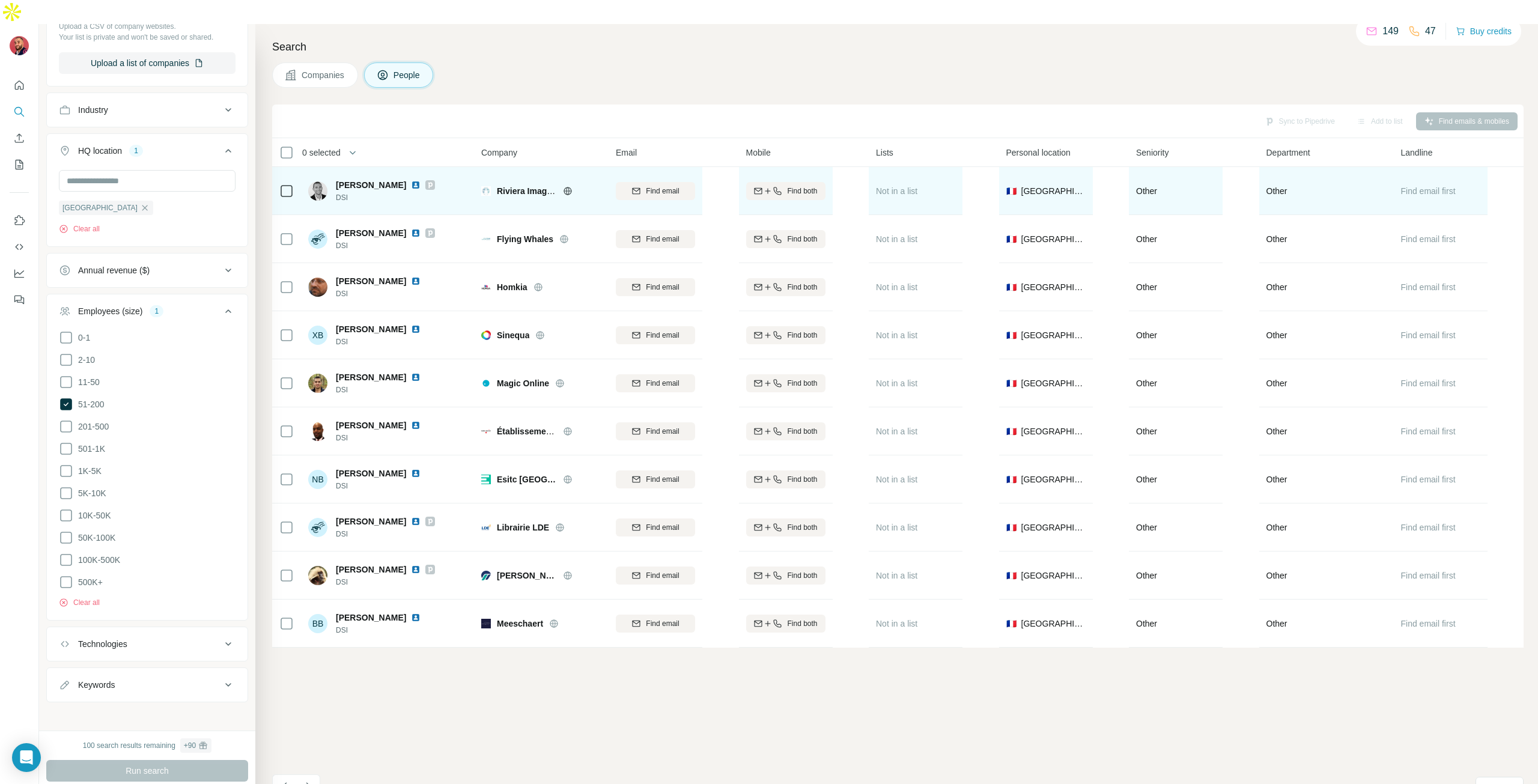
click at [411, 180] on img at bounding box center [416, 185] width 10 height 10
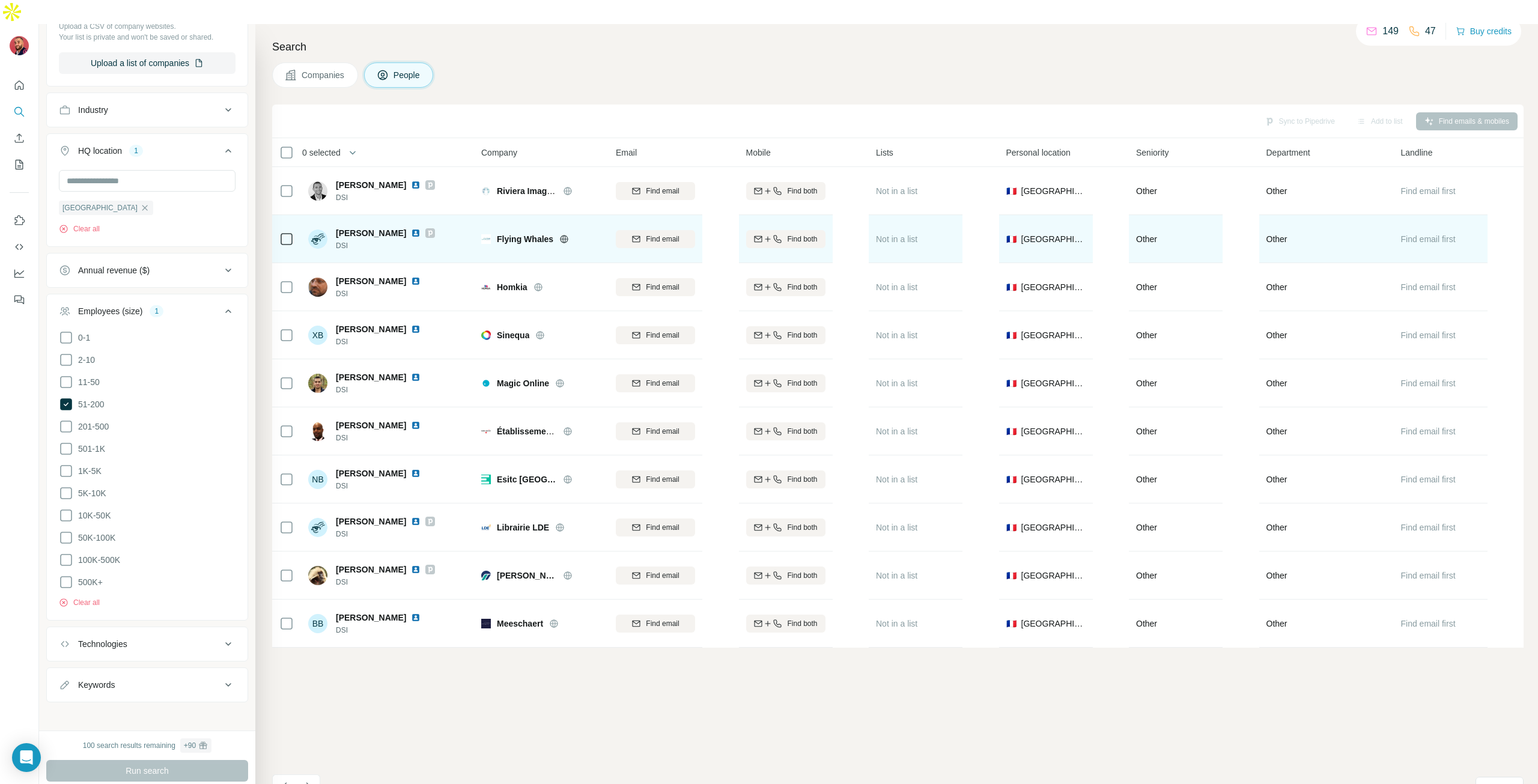
click at [415, 228] on img at bounding box center [416, 233] width 10 height 10
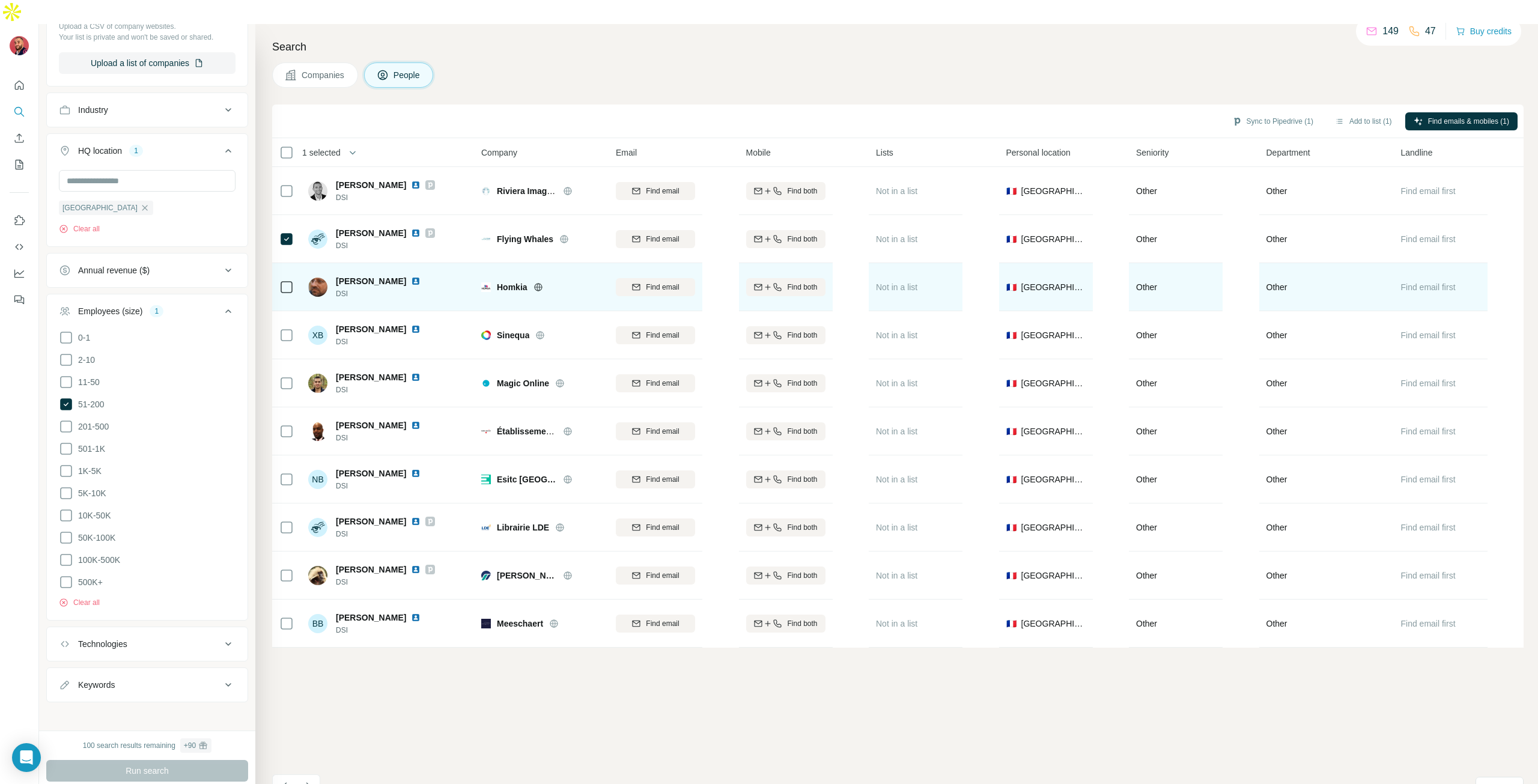
click at [411, 276] on img at bounding box center [416, 281] width 10 height 10
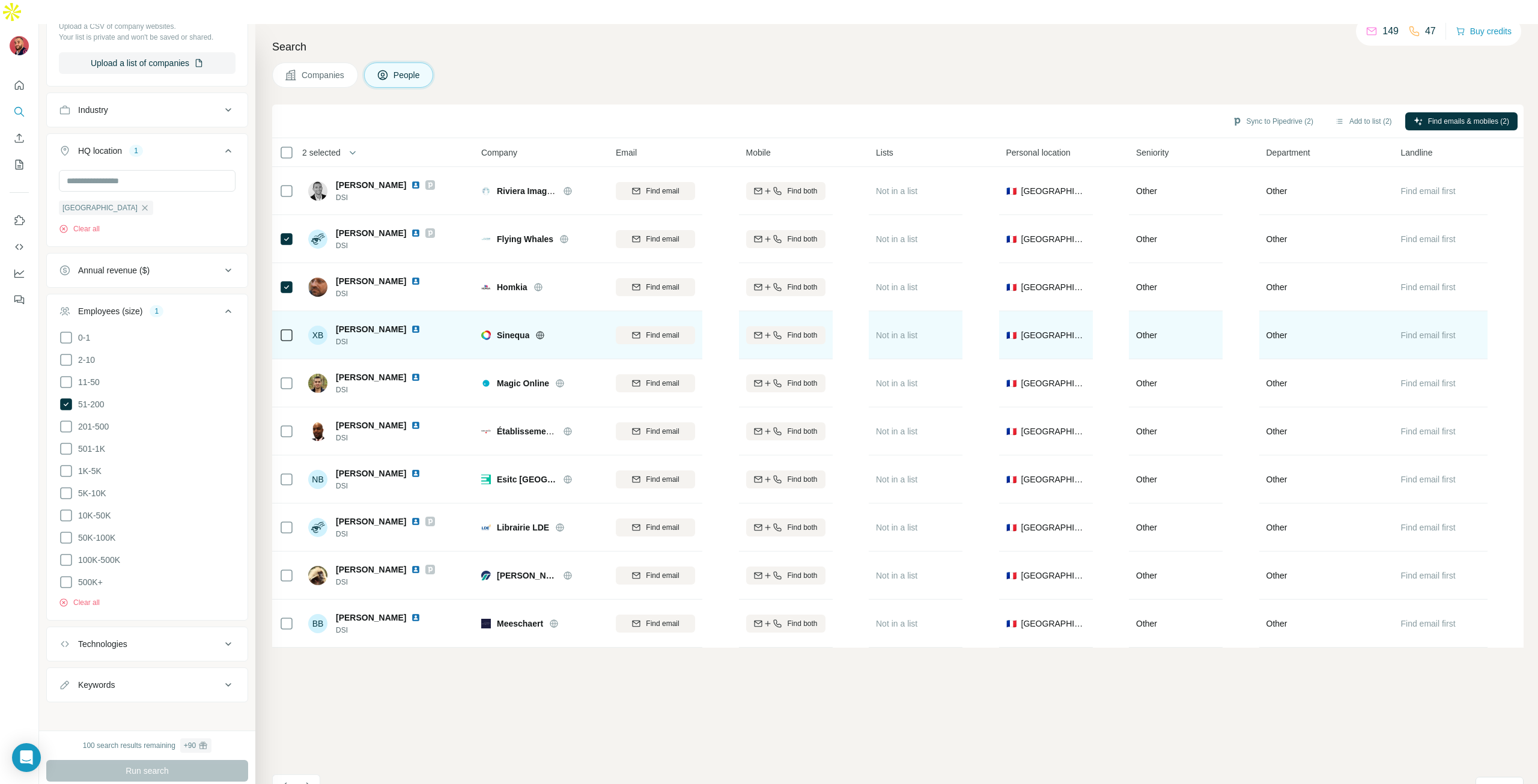
click at [411, 324] on img at bounding box center [416, 329] width 10 height 10
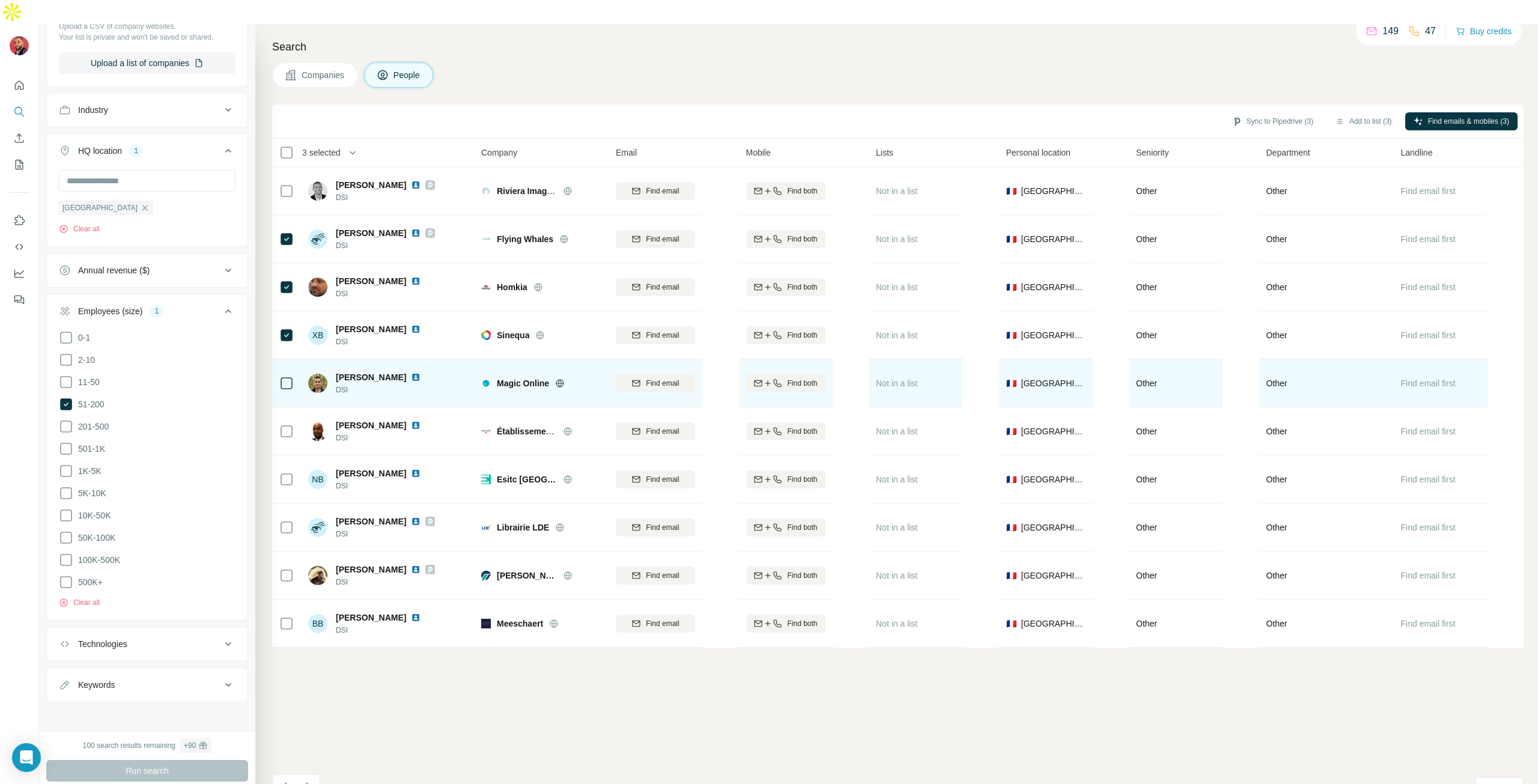
click at [411, 372] on img at bounding box center [416, 377] width 10 height 10
click at [279, 376] on icon at bounding box center [287, 383] width 14 height 14
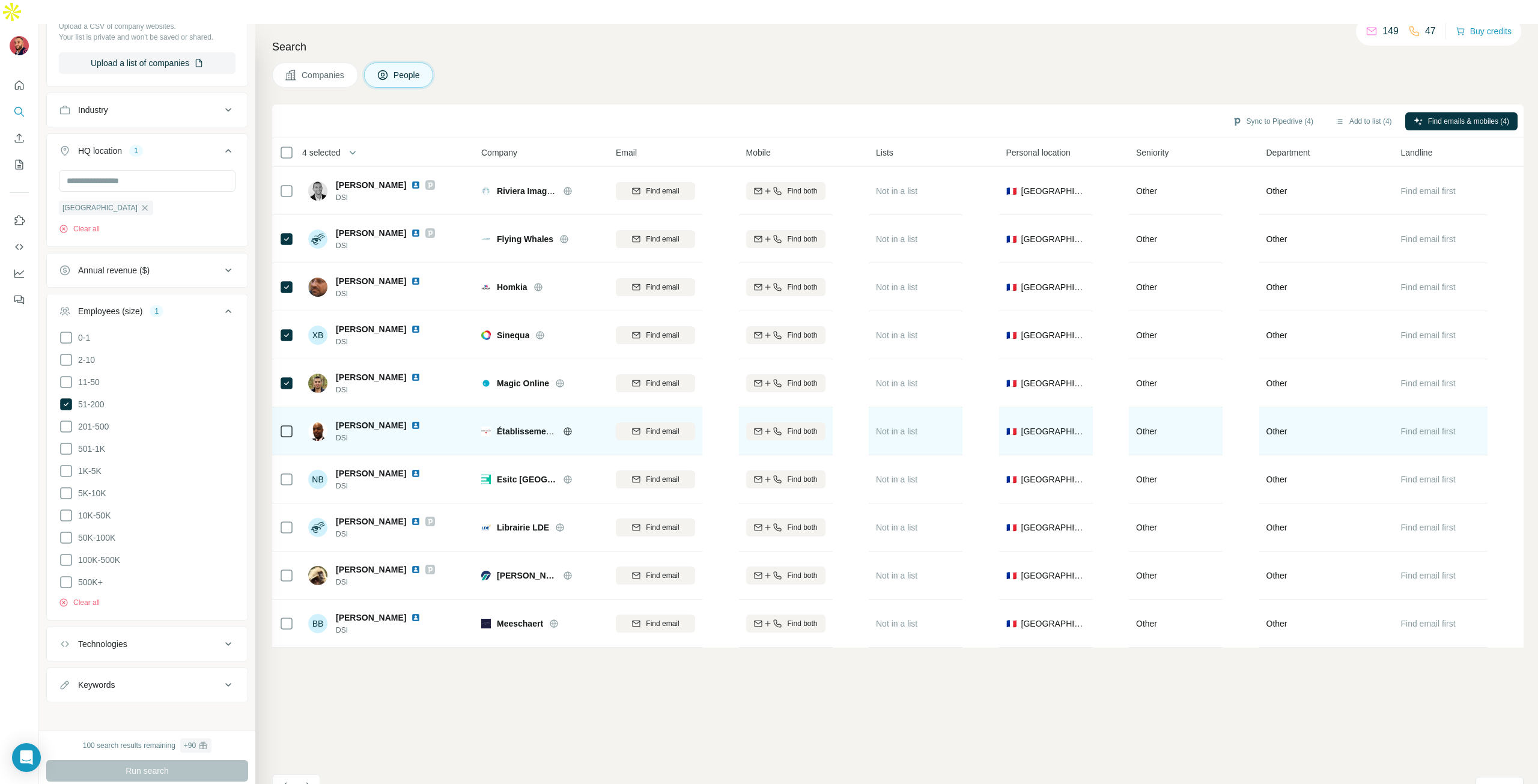
click at [402, 419] on div "[PERSON_NAME]" at bounding box center [385, 425] width 99 height 12
click at [411, 421] on img at bounding box center [416, 425] width 10 height 10
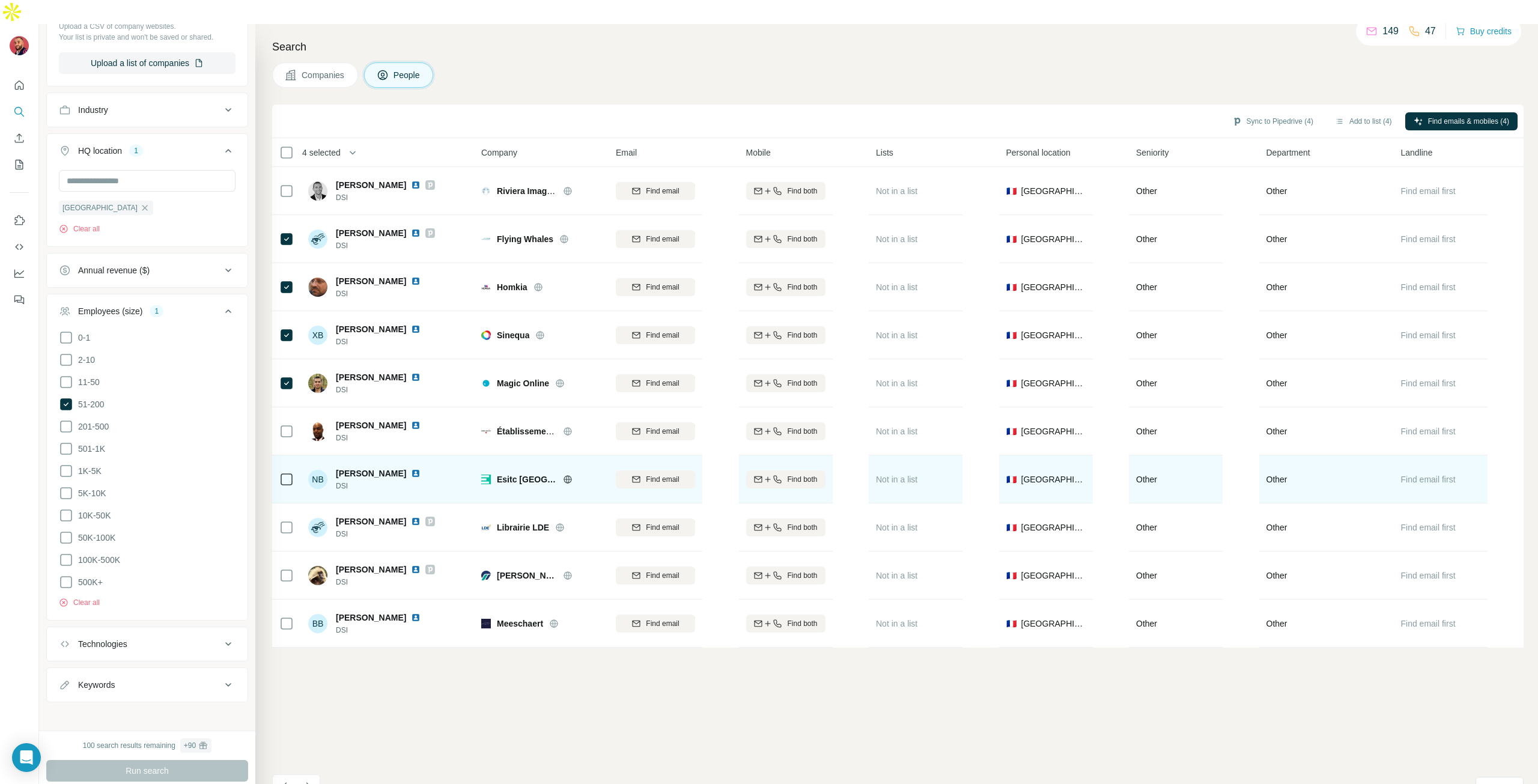
click at [411, 468] on img at bounding box center [416, 473] width 10 height 10
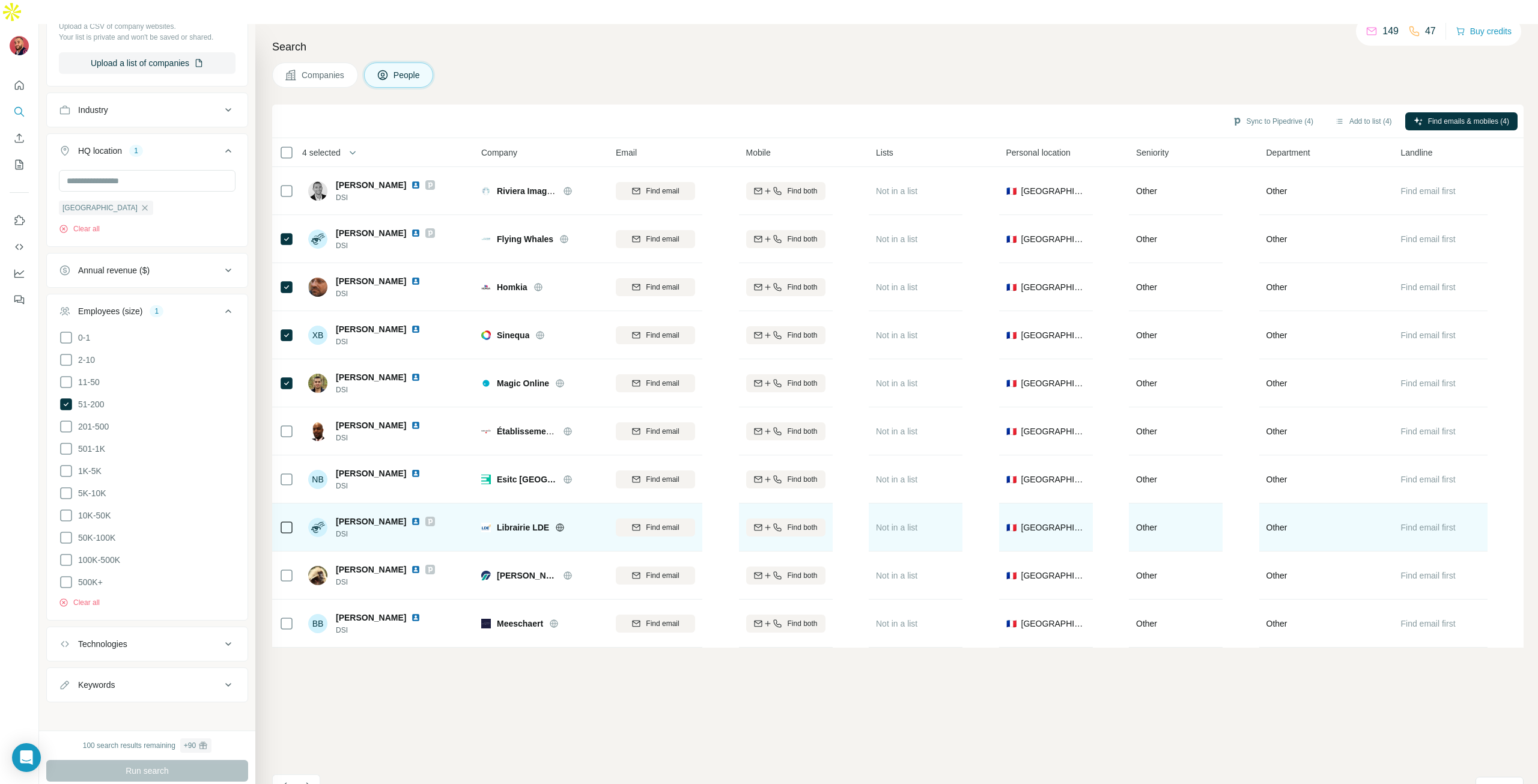
click at [421, 517] on img at bounding box center [416, 521] width 10 height 10
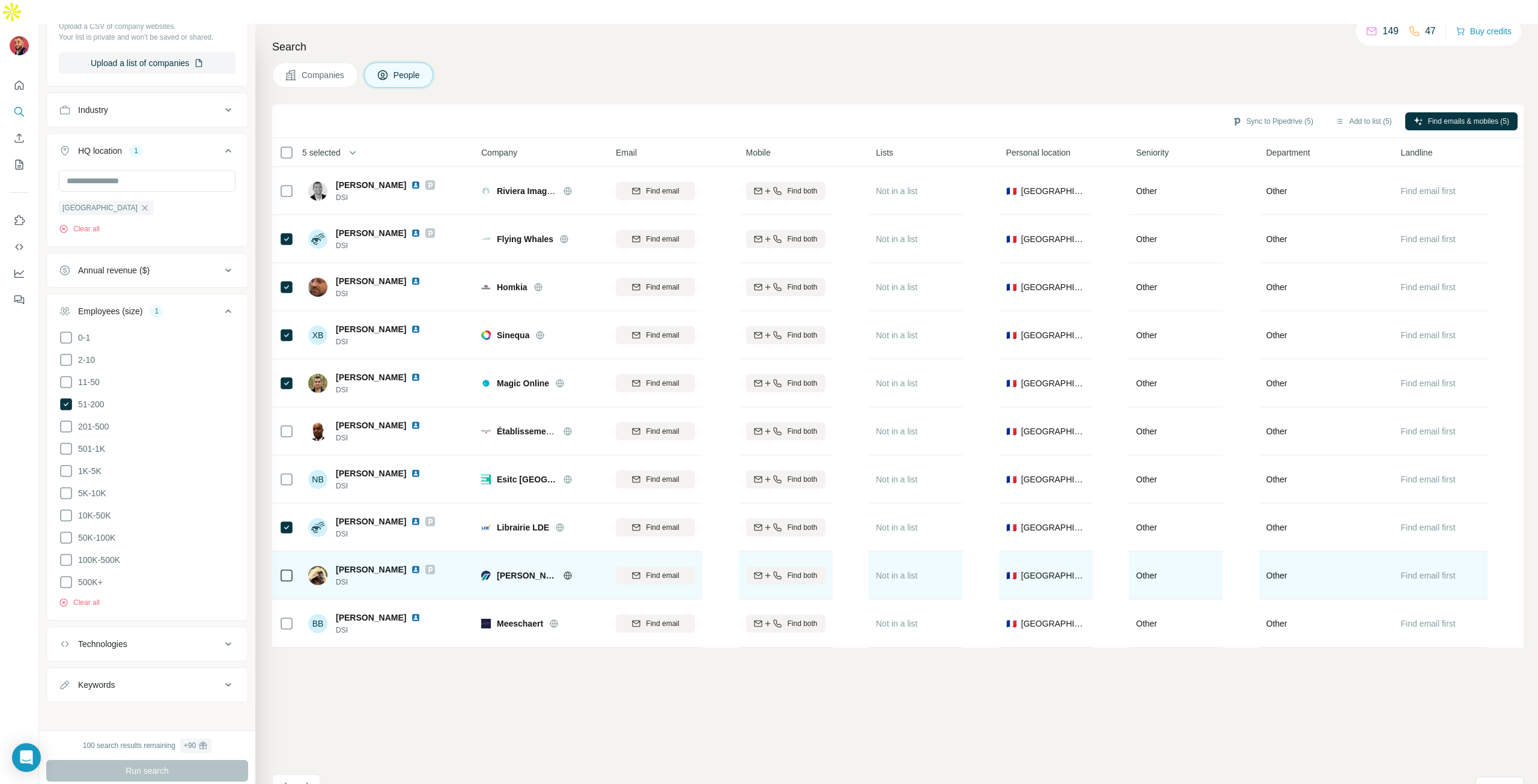
click at [415, 565] on img at bounding box center [416, 570] width 10 height 10
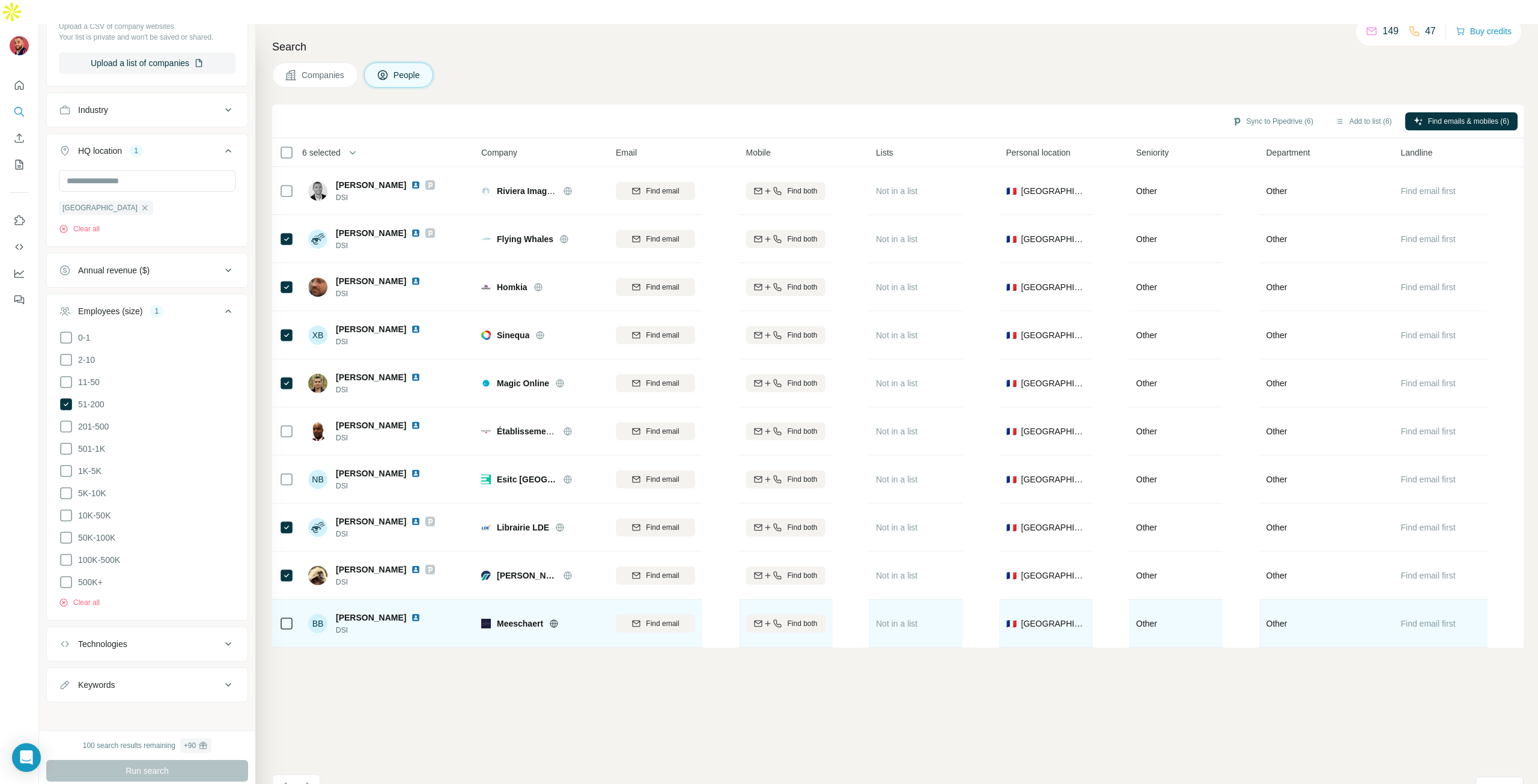
click at [411, 613] on img at bounding box center [416, 617] width 10 height 10
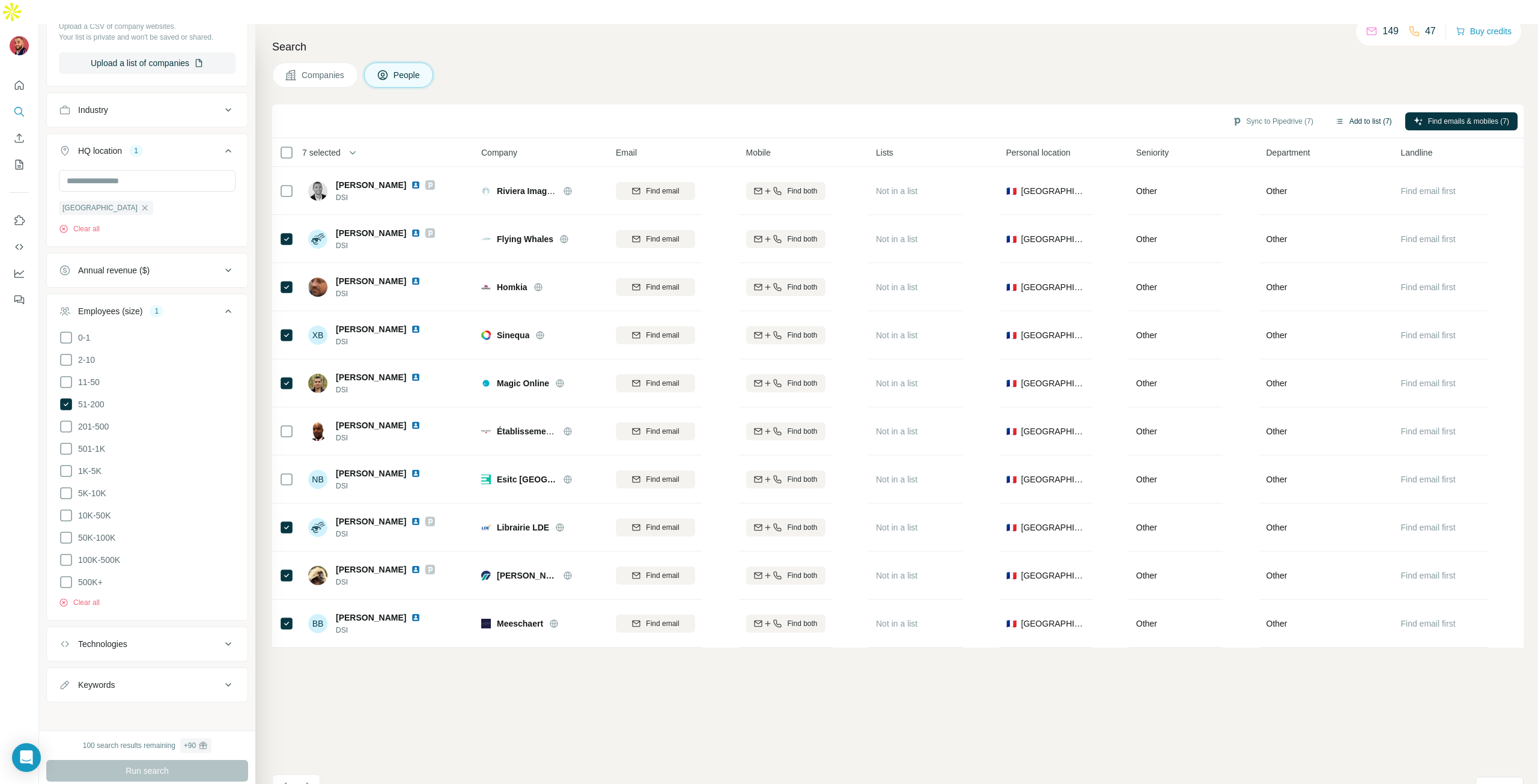
click at [1355, 112] on button "Add to list (7)" at bounding box center [1364, 121] width 74 height 18
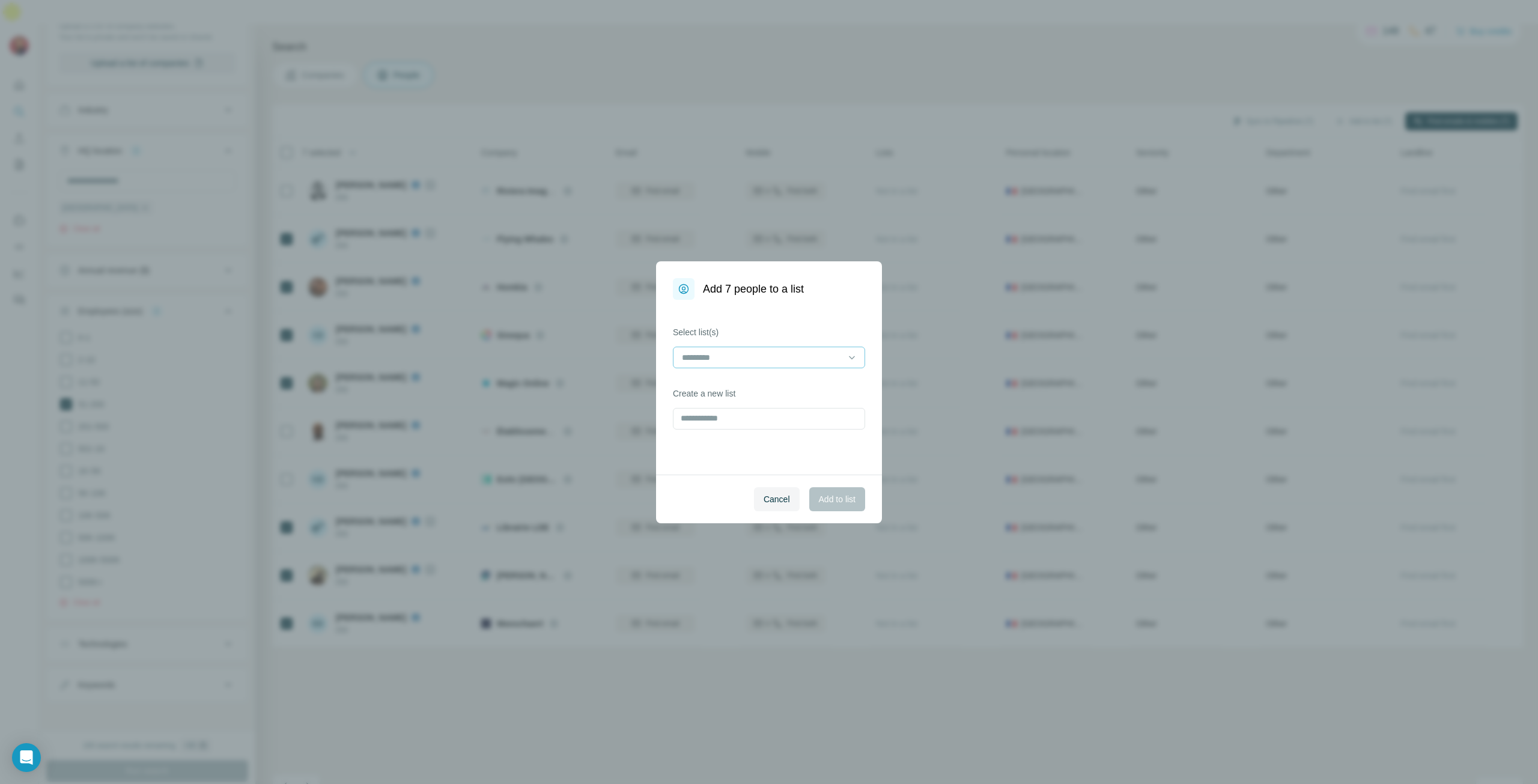
click at [767, 355] on input at bounding box center [762, 357] width 162 height 13
click at [753, 389] on div "New prosp 2" at bounding box center [769, 384] width 172 height 12
click at [832, 504] on span "Add to list" at bounding box center [837, 499] width 37 height 12
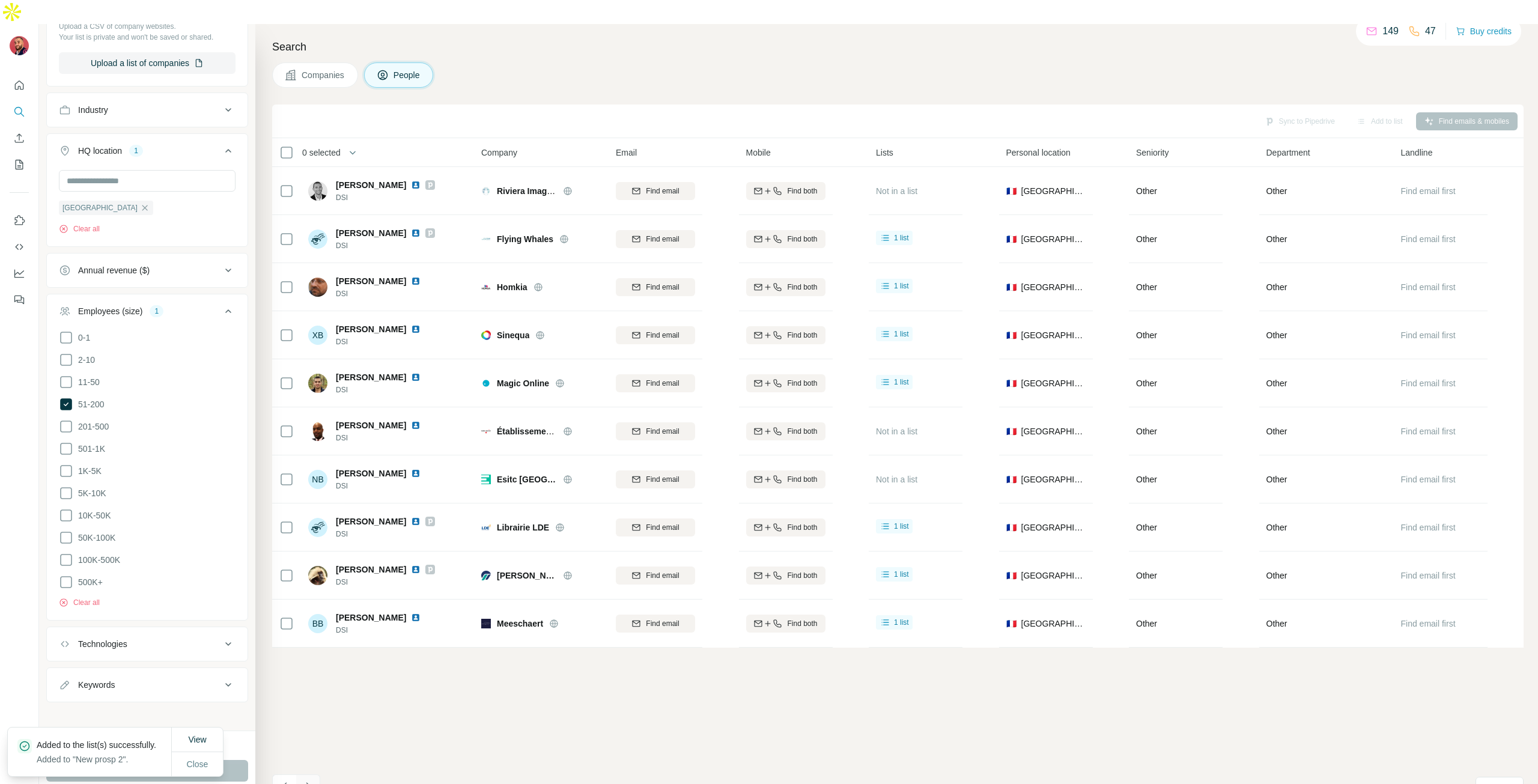
click at [311, 780] on icon "Navigate to next page" at bounding box center [308, 786] width 12 height 12
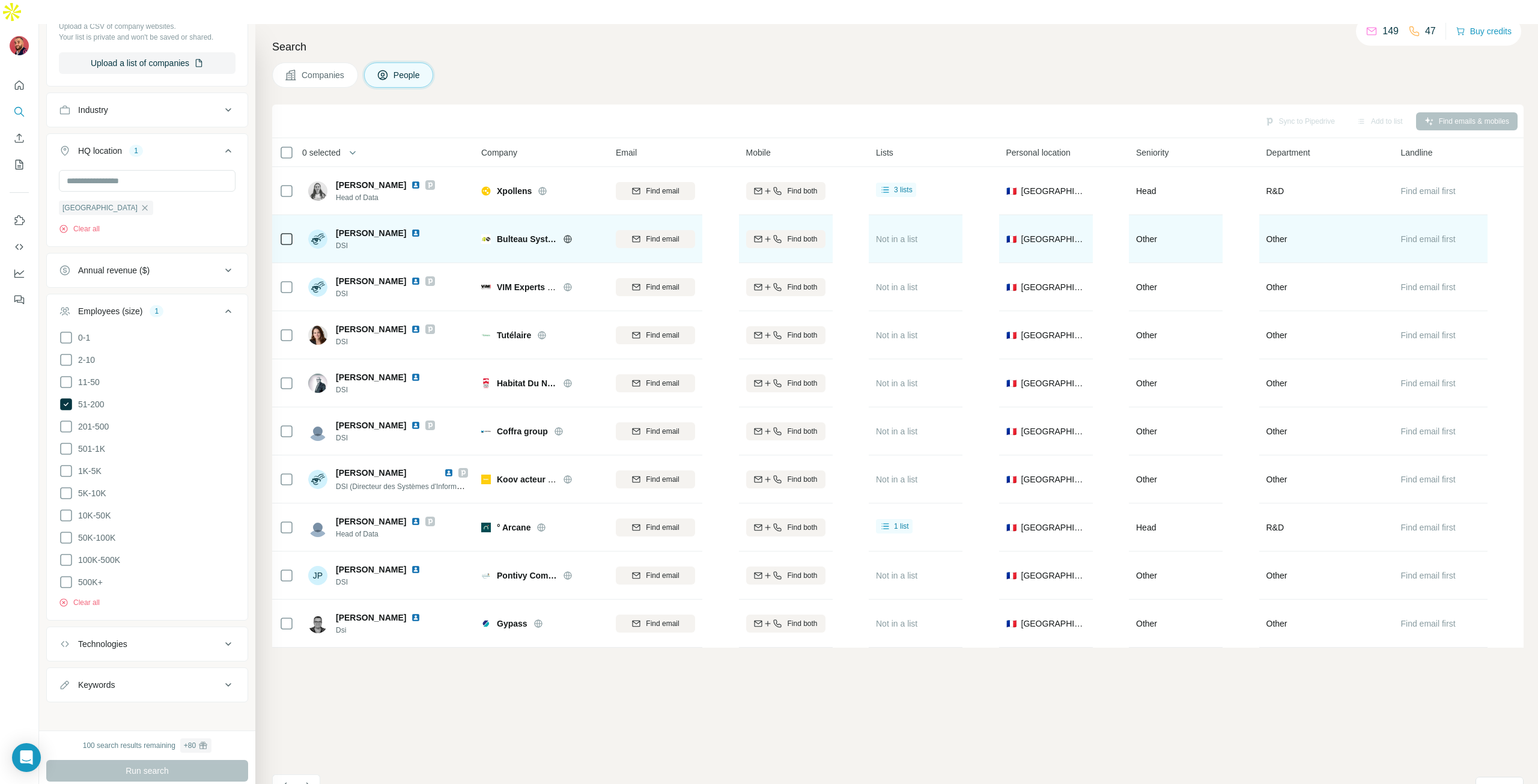
click at [411, 228] on img at bounding box center [416, 233] width 10 height 10
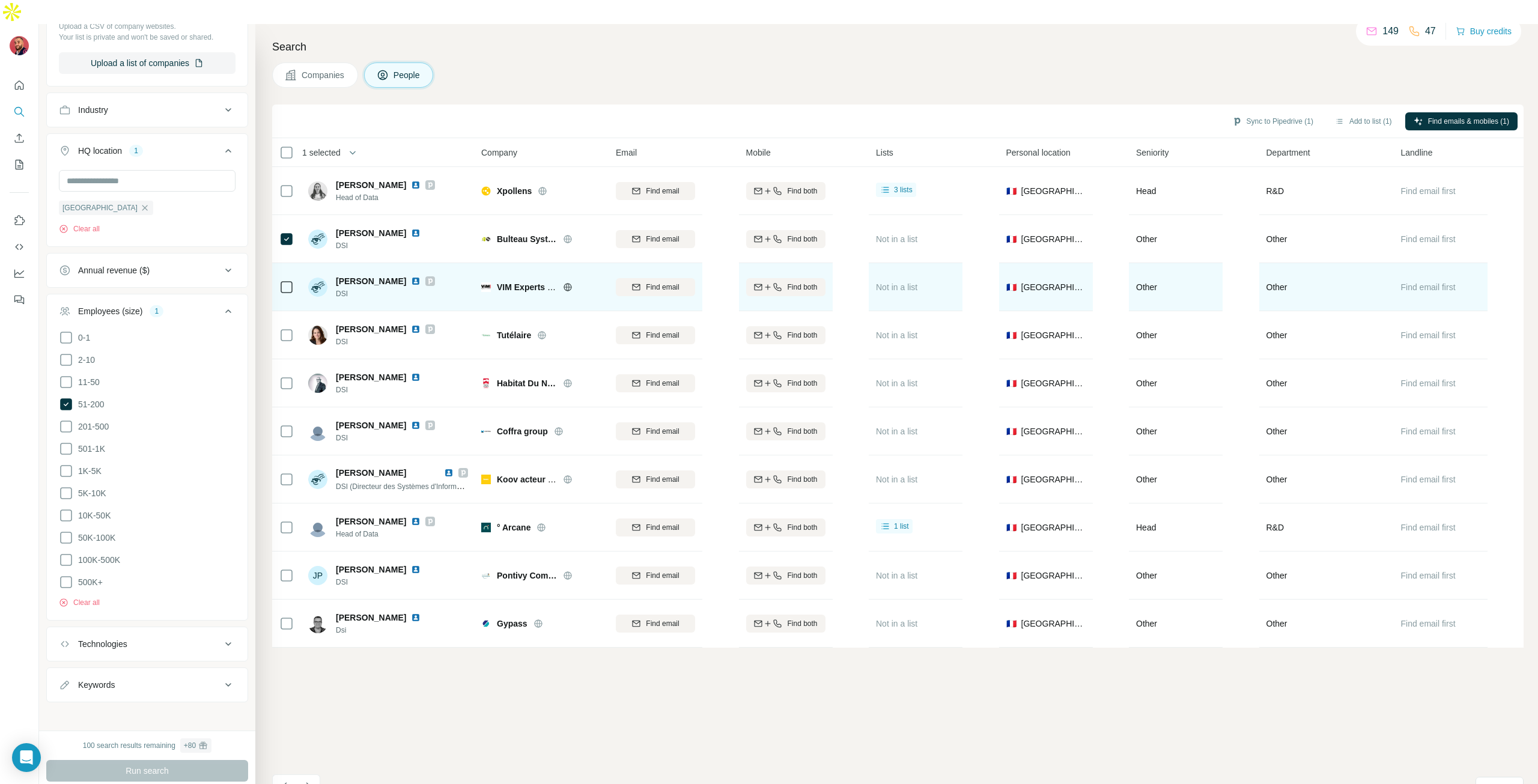
click at [411, 276] on img at bounding box center [416, 281] width 10 height 10
click at [287, 270] on div at bounding box center [287, 287] width 14 height 33
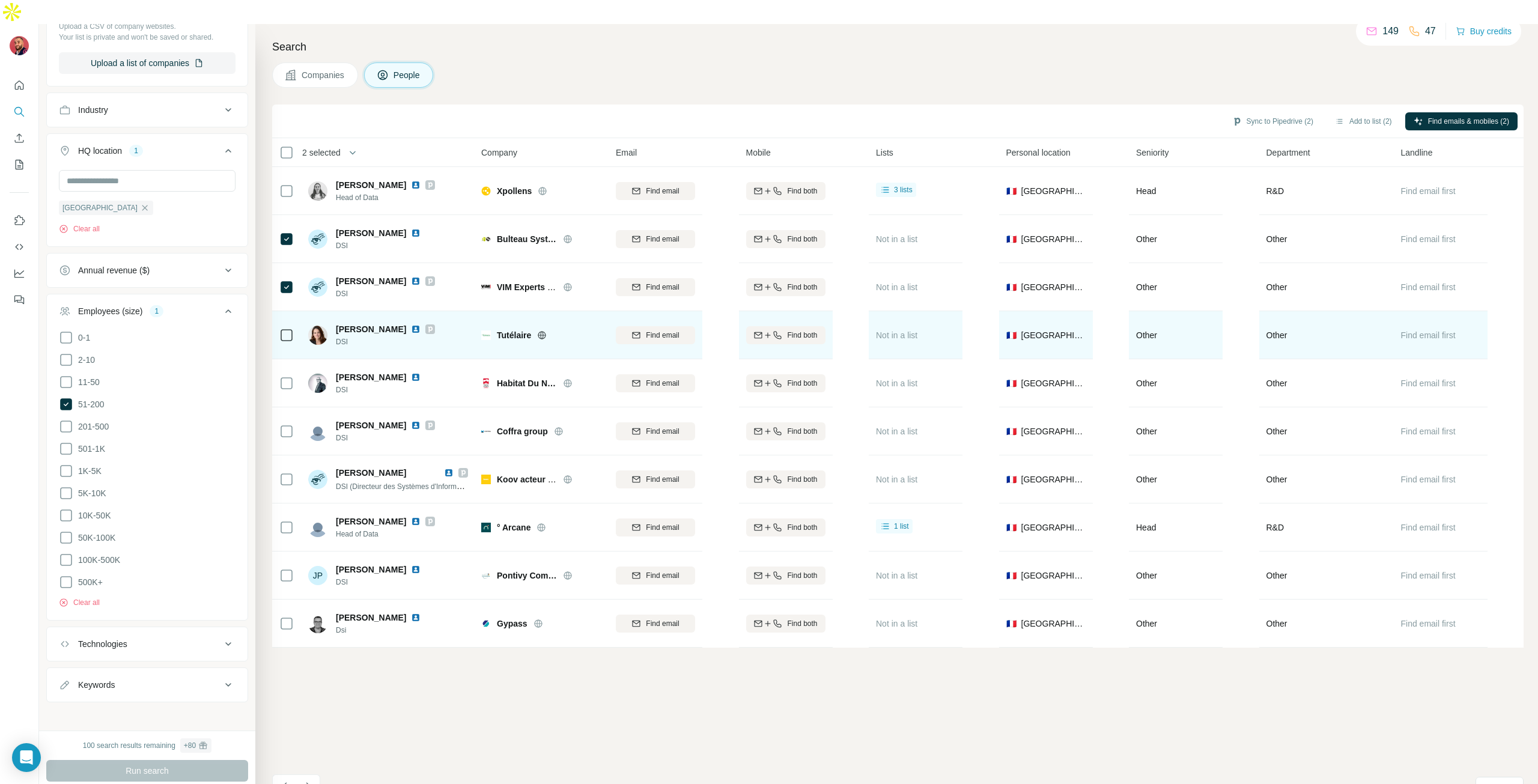
click at [273, 311] on td at bounding box center [287, 336] width 29 height 48
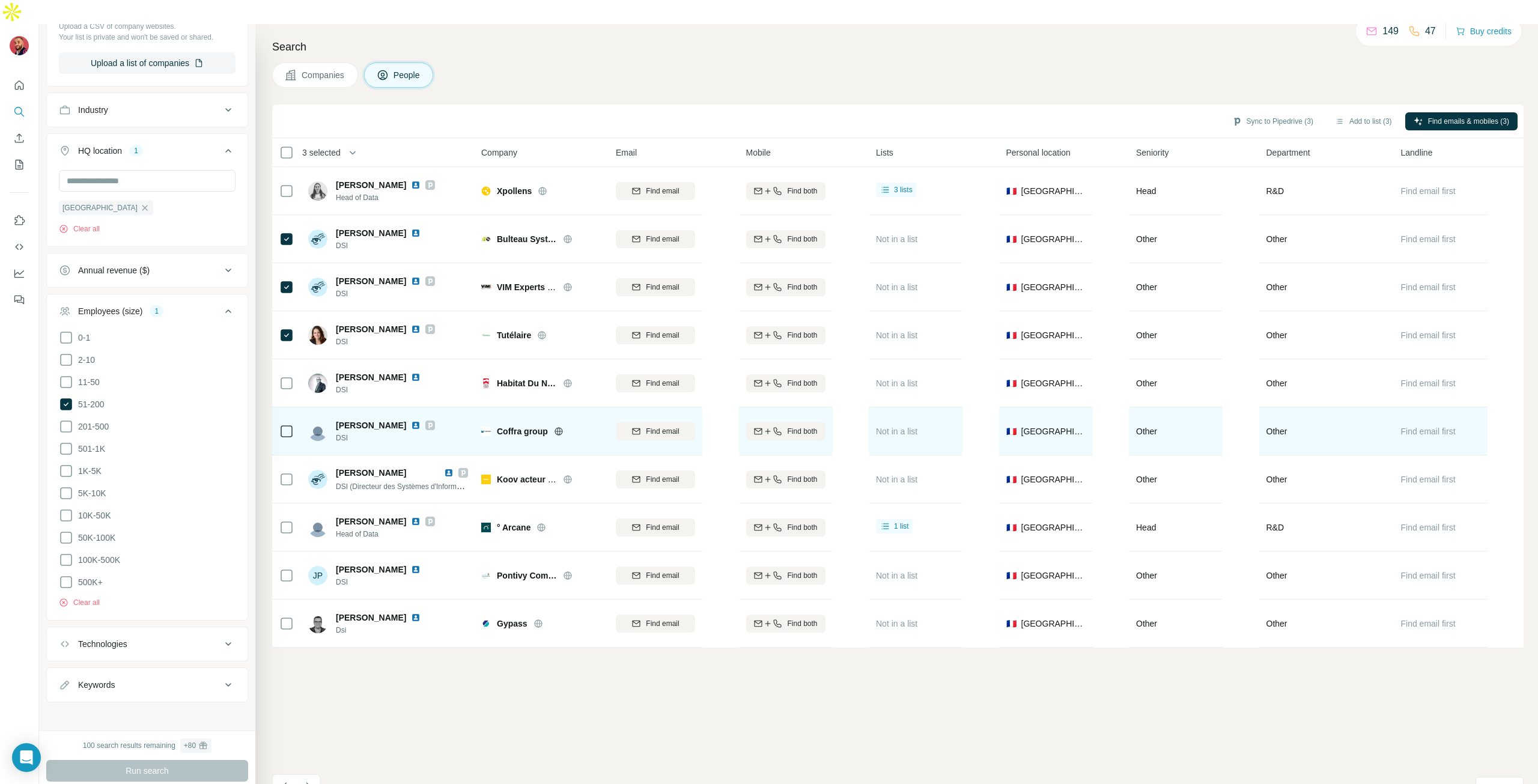
click at [295, 409] on td at bounding box center [287, 432] width 29 height 48
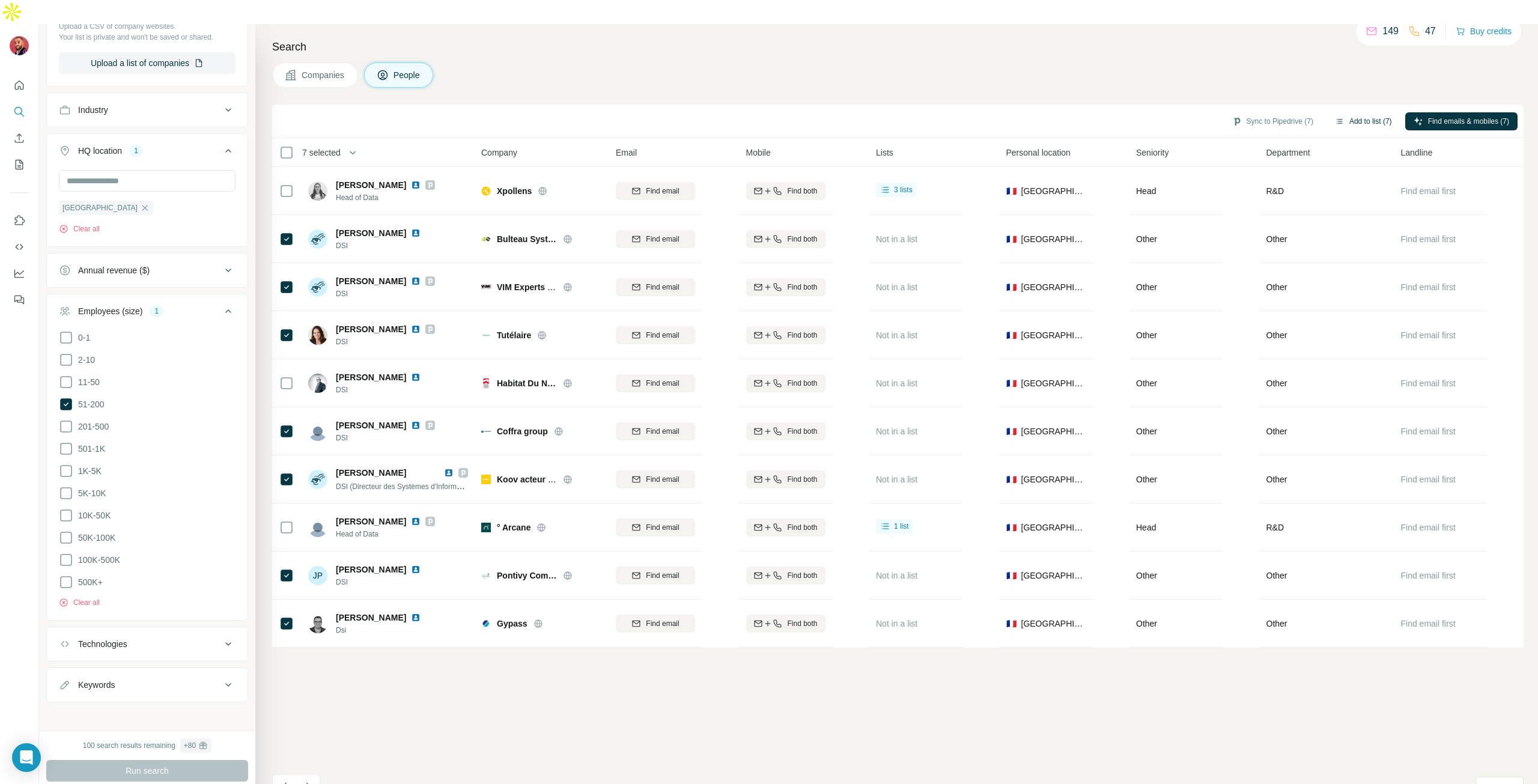
click at [1350, 112] on button "Add to list (7)" at bounding box center [1364, 121] width 74 height 18
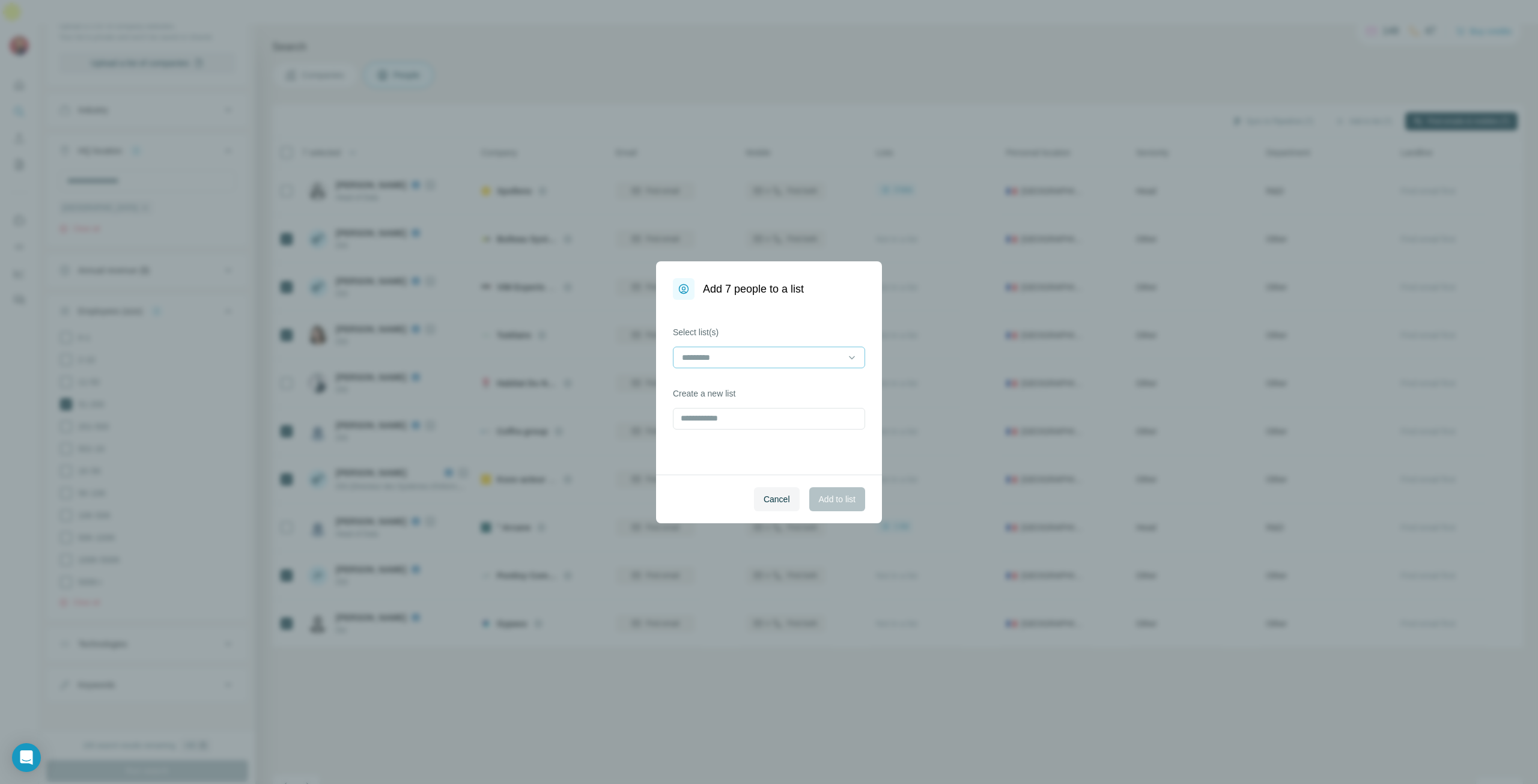
click at [799, 359] on input at bounding box center [762, 357] width 162 height 13
click at [747, 387] on div "New prosp 2" at bounding box center [769, 384] width 172 height 12
click at [830, 498] on span "Add to list" at bounding box center [837, 499] width 37 height 12
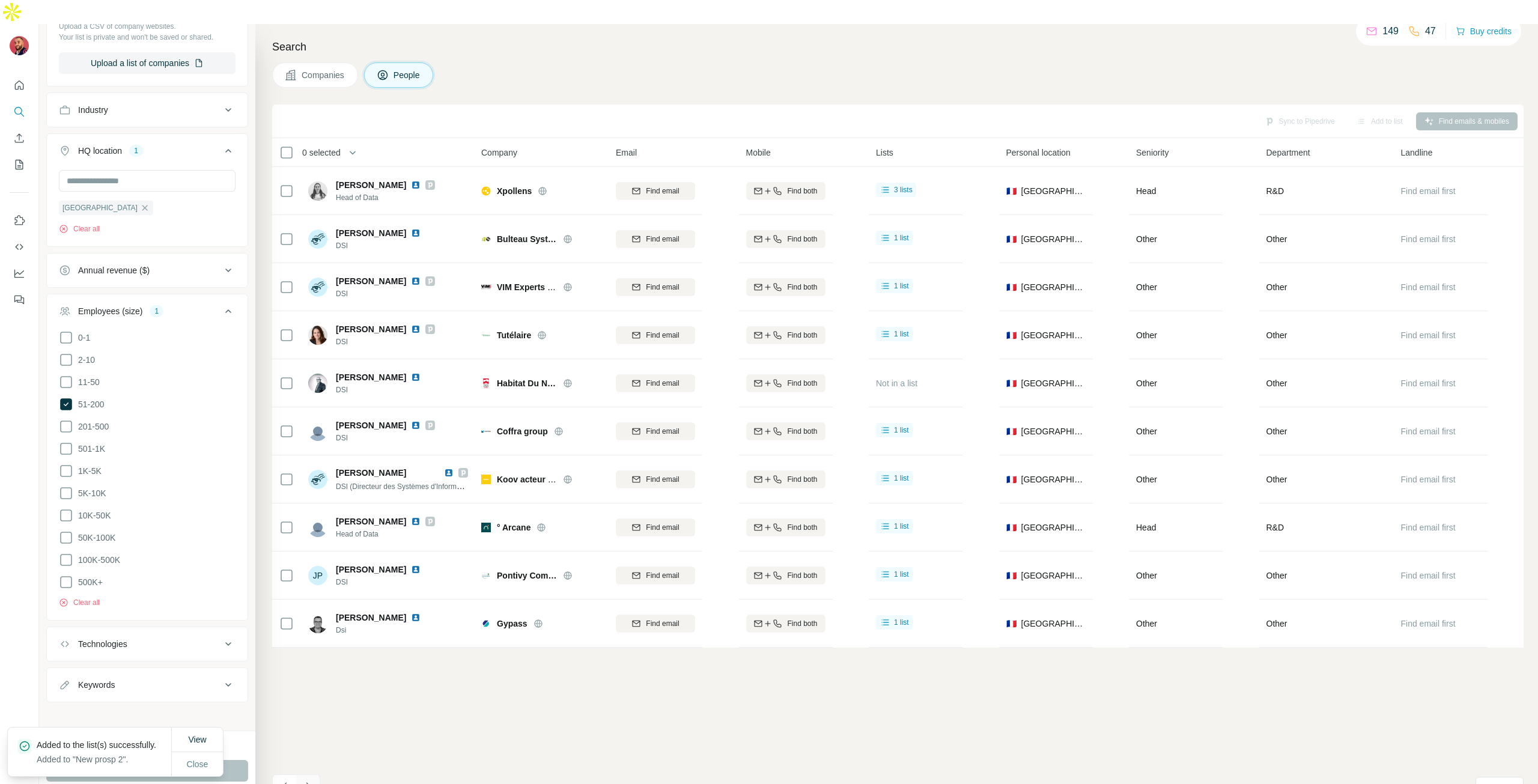
click at [311, 780] on icon "Navigate to next page" at bounding box center [308, 786] width 12 height 12
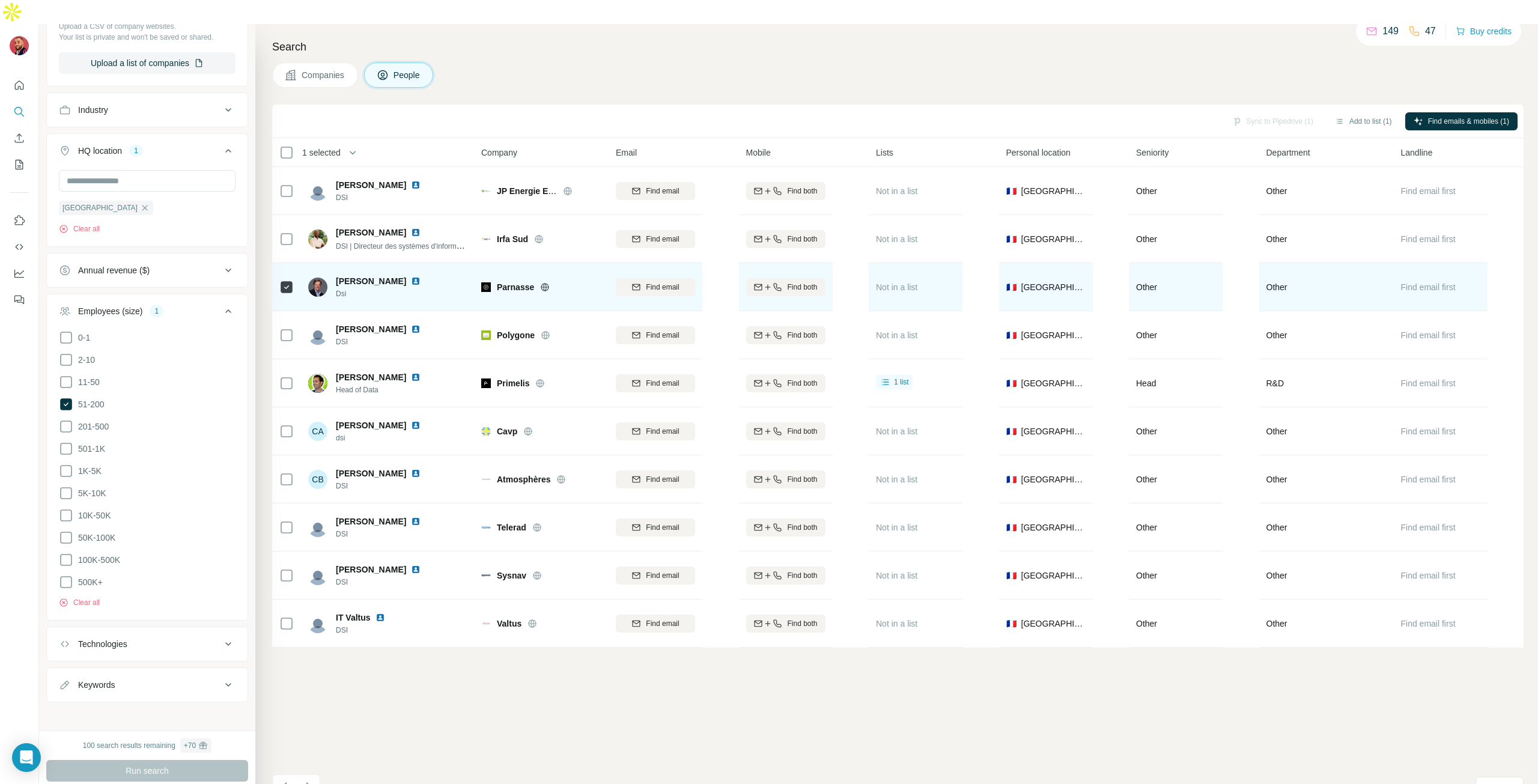
click at [421, 276] on img at bounding box center [416, 281] width 10 height 10
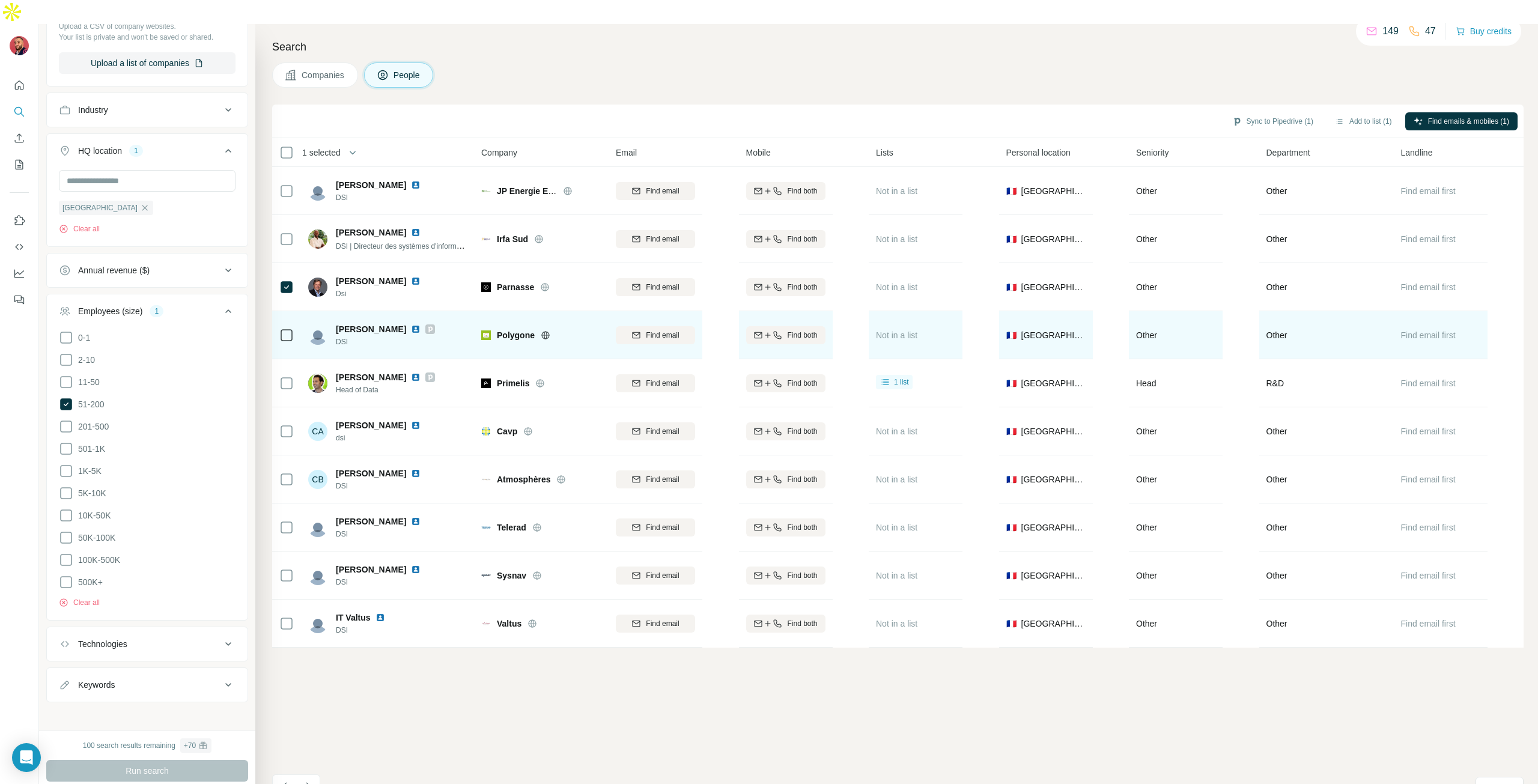
click at [411, 324] on img at bounding box center [416, 329] width 10 height 10
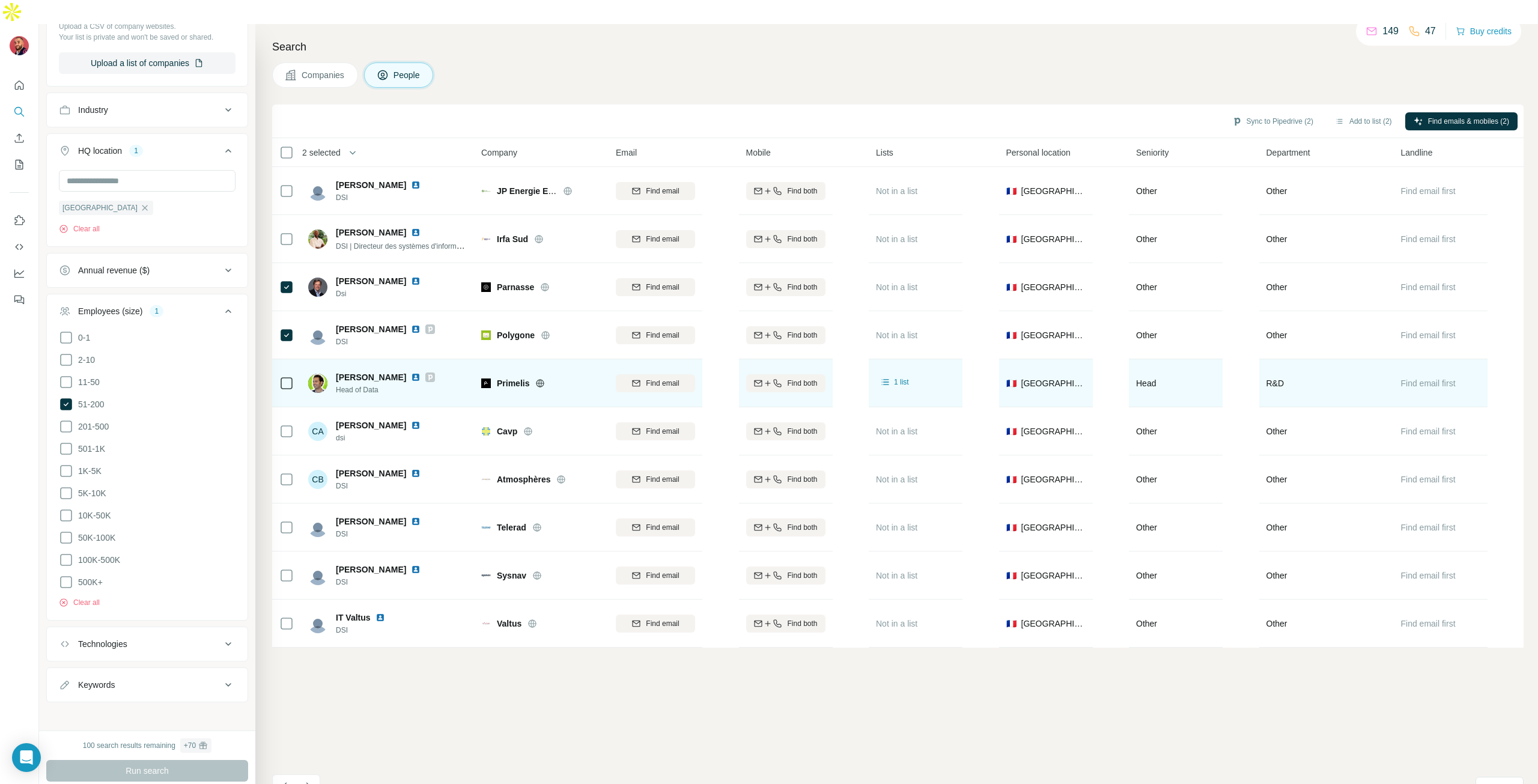
click at [433, 374] on icon at bounding box center [430, 377] width 4 height 6
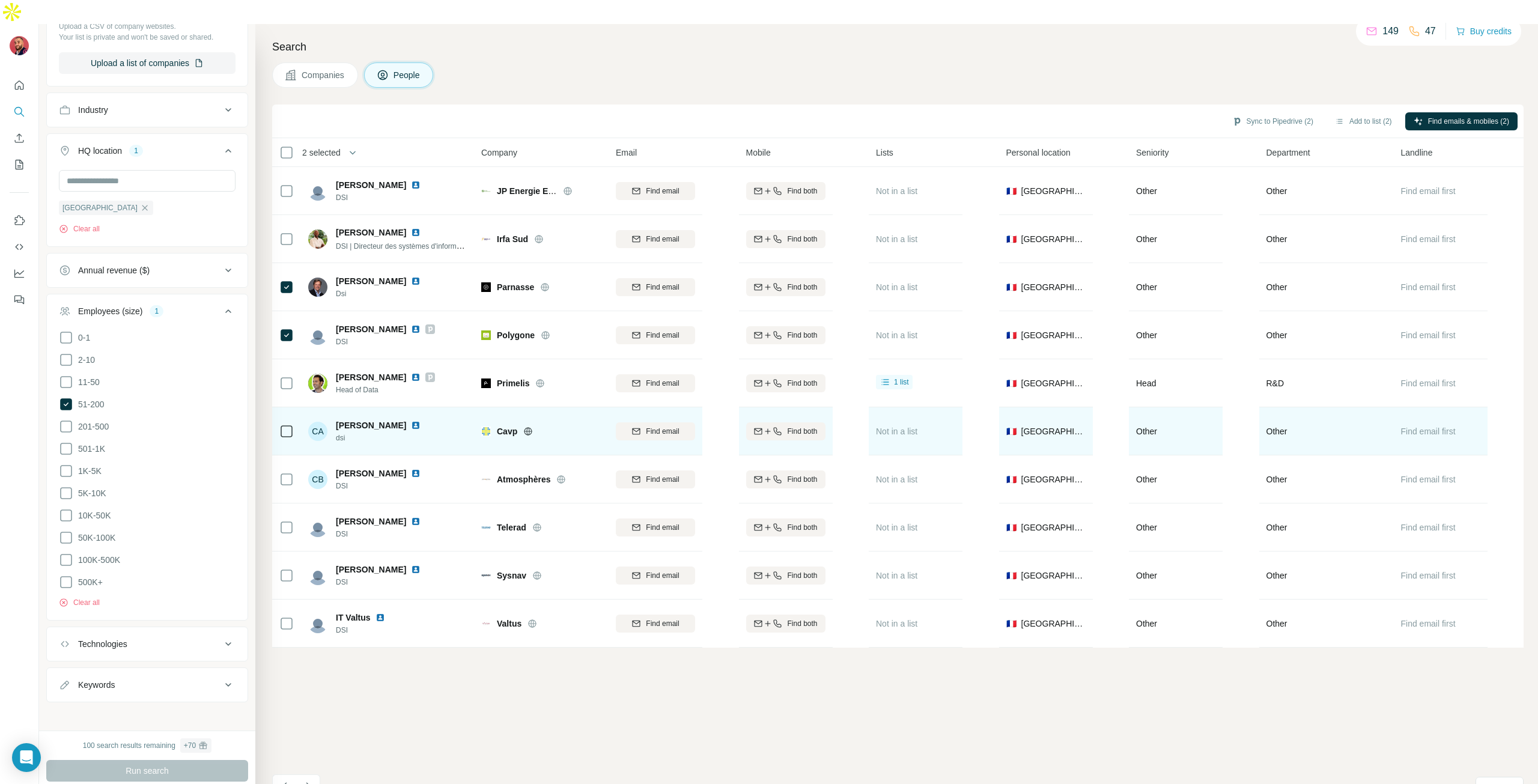
click at [411, 421] on img at bounding box center [416, 425] width 10 height 10
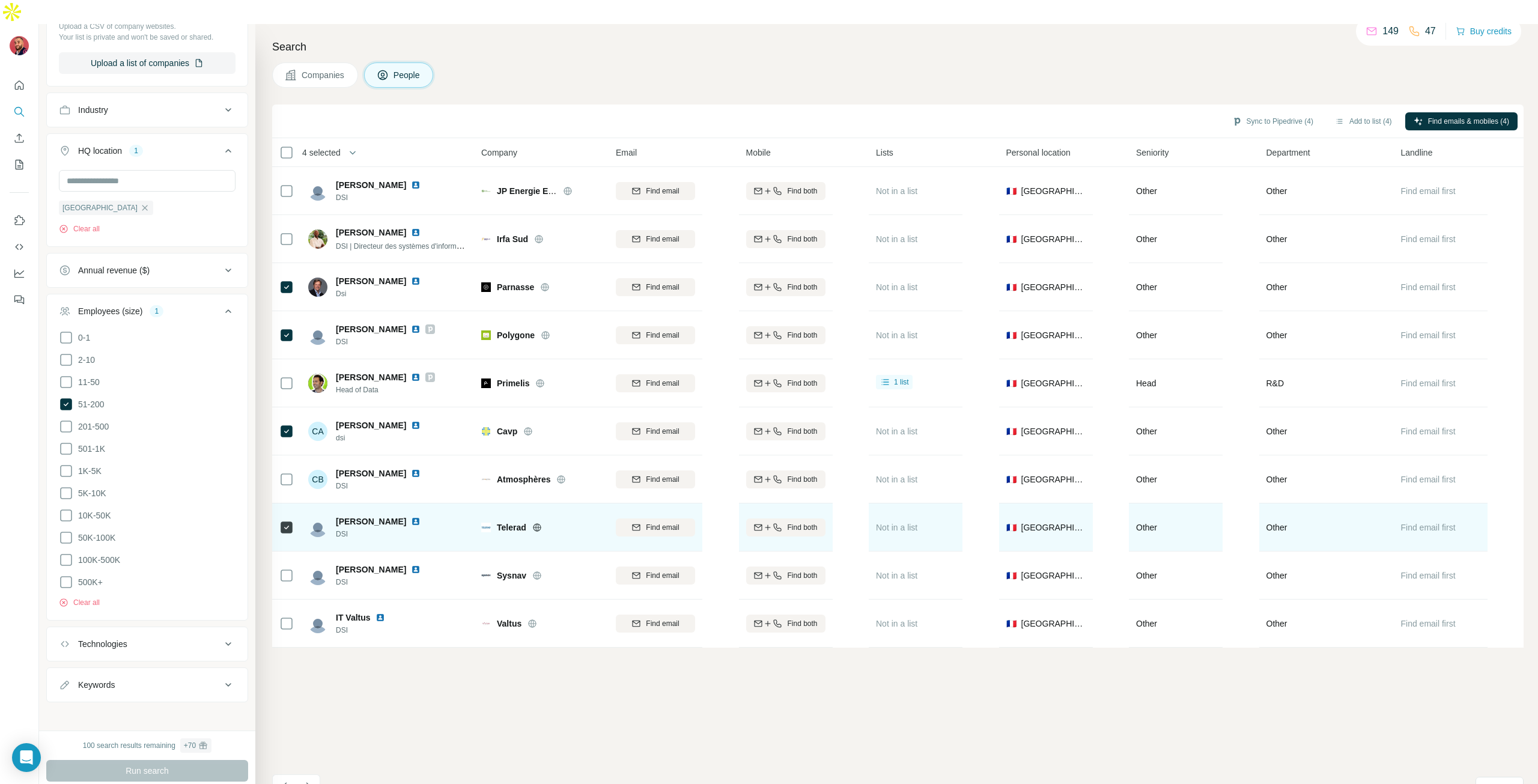
click at [411, 517] on img at bounding box center [416, 521] width 10 height 10
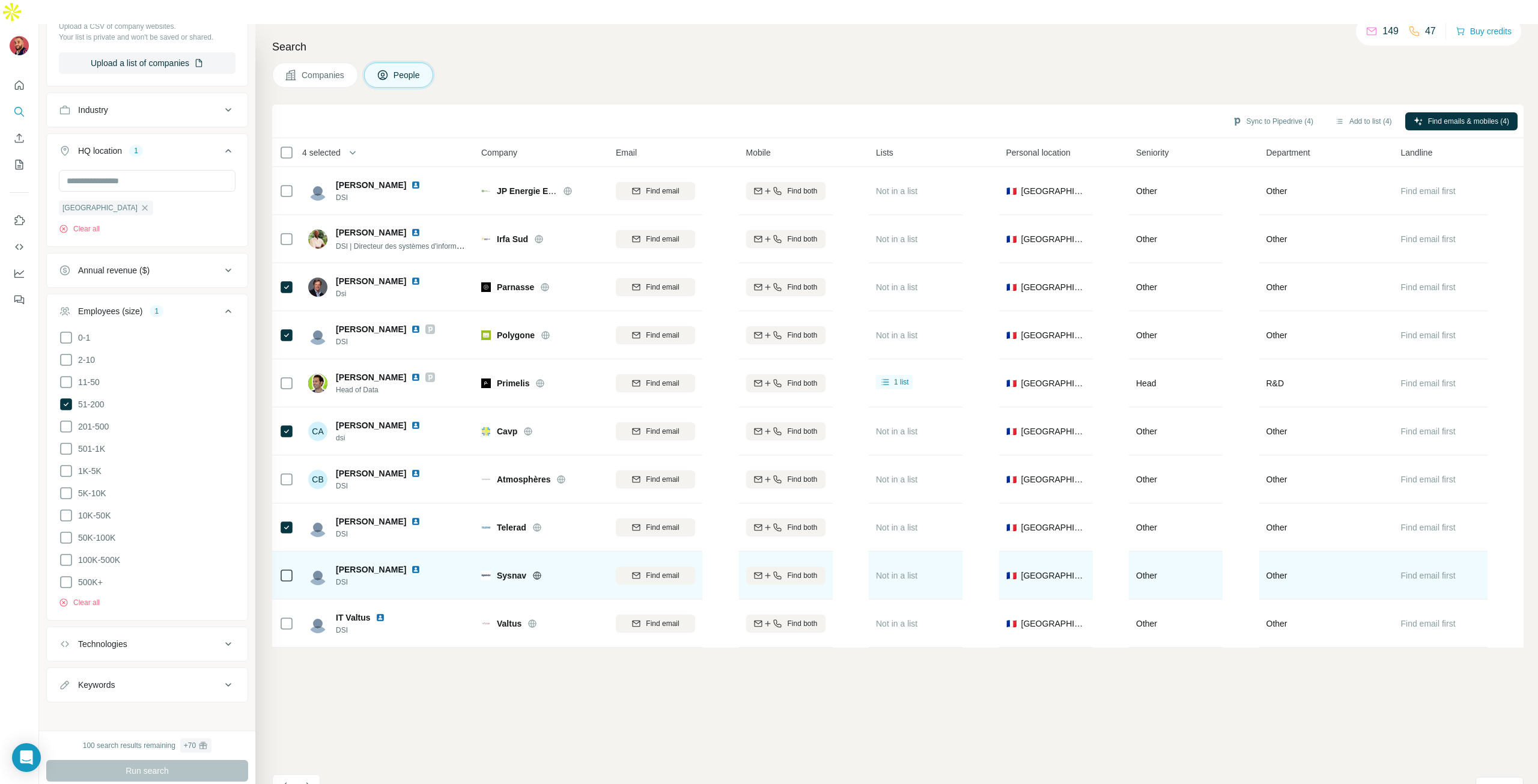
click at [286, 561] on div at bounding box center [287, 575] width 14 height 33
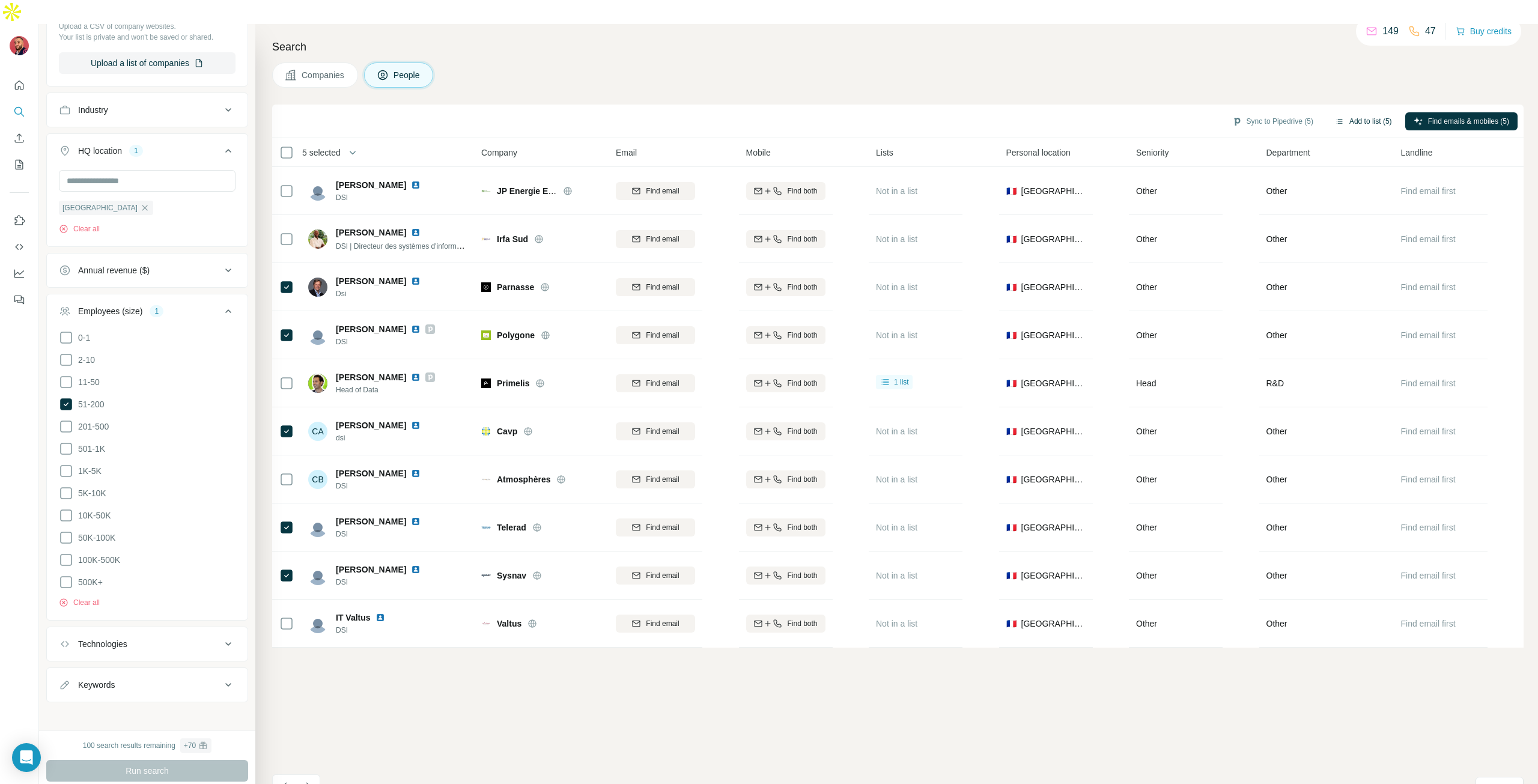
click at [1348, 112] on button "Add to list (5)" at bounding box center [1364, 121] width 74 height 18
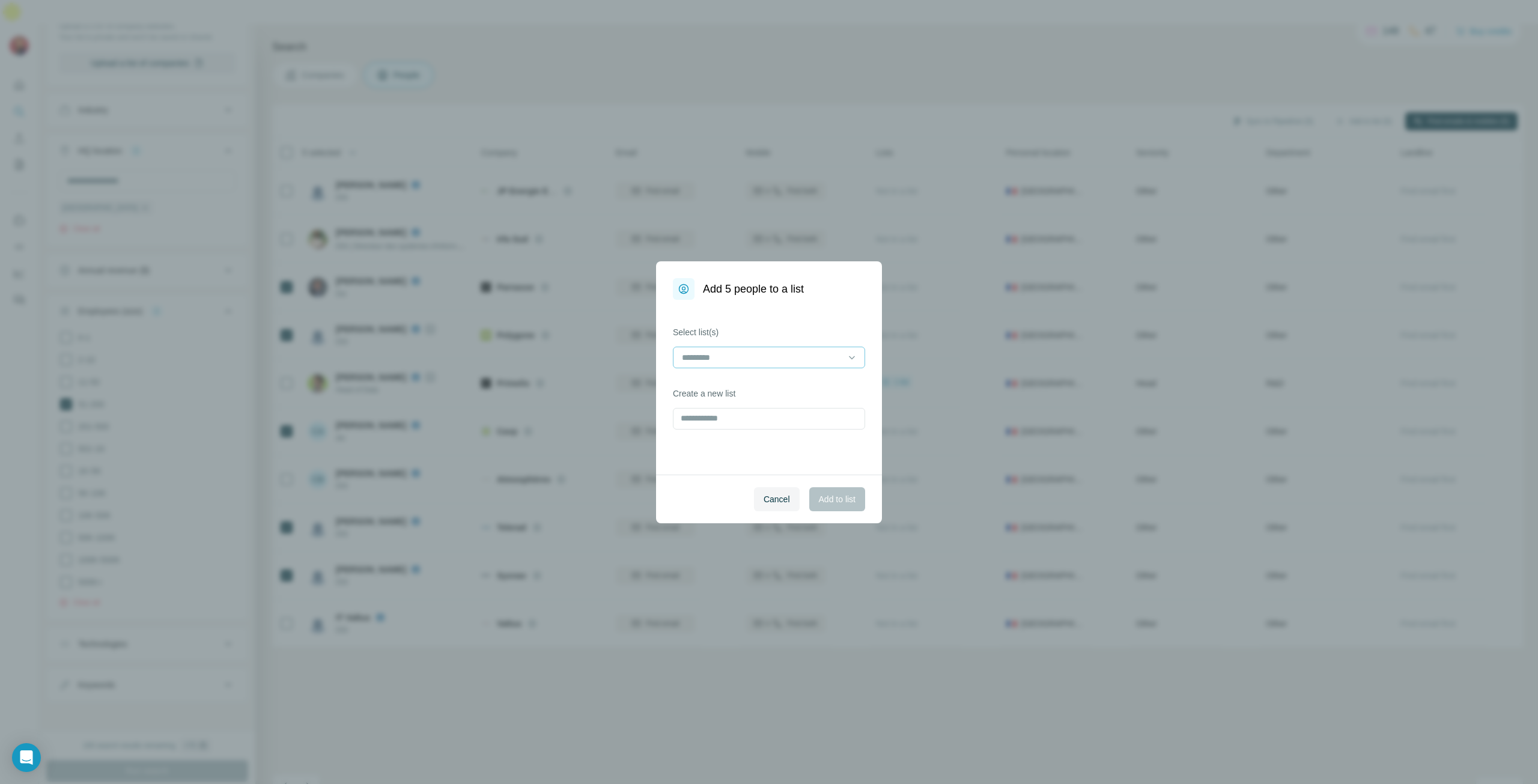
click at [733, 354] on input at bounding box center [762, 357] width 162 height 13
click at [735, 387] on div "New prosp 2" at bounding box center [769, 384] width 172 height 12
click at [837, 505] on button "Add to list" at bounding box center [837, 499] width 56 height 24
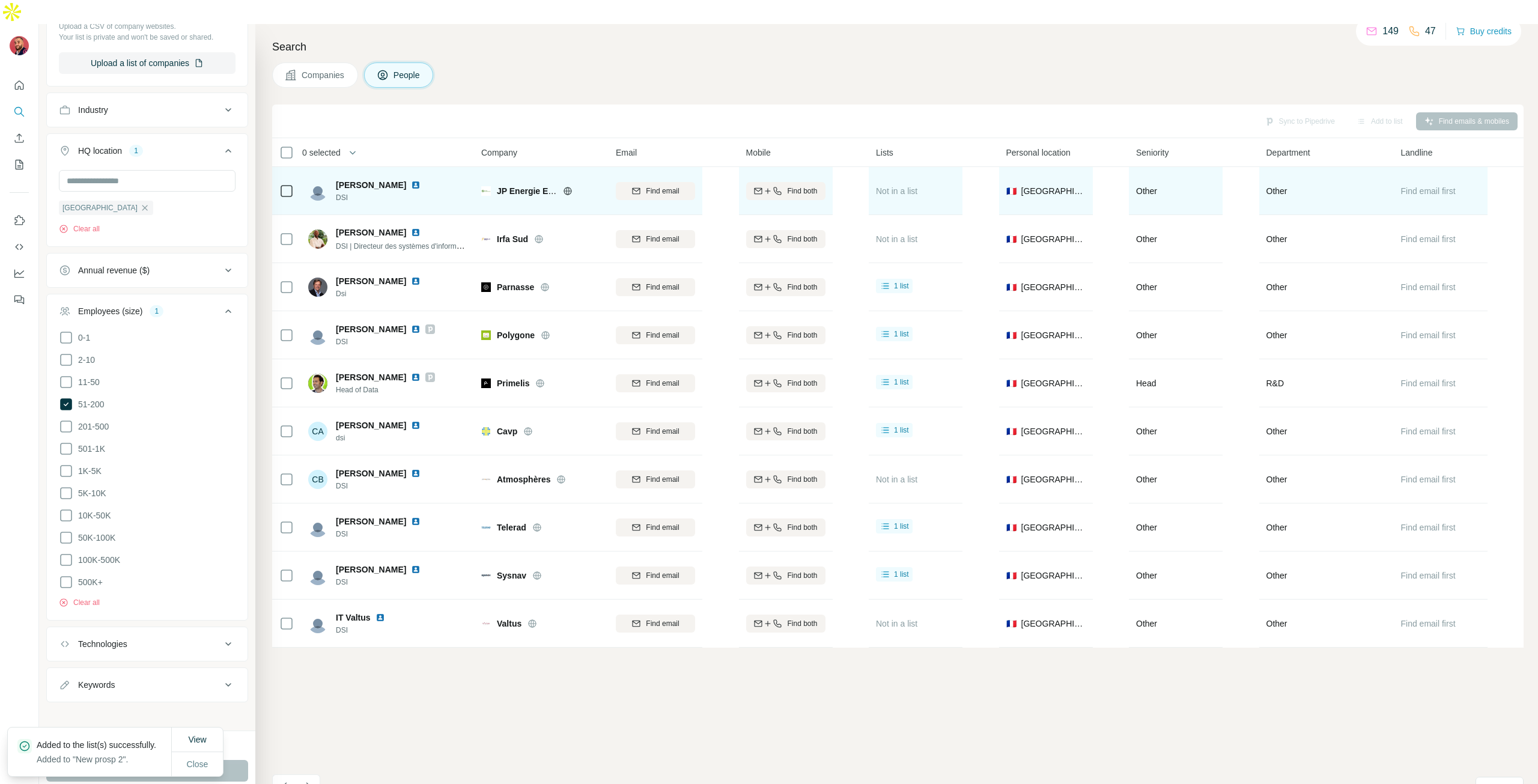
click at [411, 180] on img at bounding box center [416, 185] width 10 height 10
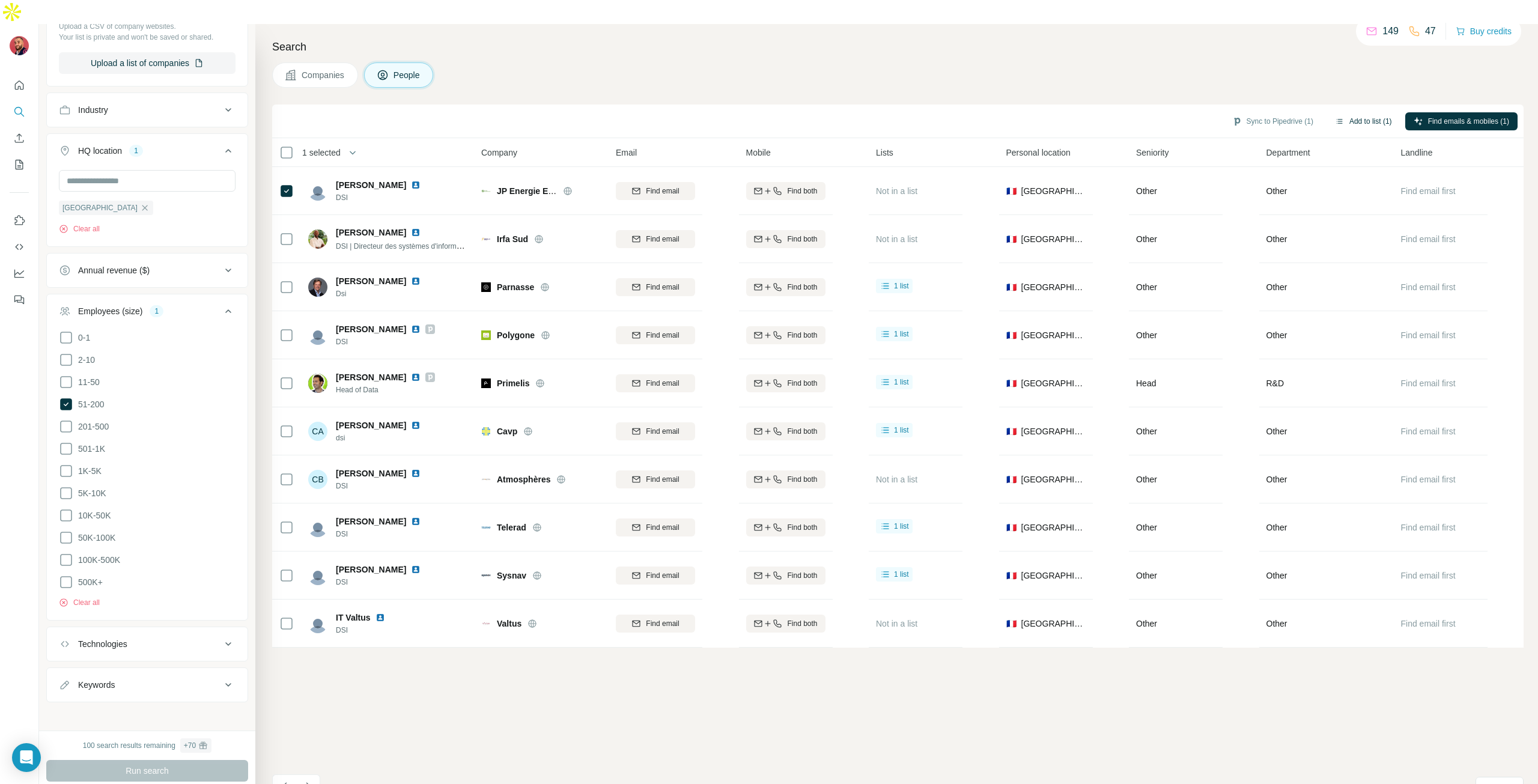
click at [1338, 112] on button "Add to list (1)" at bounding box center [1364, 121] width 74 height 18
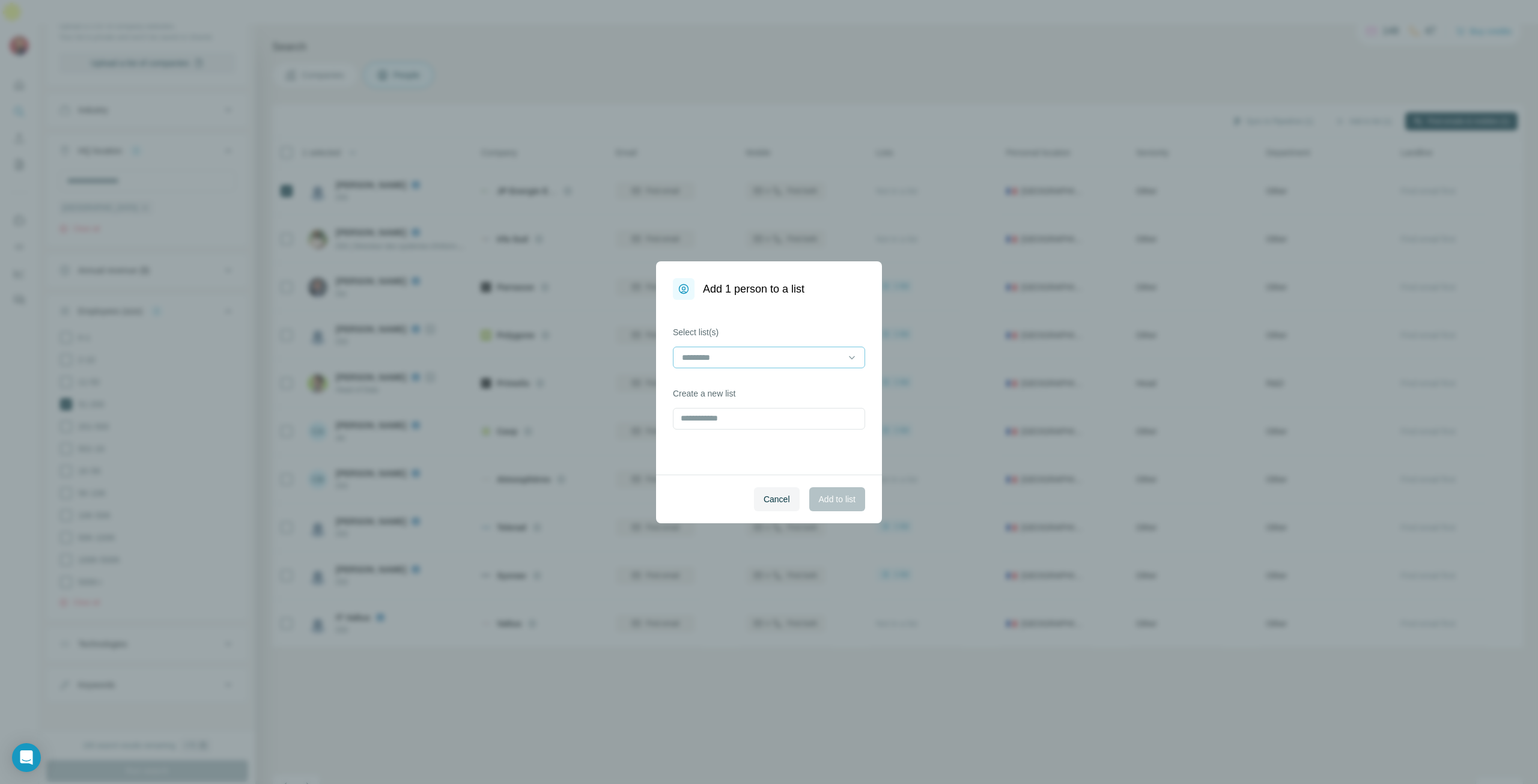
click at [736, 357] on input at bounding box center [762, 357] width 162 height 13
click at [727, 389] on p "New prosp 2" at bounding box center [707, 384] width 48 height 12
click at [835, 500] on span "Add to list" at bounding box center [837, 499] width 37 height 12
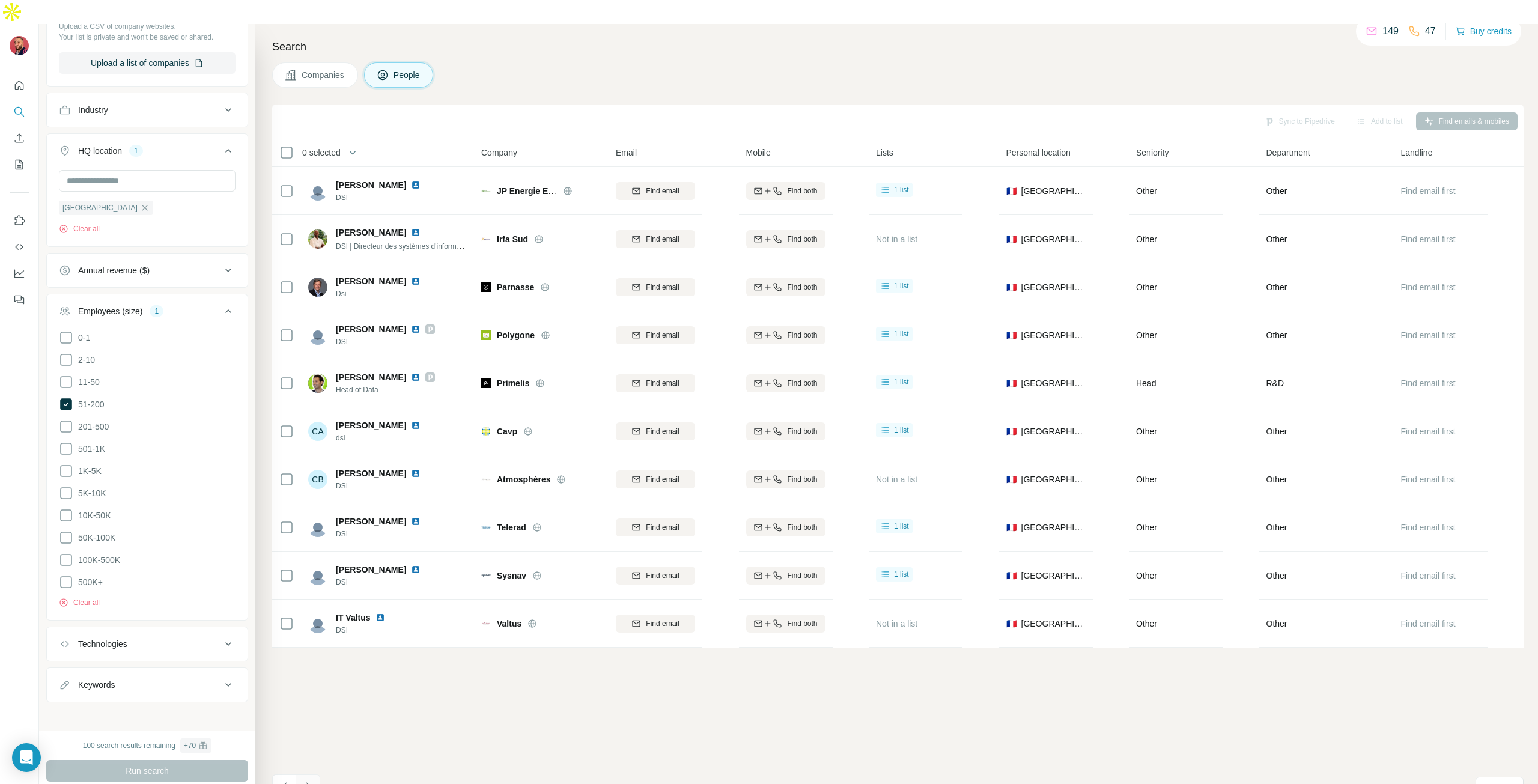
click at [310, 780] on icon "Navigate to next page" at bounding box center [308, 786] width 12 height 12
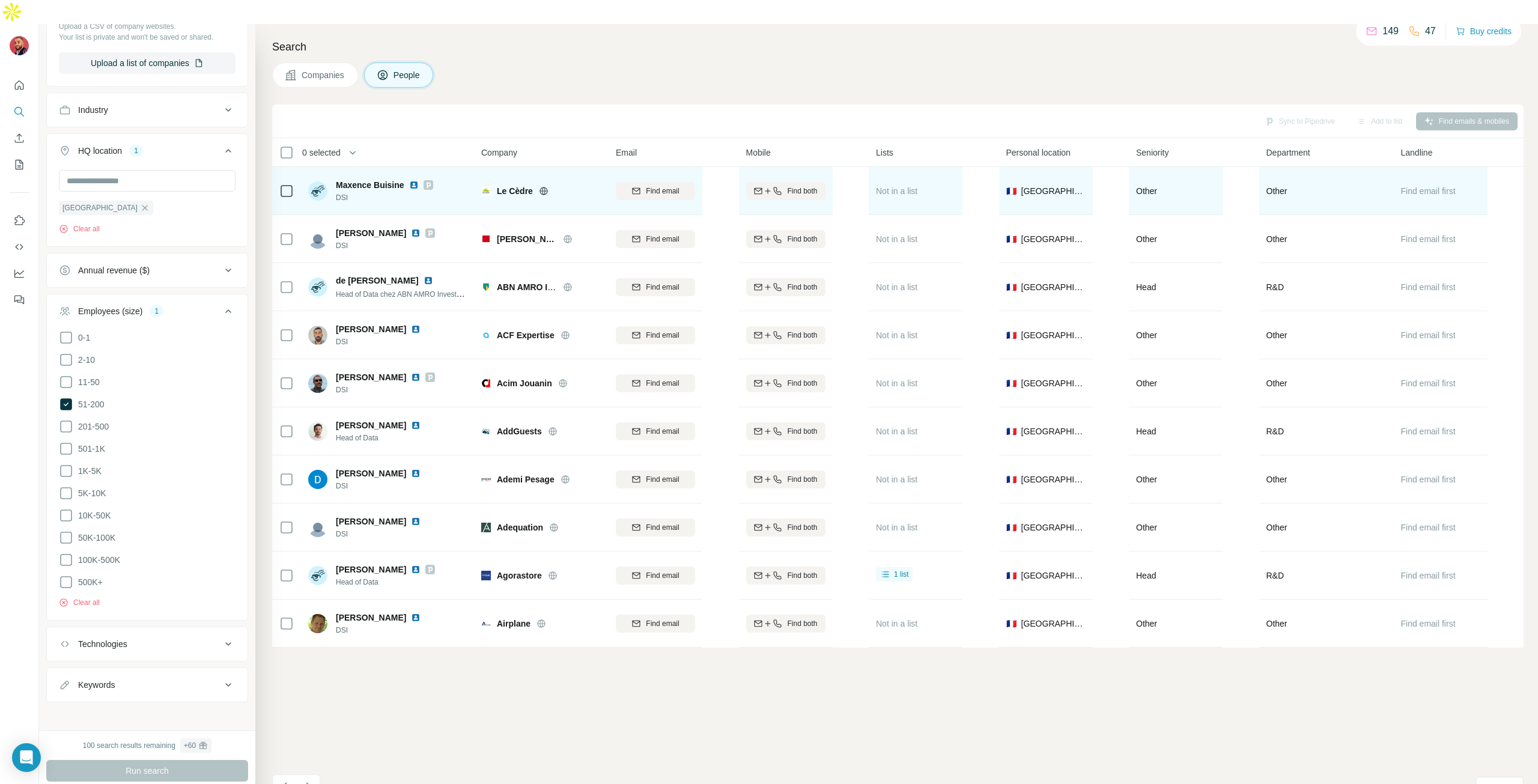
click at [280, 176] on div at bounding box center [287, 191] width 14 height 33
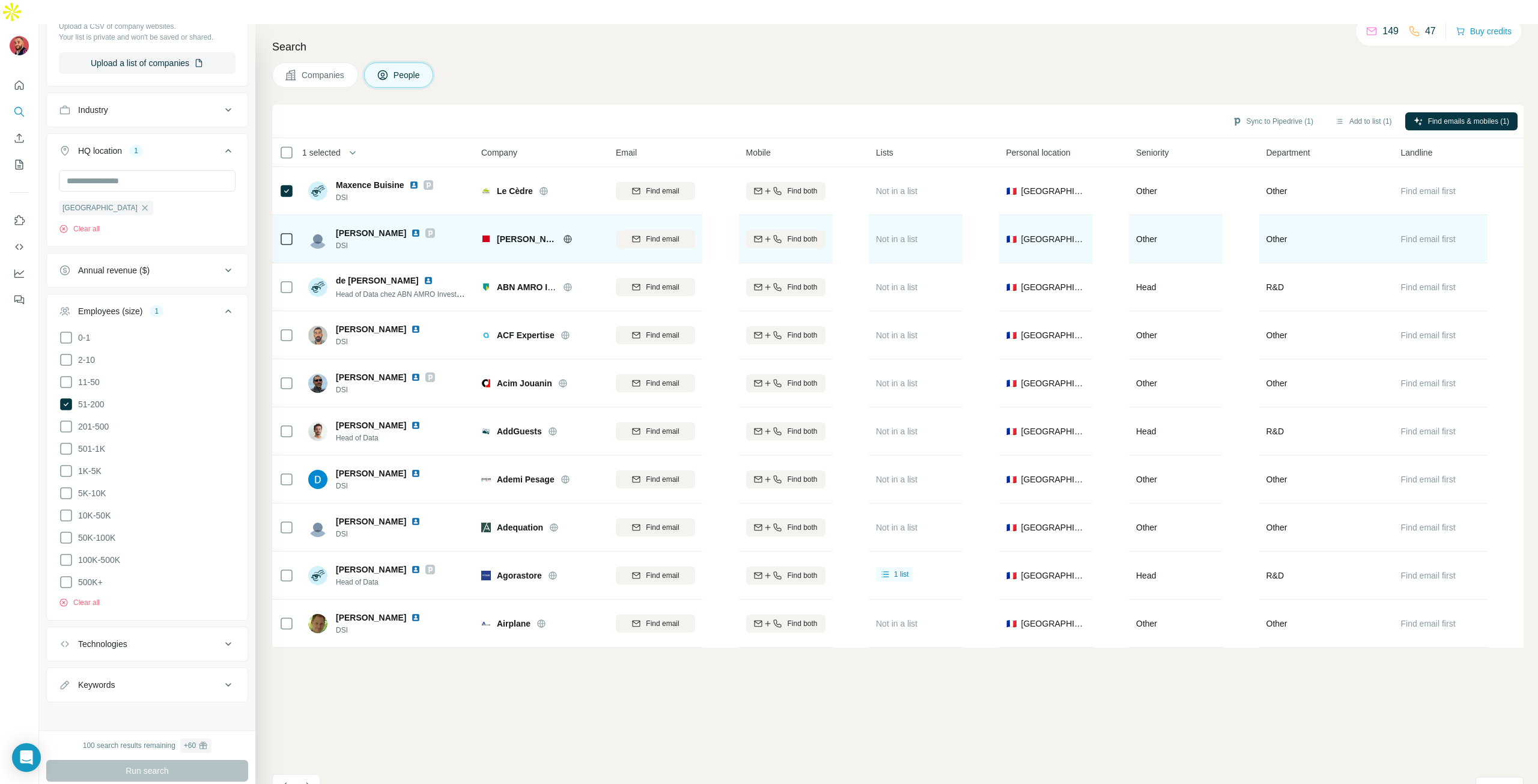
click at [279, 218] on td at bounding box center [287, 239] width 29 height 48
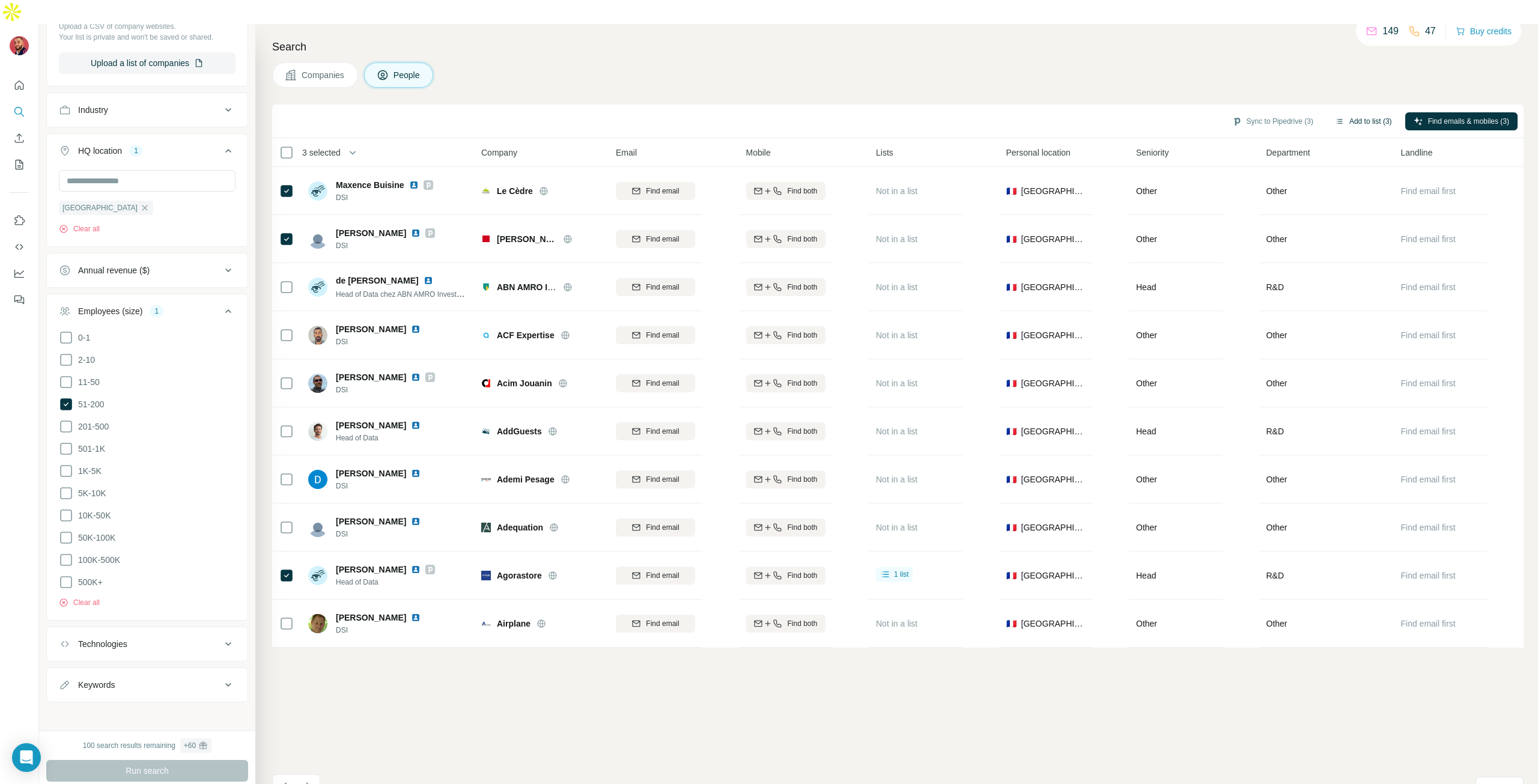
click at [1380, 112] on button "Add to list (3)" at bounding box center [1364, 121] width 74 height 18
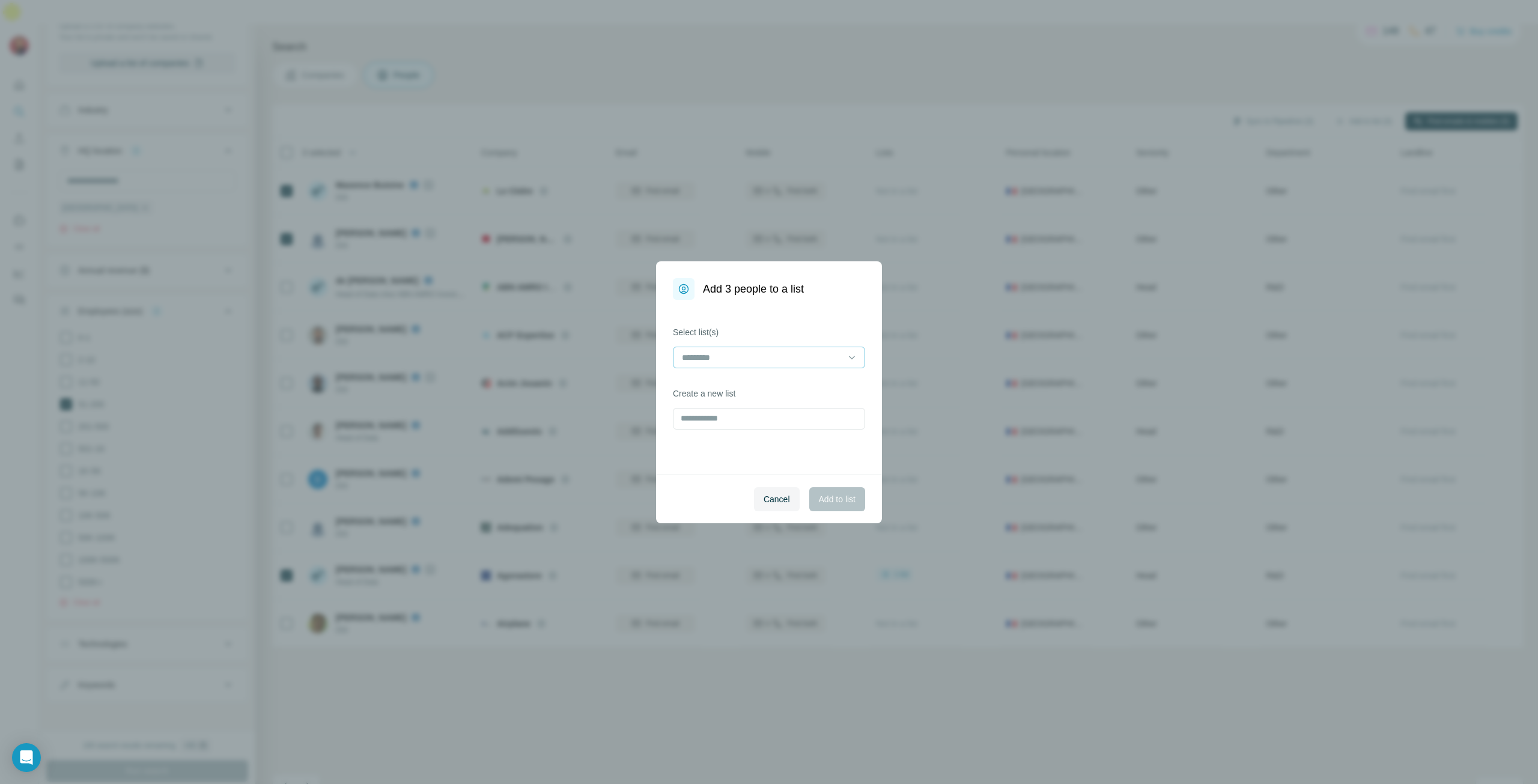
click at [717, 356] on input at bounding box center [762, 357] width 162 height 13
click at [717, 388] on p "New prosp 2" at bounding box center [707, 384] width 48 height 12
click at [828, 496] on span "Add to list" at bounding box center [837, 499] width 37 height 12
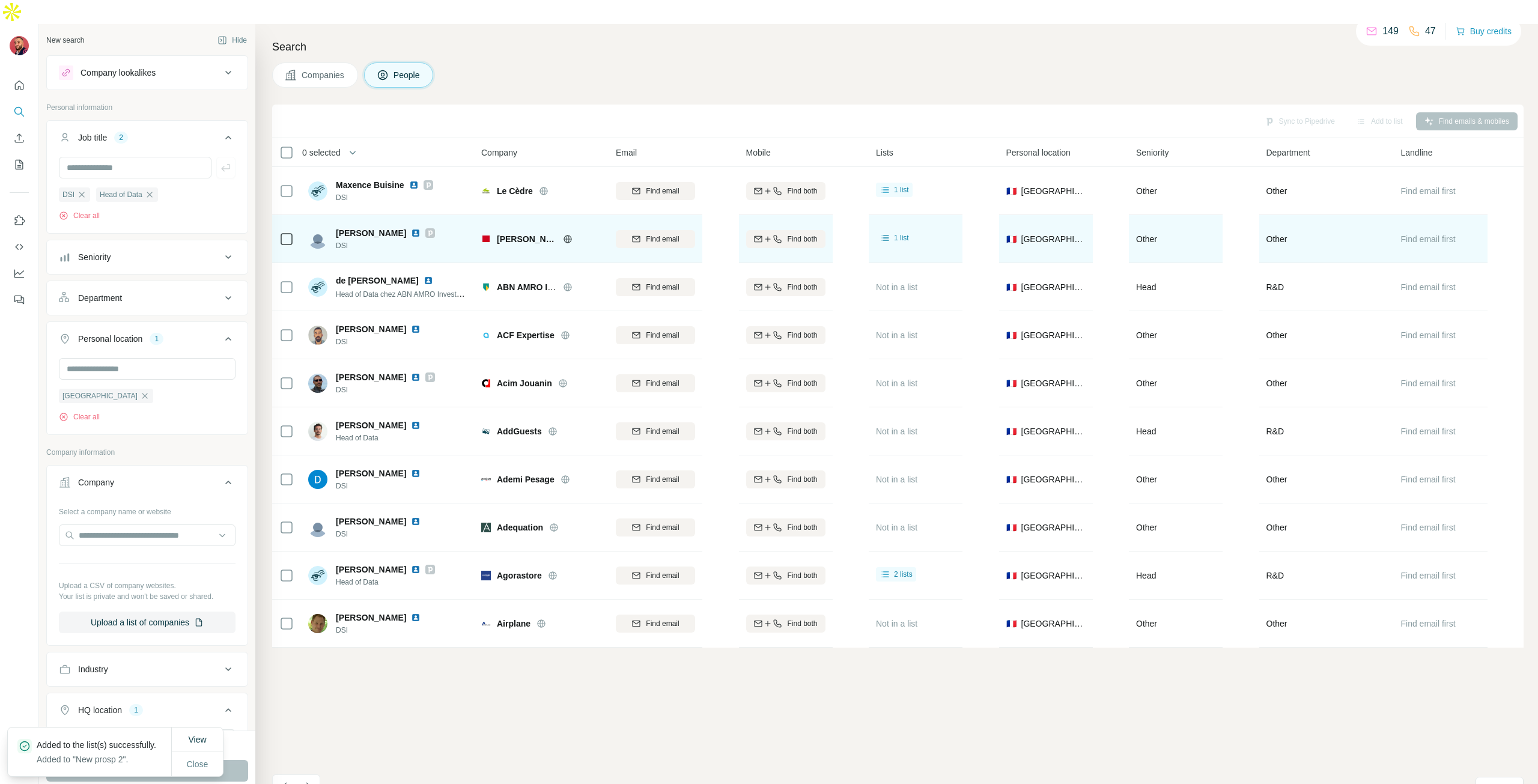
scroll to position [559, 0]
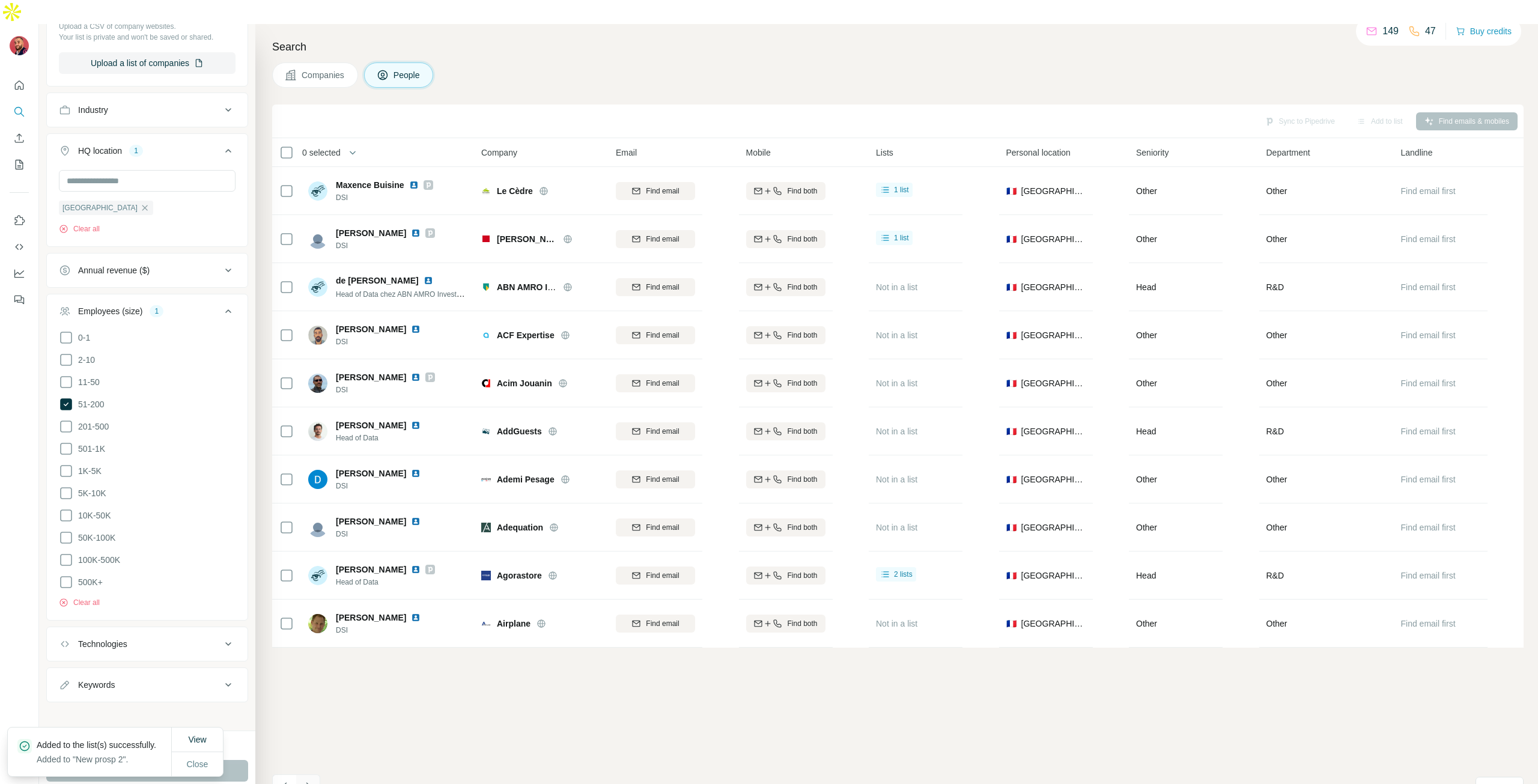
click at [310, 780] on icon "Navigate to next page" at bounding box center [308, 786] width 12 height 12
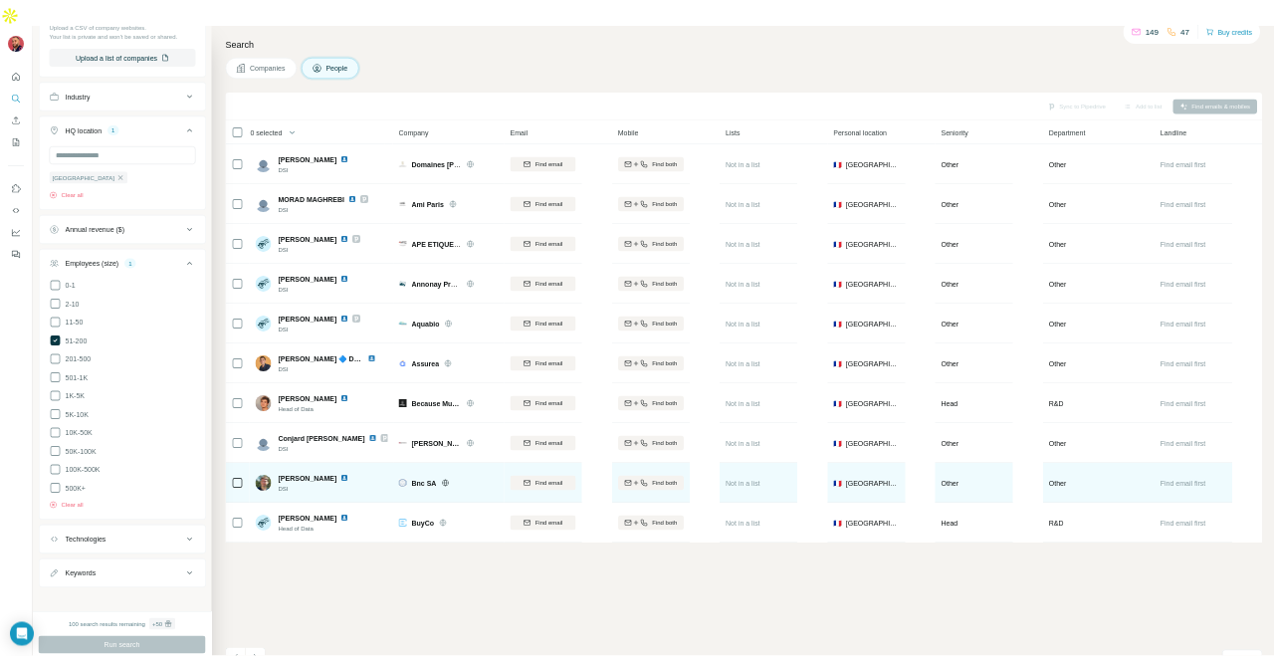
scroll to position [923, 0]
